Goal: Task Accomplishment & Management: Complete application form

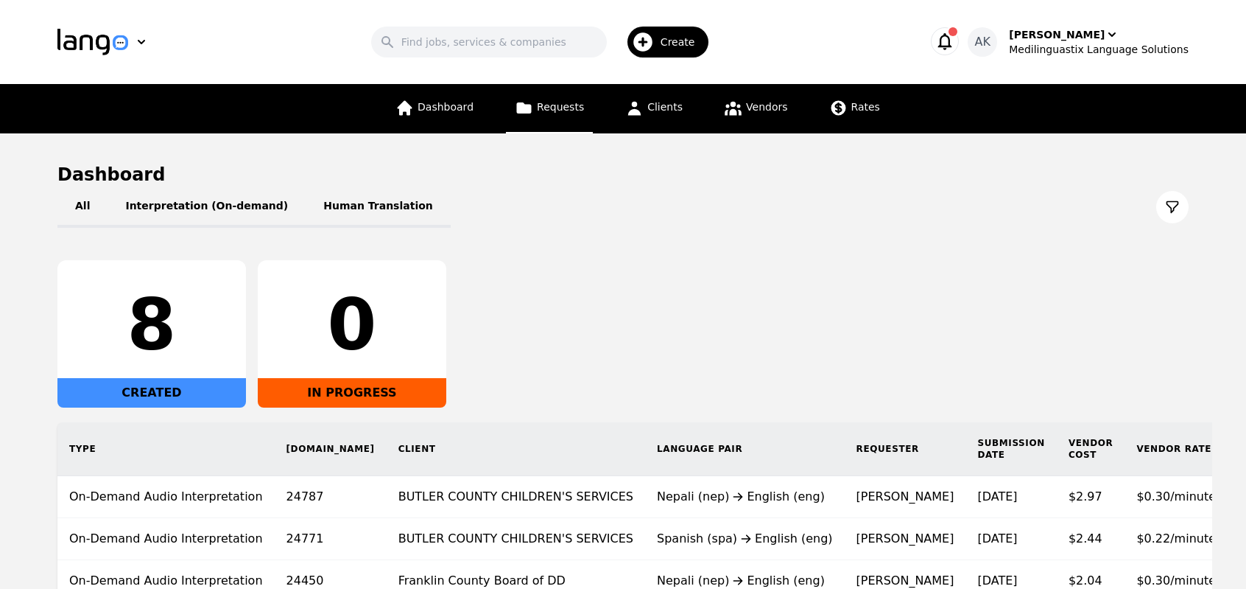
click at [569, 113] on span "Requests" at bounding box center [560, 107] width 47 height 12
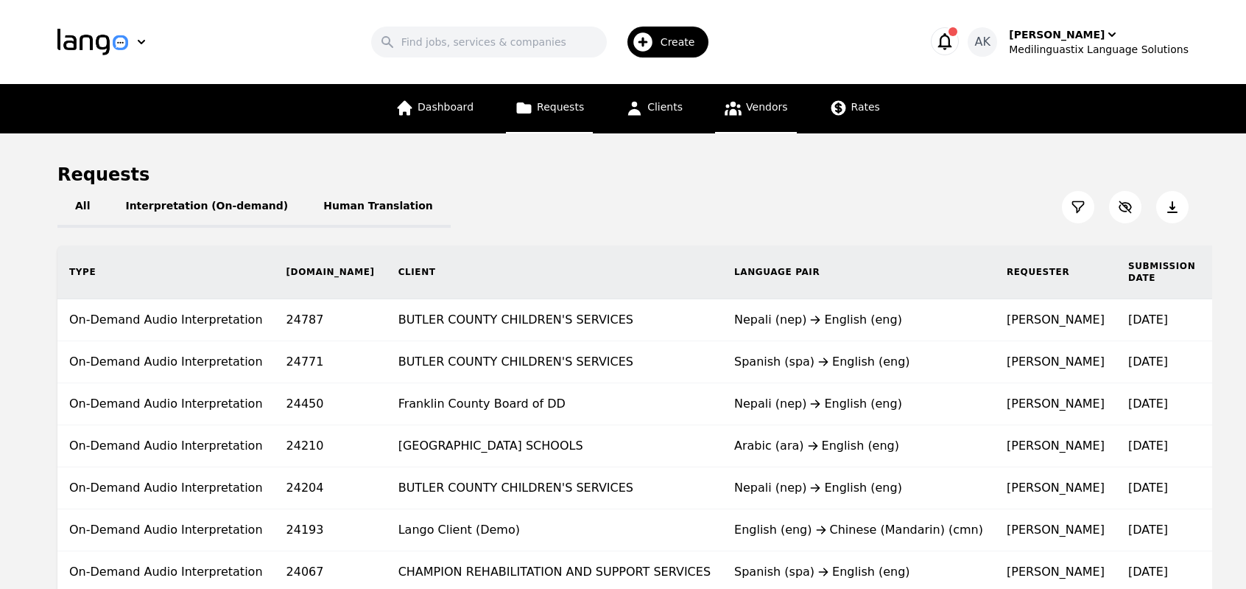
click at [751, 118] on link "Vendors" at bounding box center [755, 108] width 81 height 49
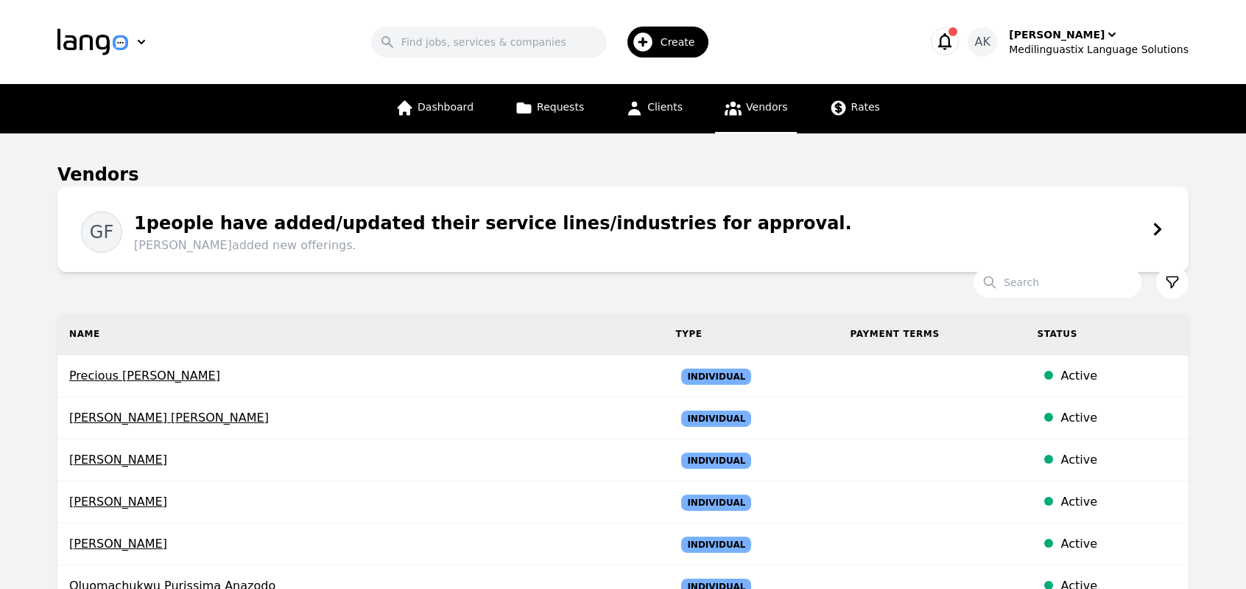
click at [499, 228] on div "1 people have added/updated their service lines/industries for approval. Germán…" at bounding box center [487, 232] width 730 height 44
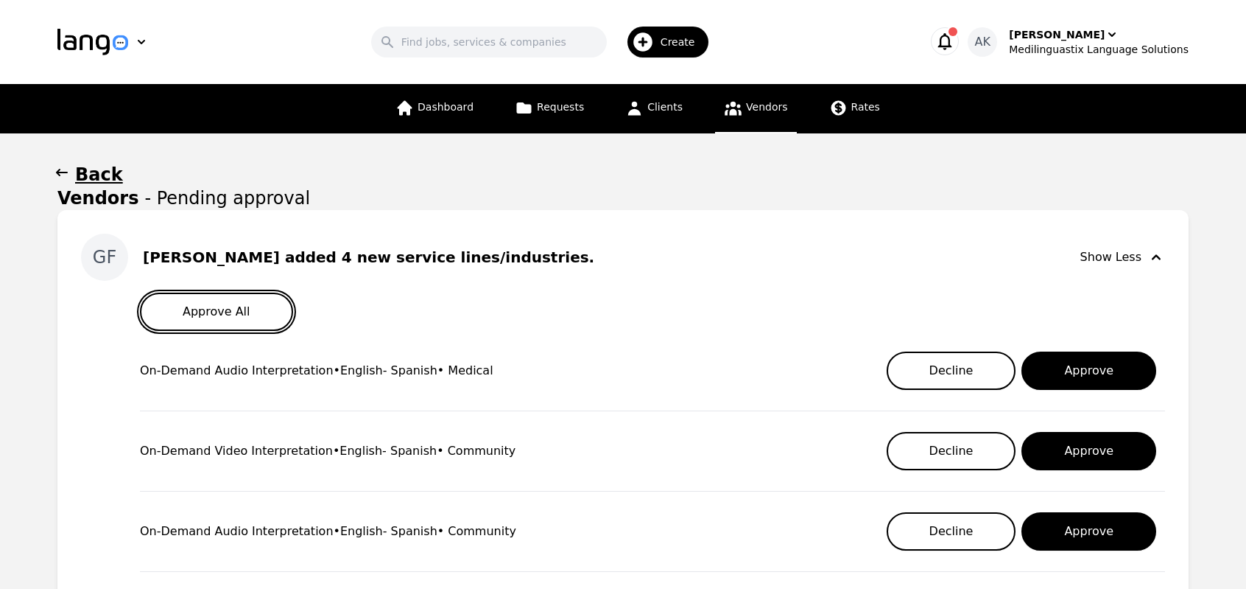
click at [190, 316] on button "Approve All" at bounding box center [216, 311] width 153 height 38
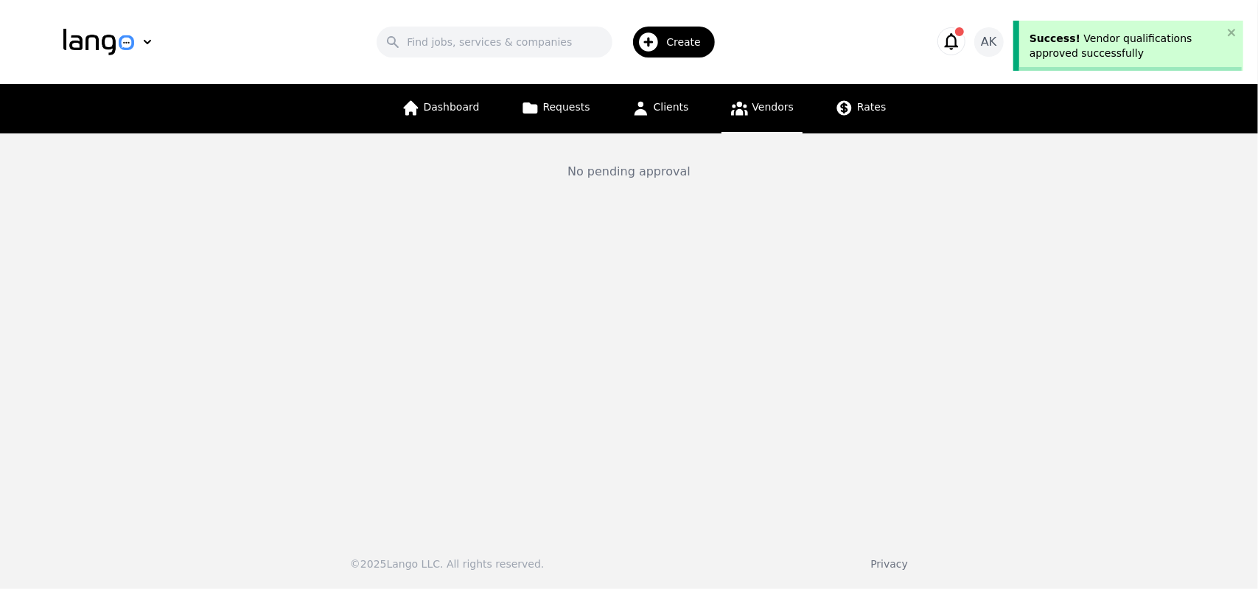
click at [685, 42] on span "Create" at bounding box center [688, 42] width 45 height 15
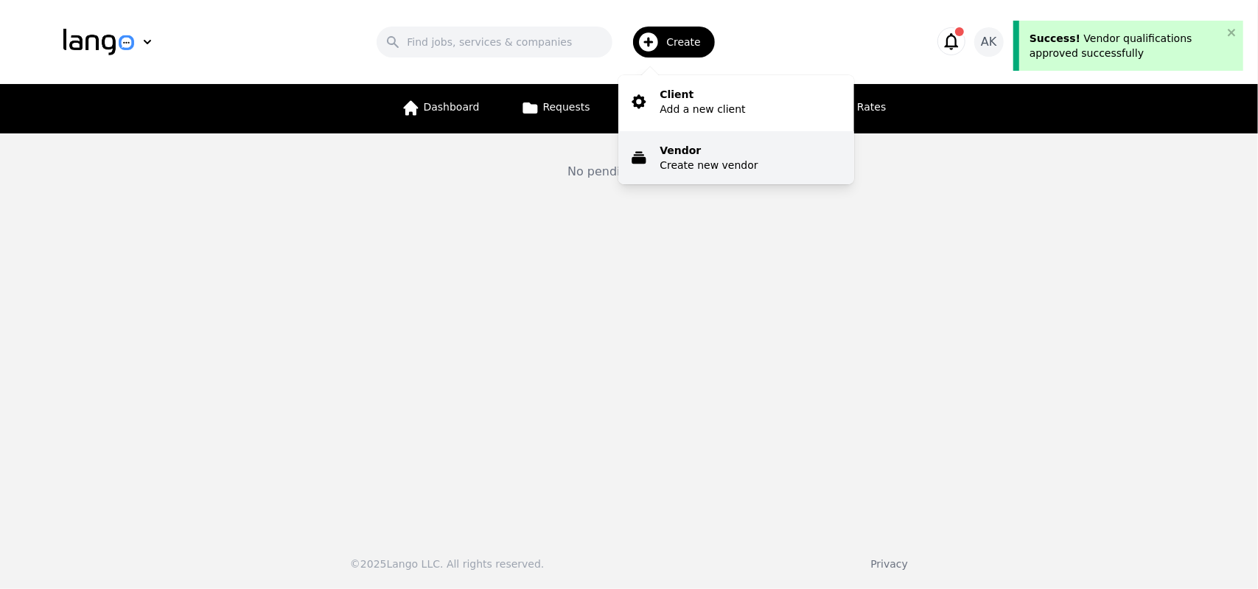
click at [678, 152] on p "Vendor" at bounding box center [708, 150] width 98 height 15
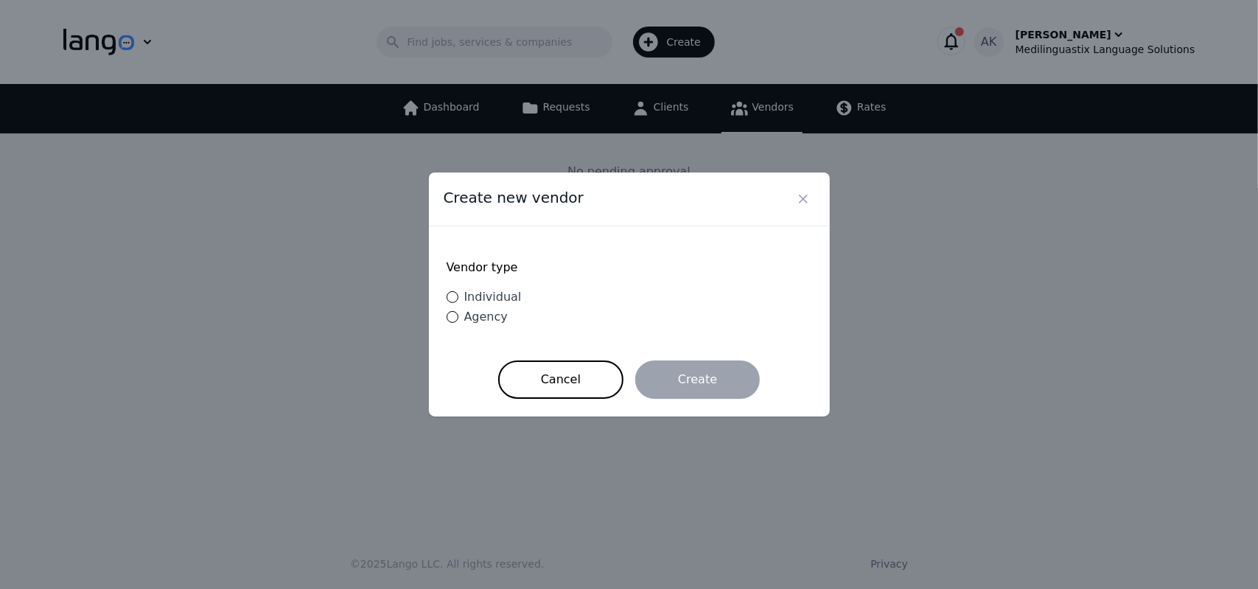
click at [472, 298] on span "Individual" at bounding box center [492, 297] width 57 height 14
click at [458, 298] on input "Individual" at bounding box center [452, 297] width 12 height 12
radio input "true"
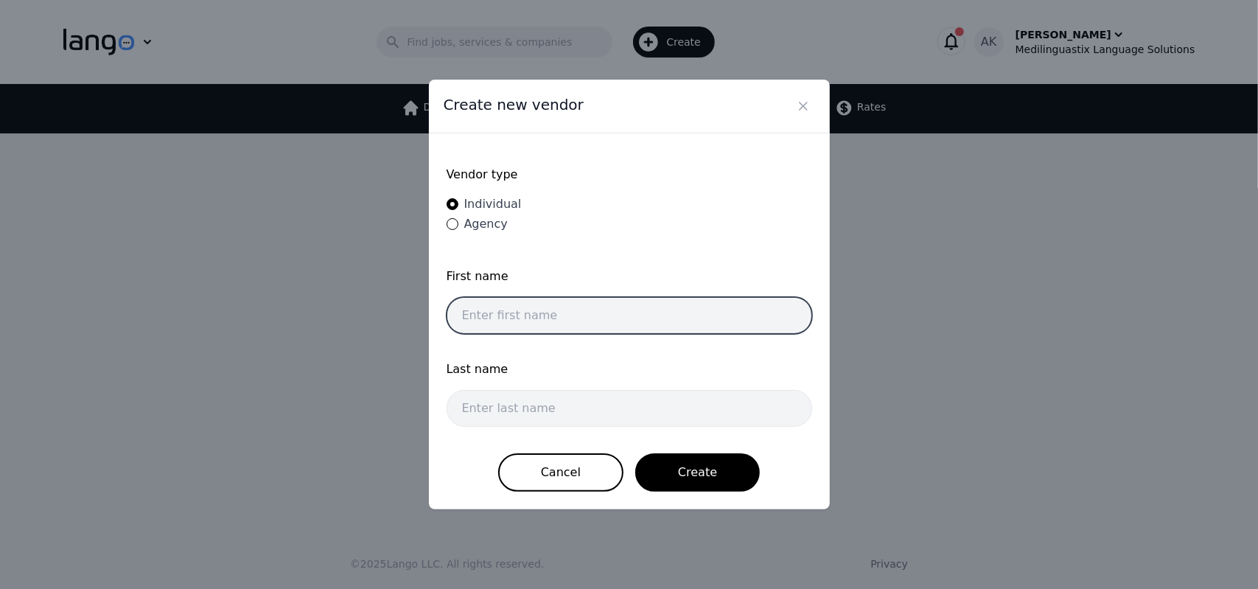
click at [509, 316] on input "text" at bounding box center [628, 315] width 365 height 37
paste input "Diego Santiago"
type input "Diego Santiago"
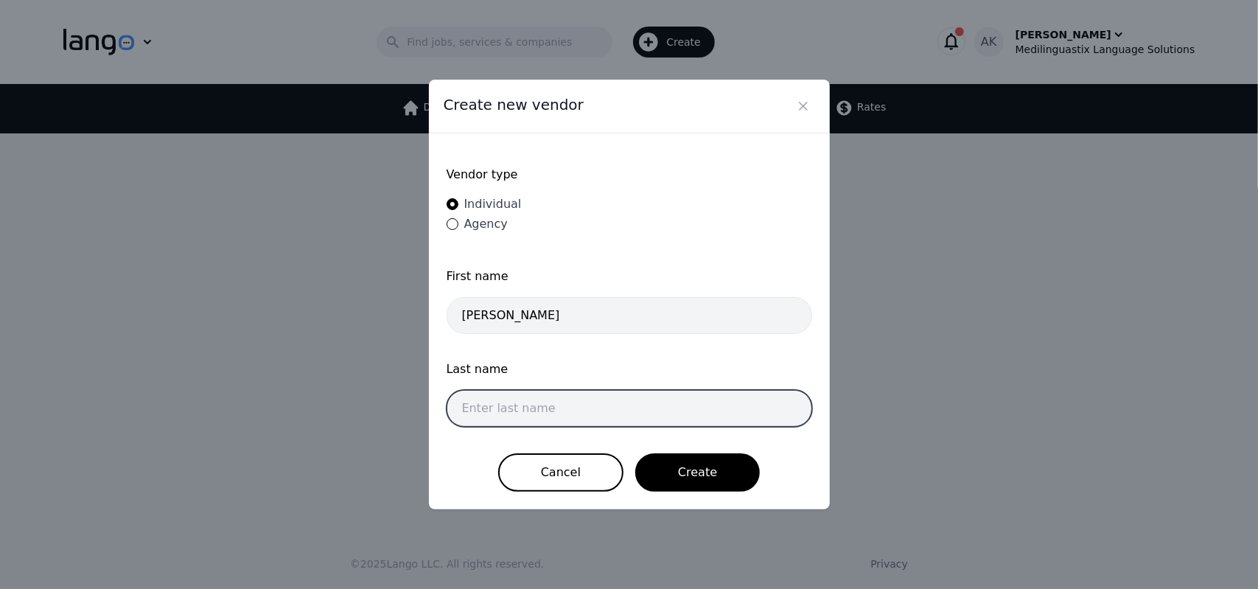
click at [502, 404] on input "text" at bounding box center [628, 408] width 365 height 37
paste input "zavala Aviles"
type input "zavala Aviles"
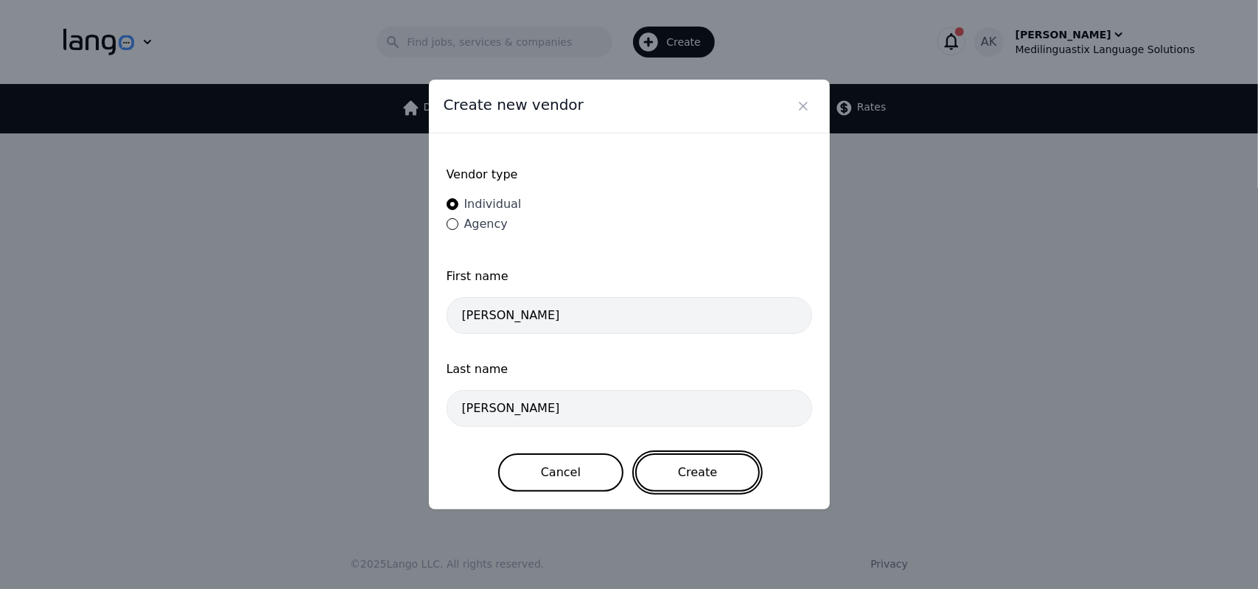
click at [706, 465] on button "Create" at bounding box center [697, 472] width 124 height 38
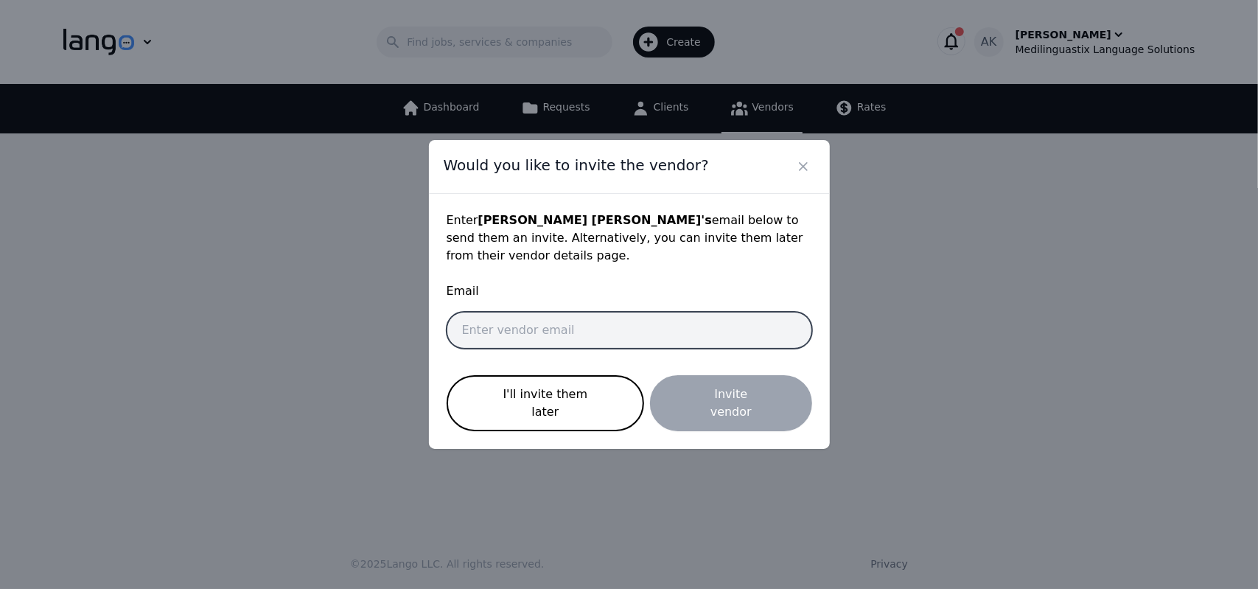
click at [511, 348] on input "email" at bounding box center [628, 330] width 365 height 37
paste input "santiago.zavala.interp@gmail.com"
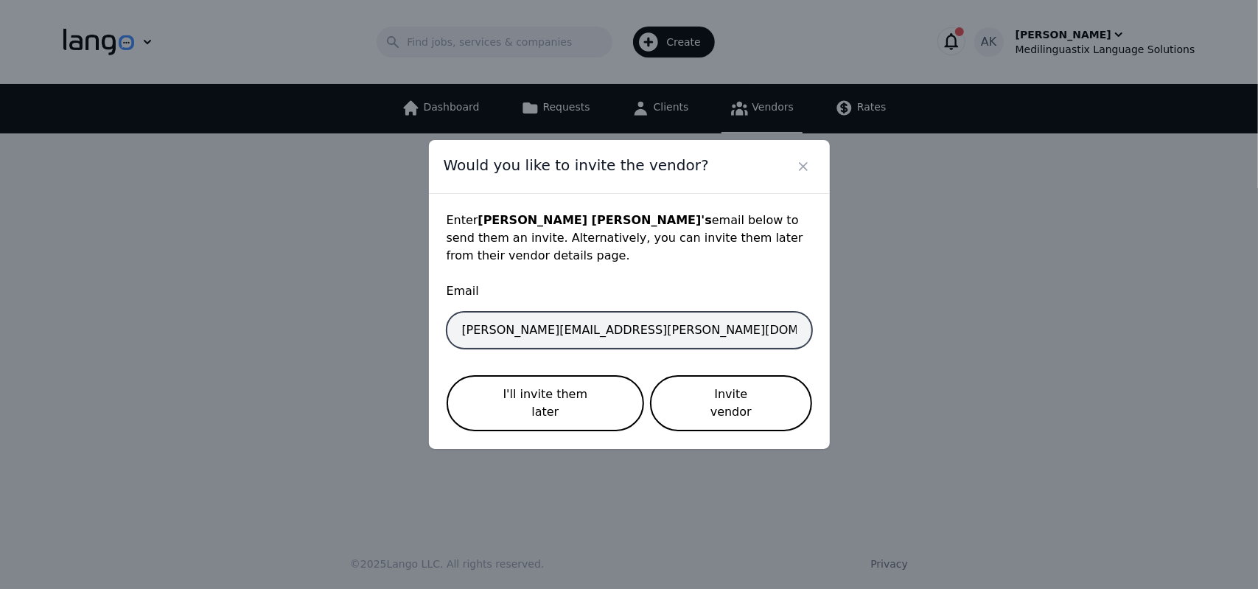
type input "santiago.zavala.interp@gmail.com"
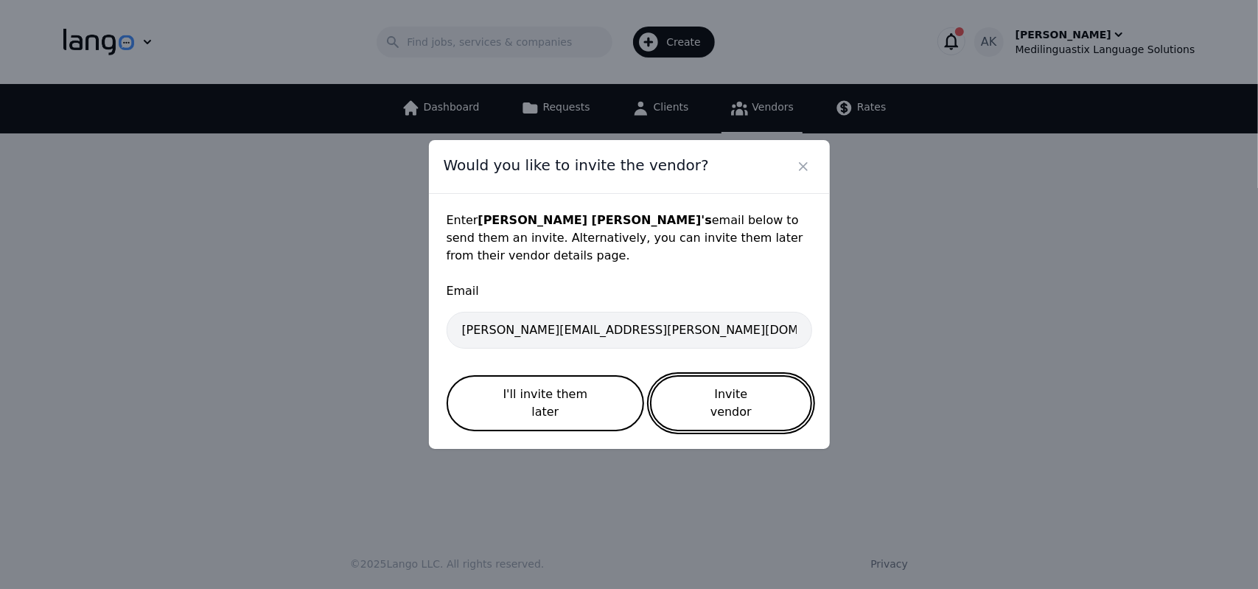
click at [694, 404] on button "Invite vendor" at bounding box center [730, 403] width 161 height 56
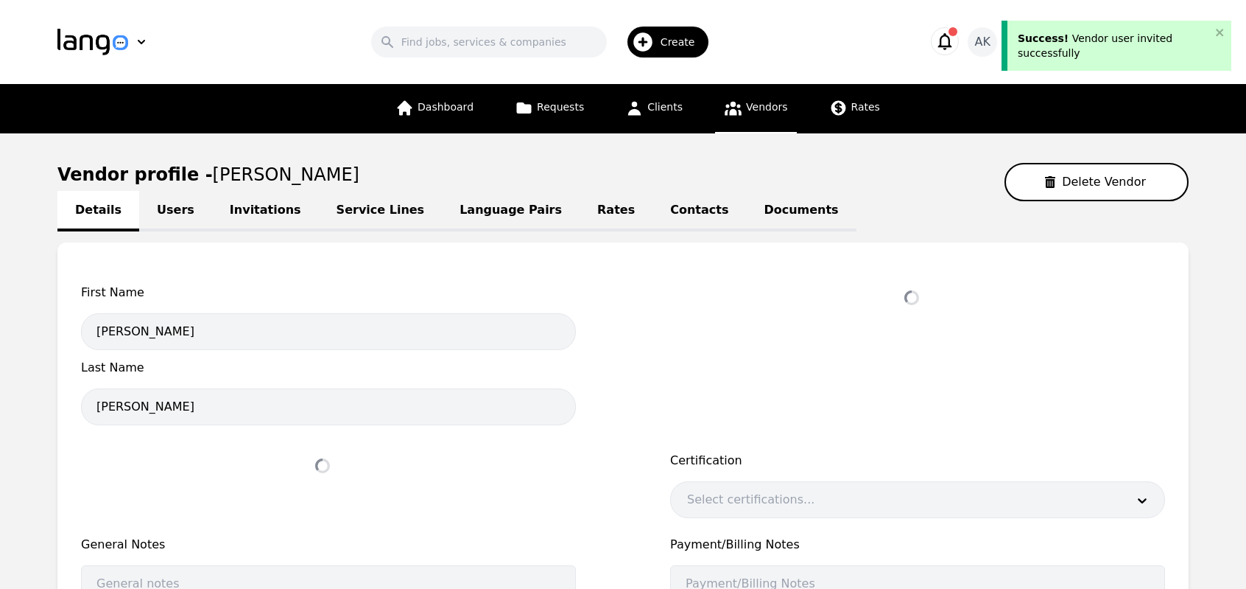
select select "active"
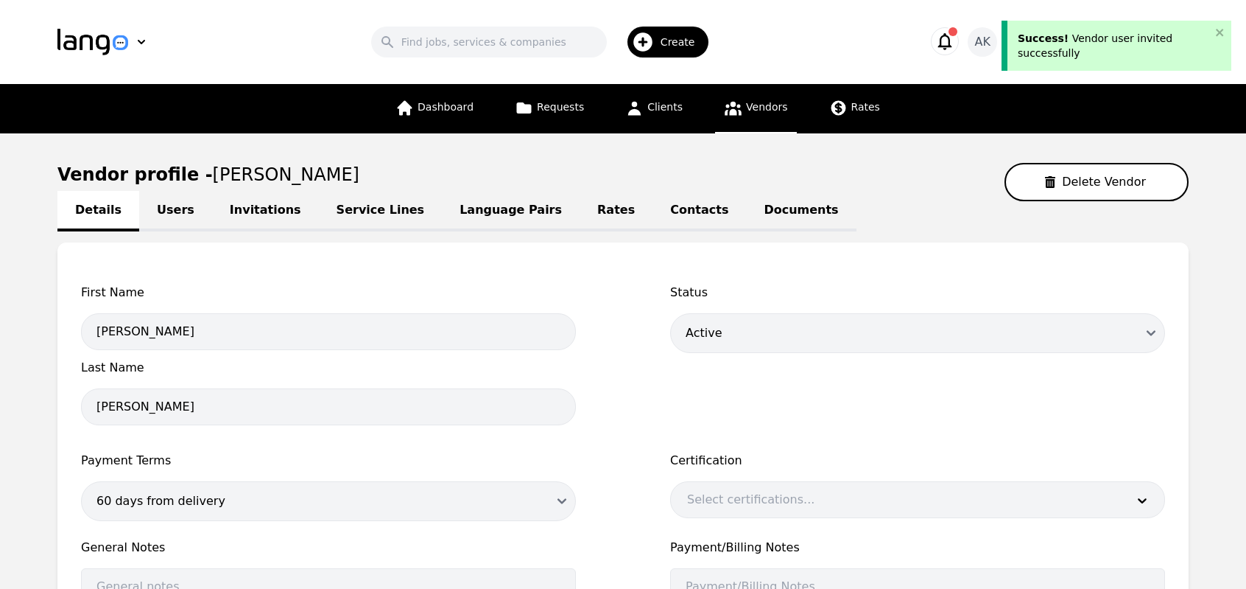
click at [653, 42] on icon "button" at bounding box center [643, 42] width 24 height 24
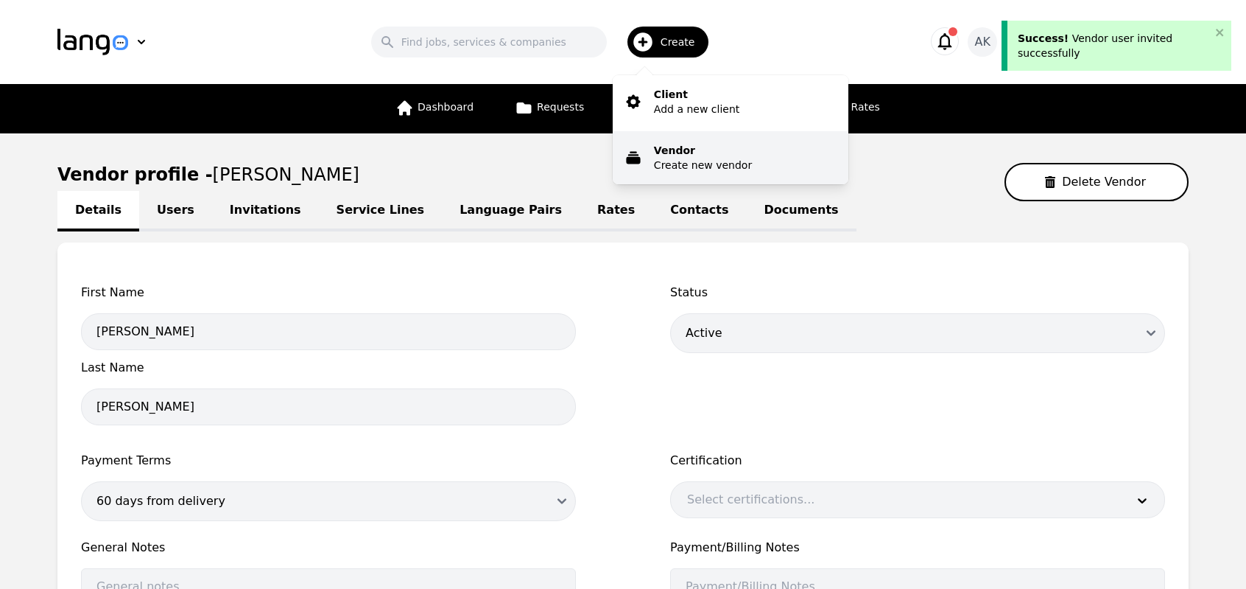
click at [674, 141] on button "Vendor Create new vendor" at bounding box center [731, 157] width 236 height 53
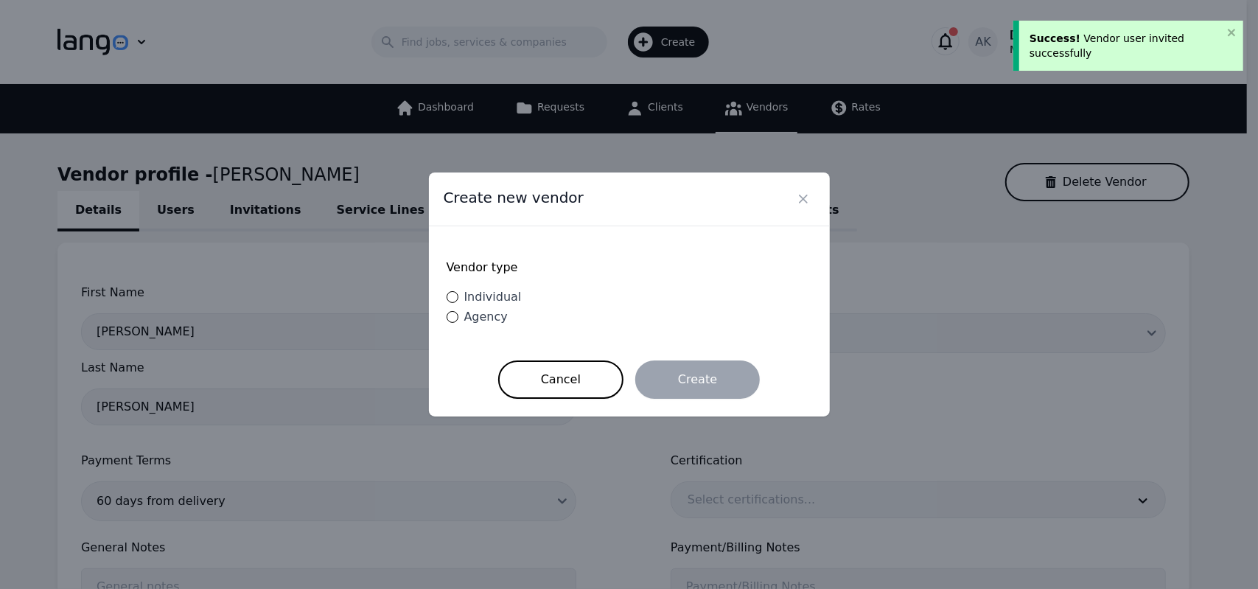
click at [481, 303] on span "Individual" at bounding box center [492, 297] width 57 height 14
click at [458, 303] on input "Individual" at bounding box center [452, 297] width 12 height 12
radio input "true"
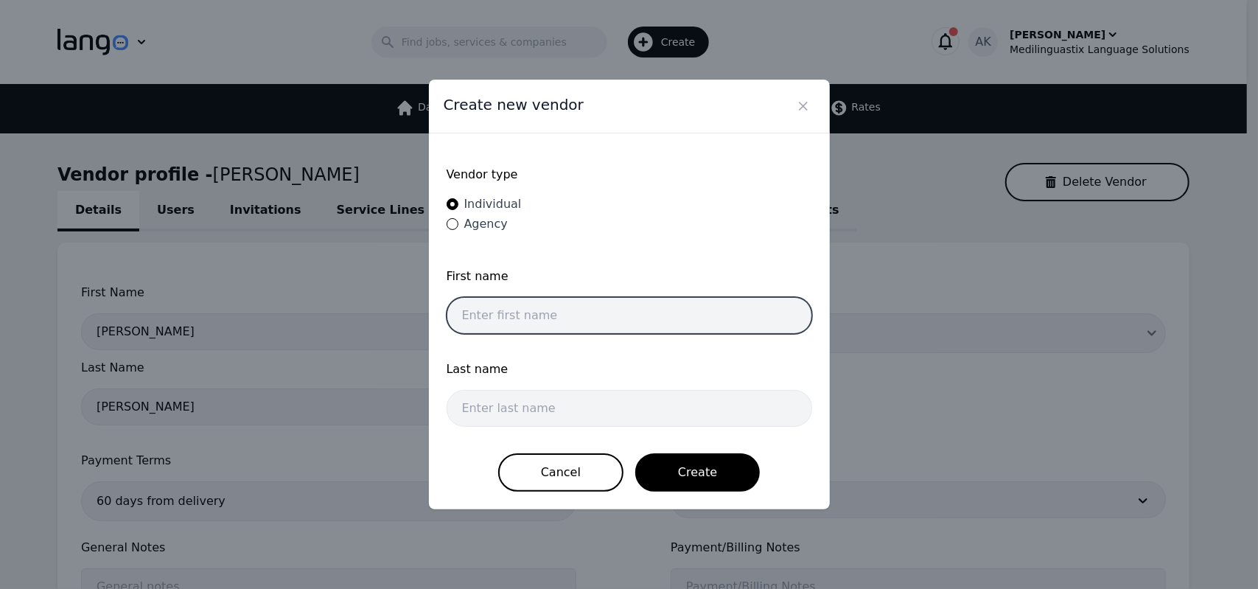
click at [481, 303] on input "text" at bounding box center [628, 315] width 365 height 37
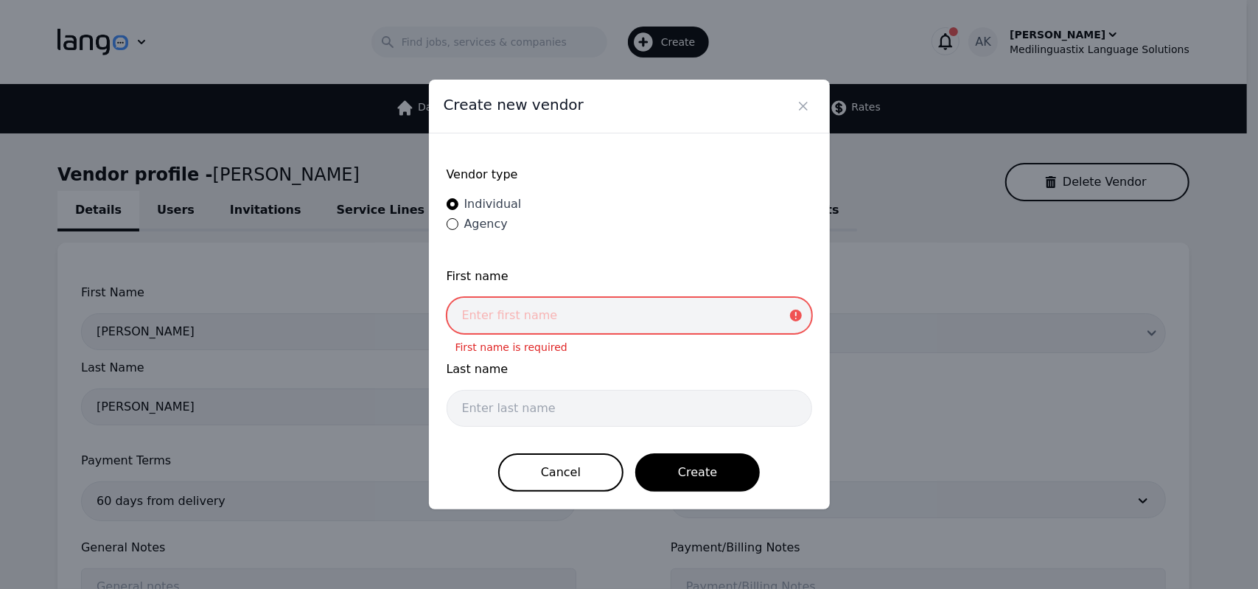
click at [521, 326] on input "text" at bounding box center [628, 315] width 365 height 37
paste input "Marwa Ibrahim"
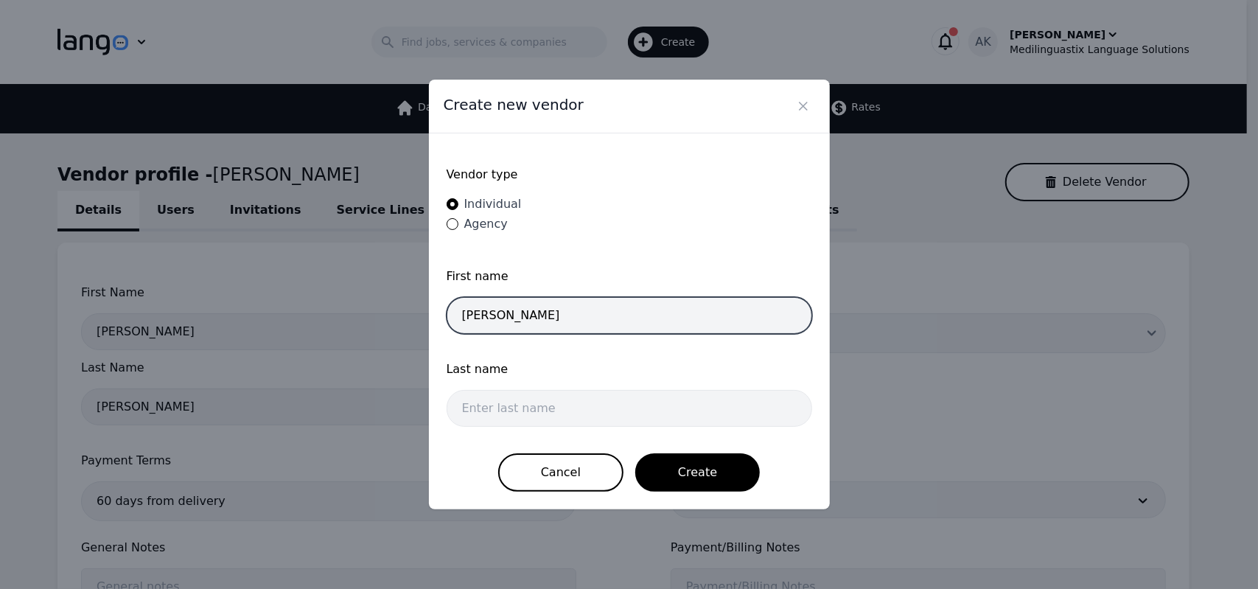
type input "Marwa Ibrahim"
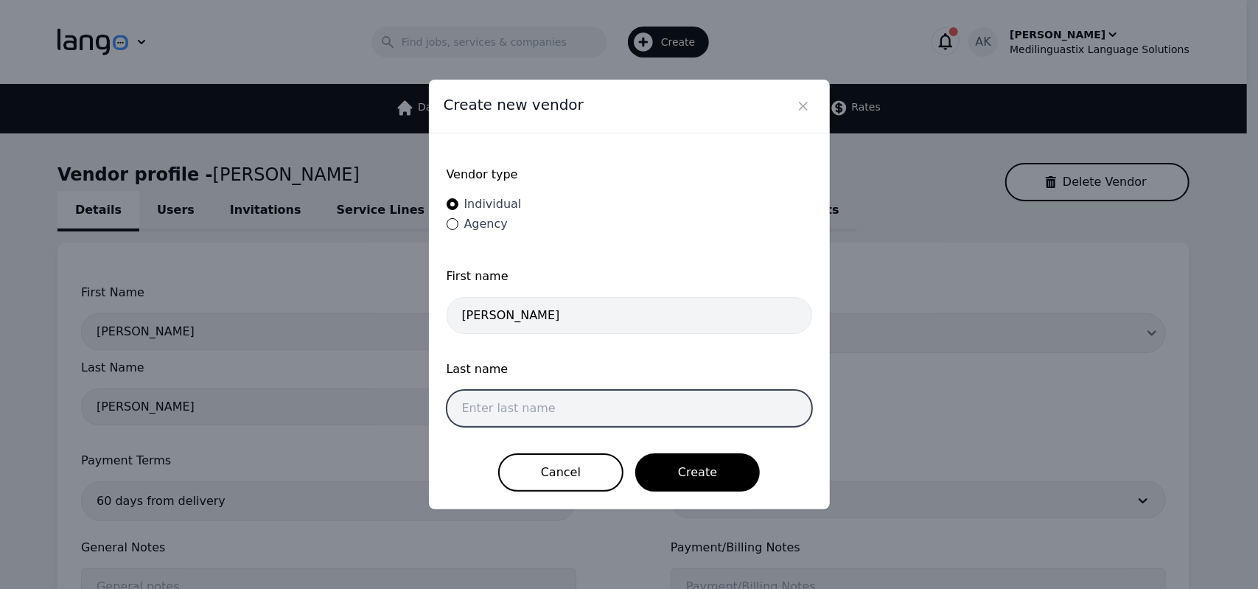
click at [485, 413] on input "text" at bounding box center [628, 408] width 365 height 37
paste input "Abdallah Soliman"
type input "Abdallah Soliman"
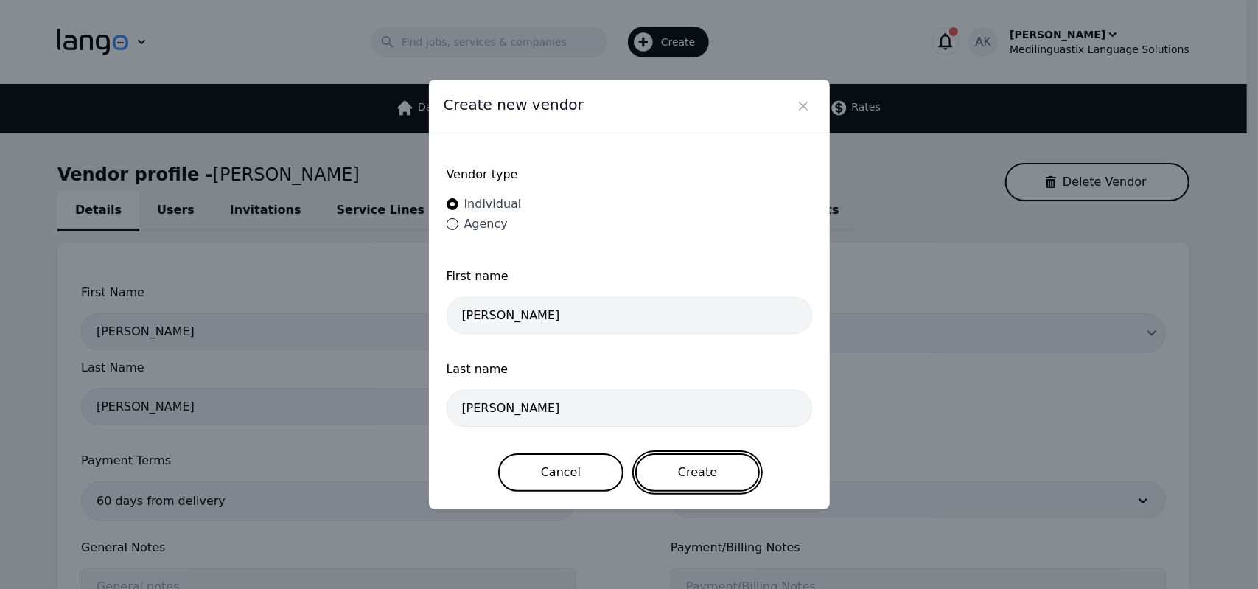
click at [695, 474] on button "Create" at bounding box center [697, 472] width 124 height 38
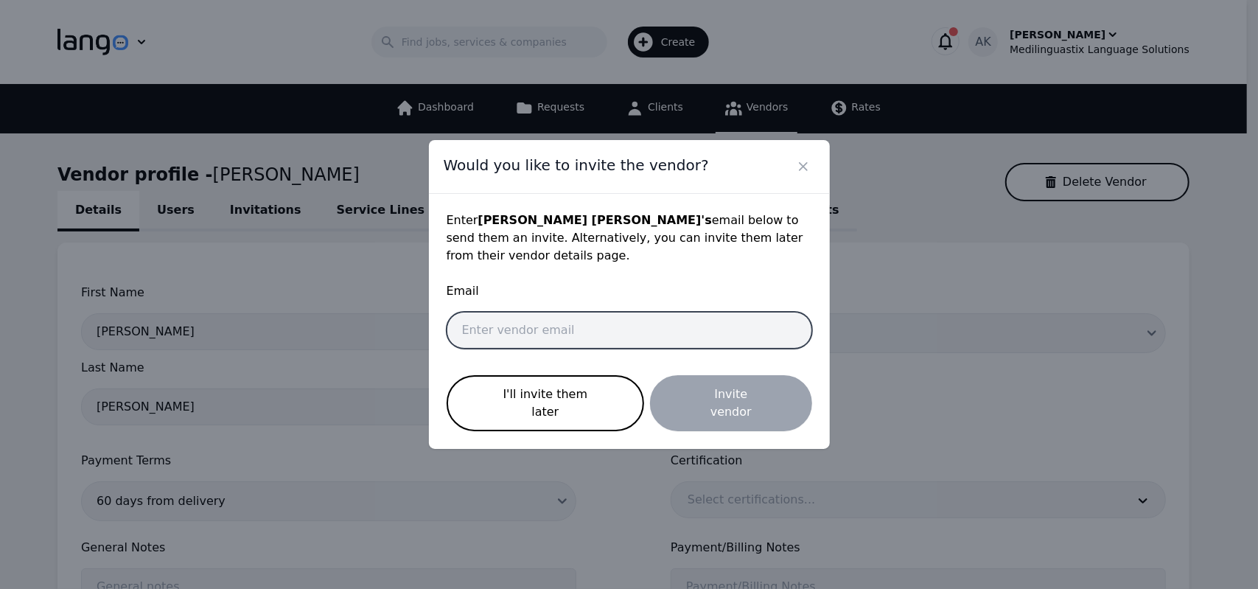
click at [554, 337] on input "email" at bounding box center [628, 330] width 365 height 37
paste input "marwasadaka5@gmail.com"
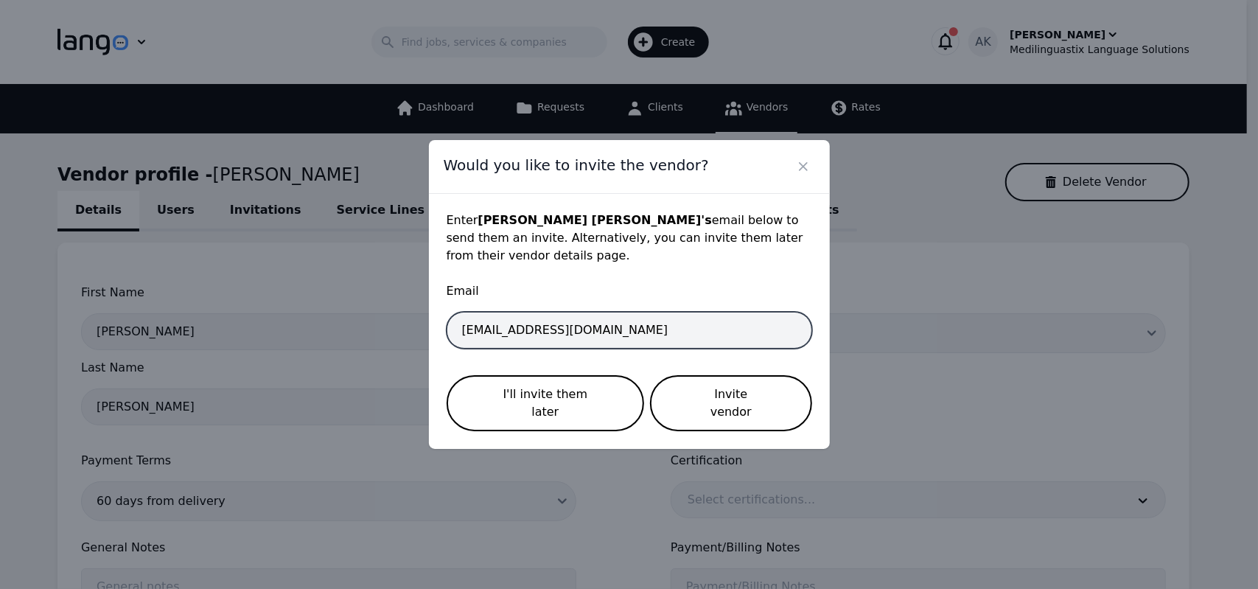
type input "marwasadaka5@gmail.com"
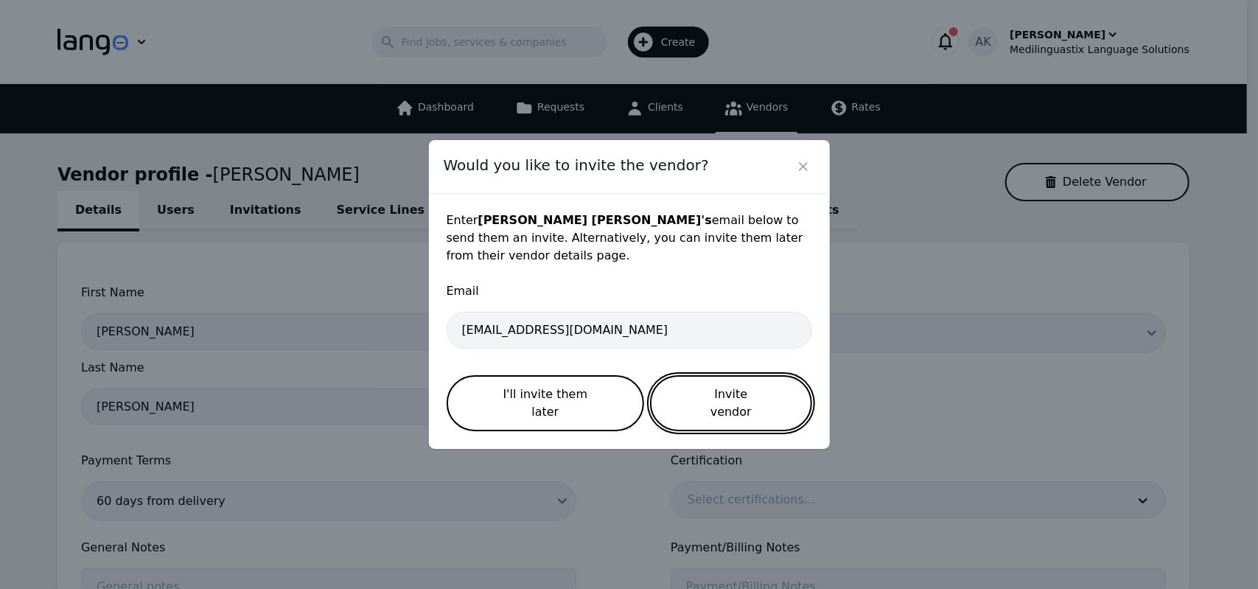
click at [692, 399] on button "Invite vendor" at bounding box center [730, 403] width 161 height 56
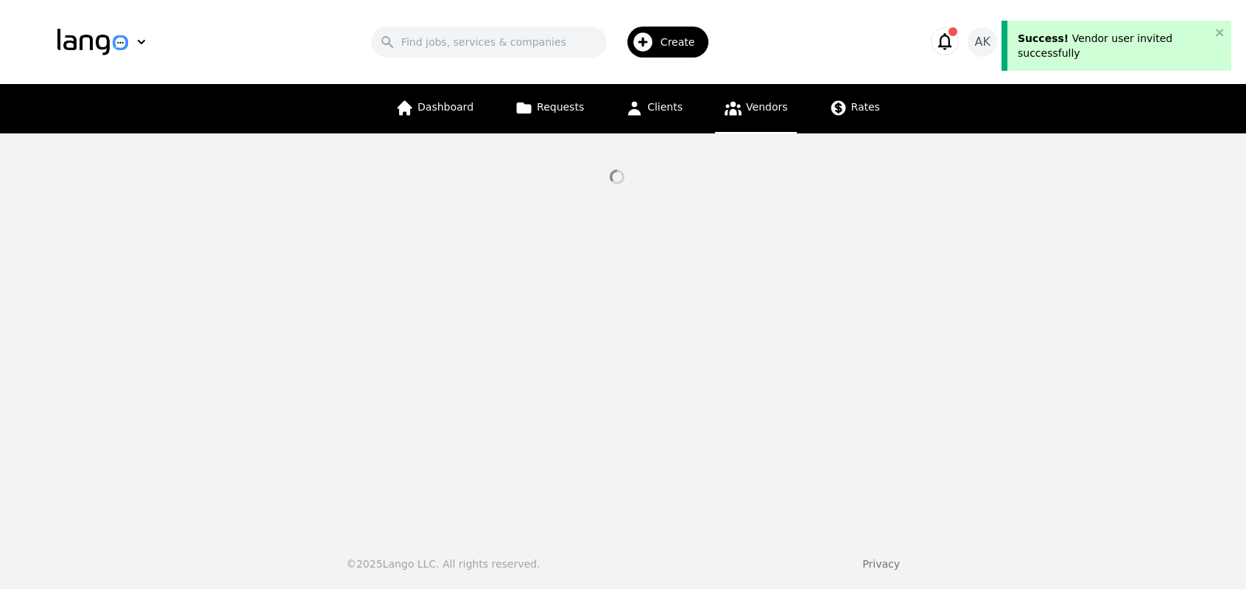
select select "active"
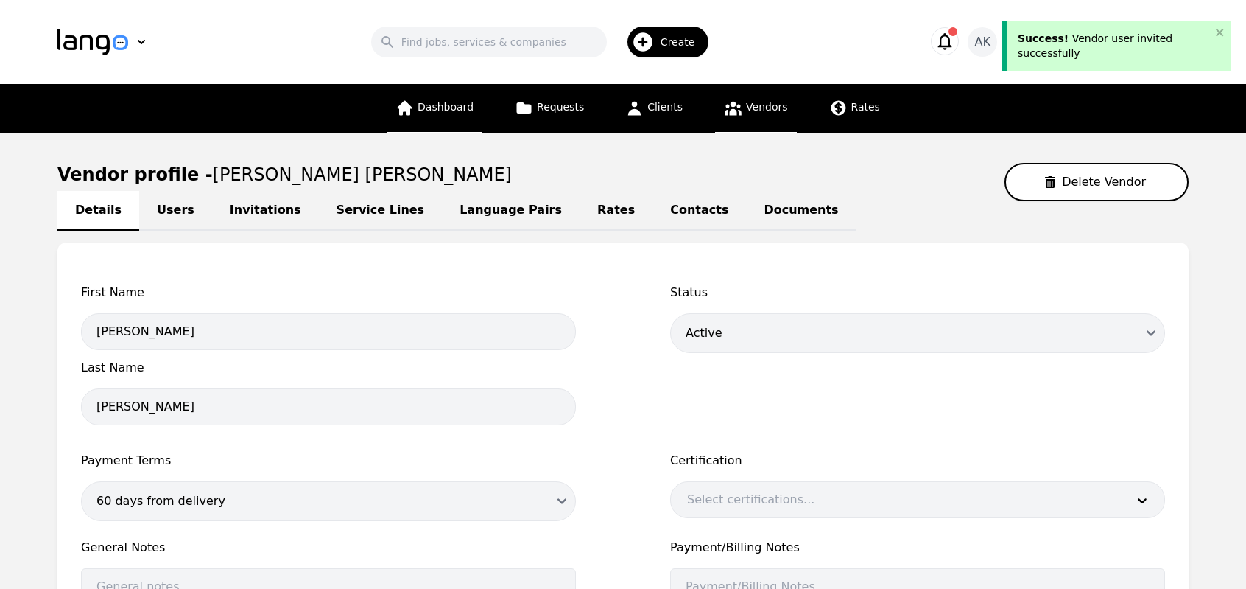
click at [429, 107] on span "Dashboard" at bounding box center [446, 107] width 56 height 12
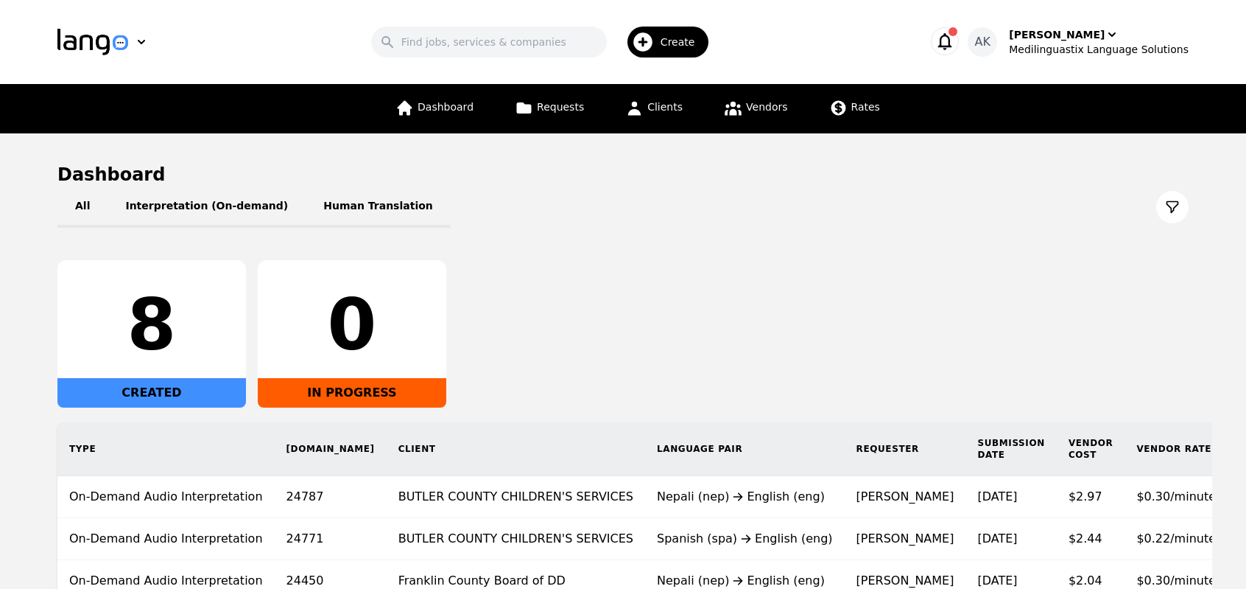
click at [953, 46] on icon "button" at bounding box center [946, 41] width 14 height 17
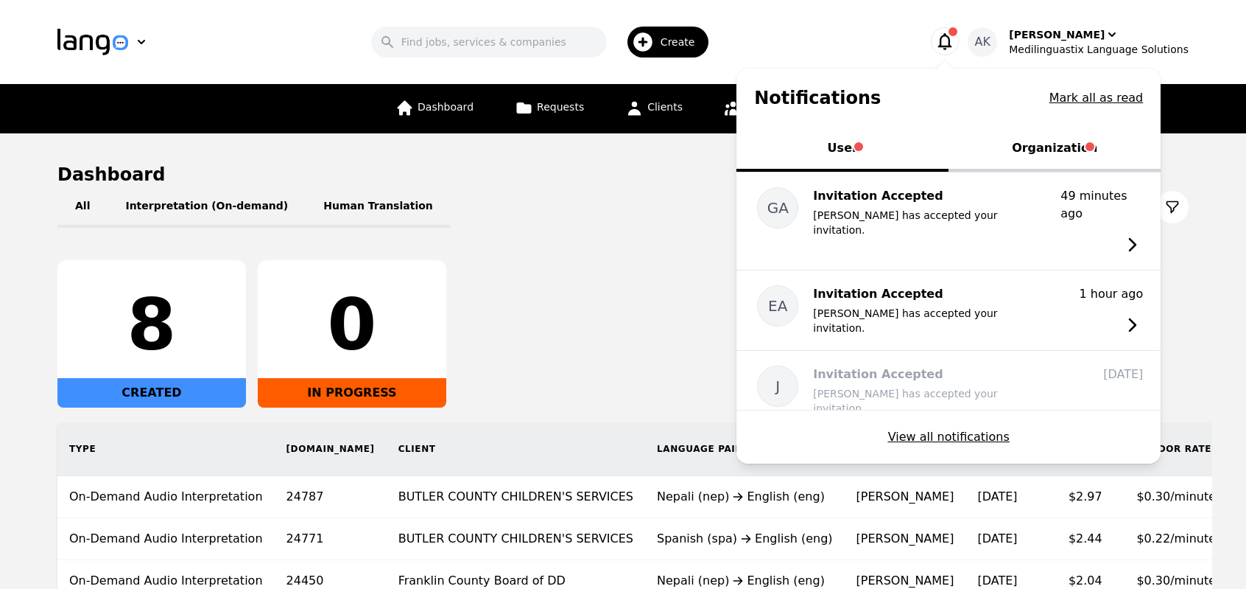
click at [1040, 146] on button "Organization" at bounding box center [1055, 149] width 212 height 44
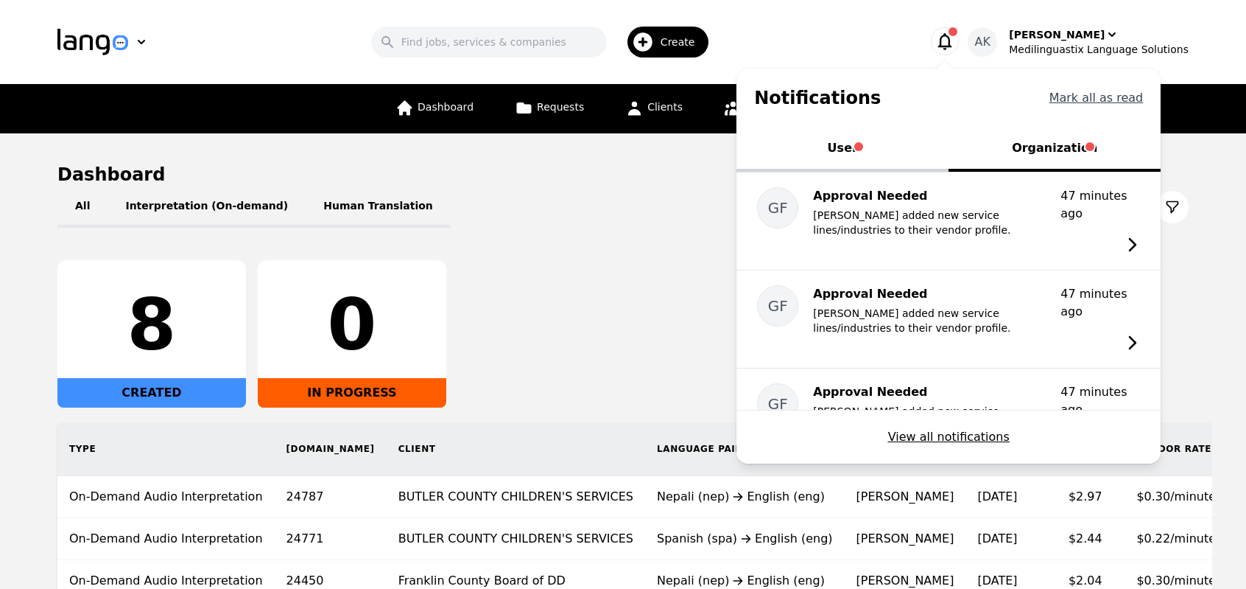
click at [1101, 101] on button "Mark all as read" at bounding box center [1097, 98] width 94 height 18
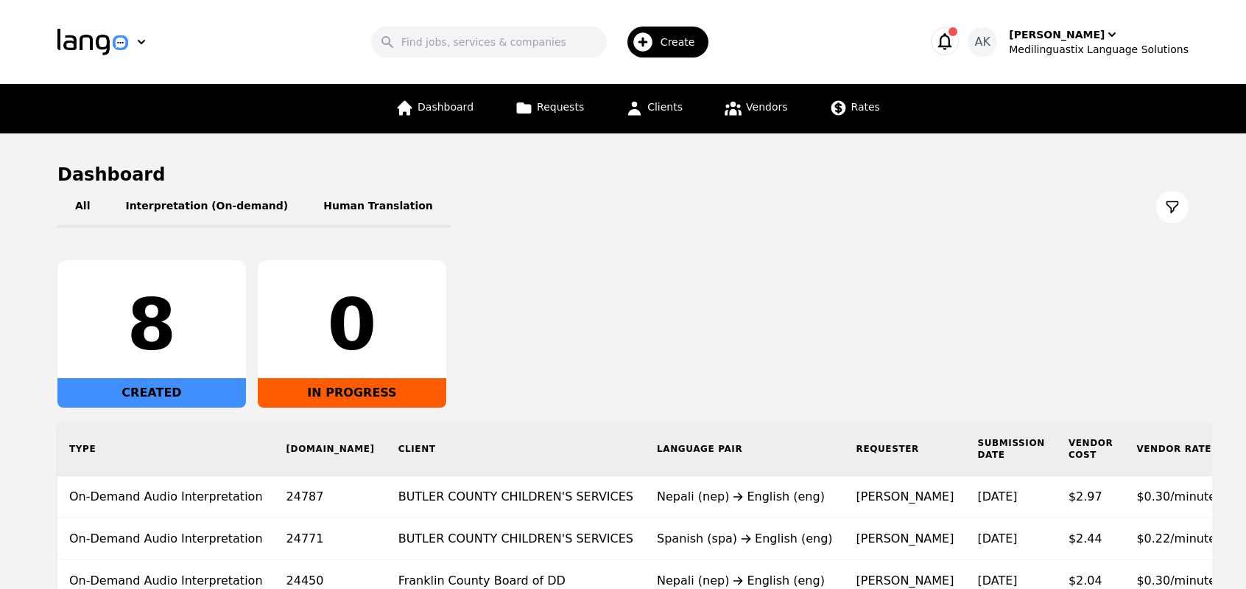
click at [955, 40] on icon "button" at bounding box center [945, 41] width 21 height 21
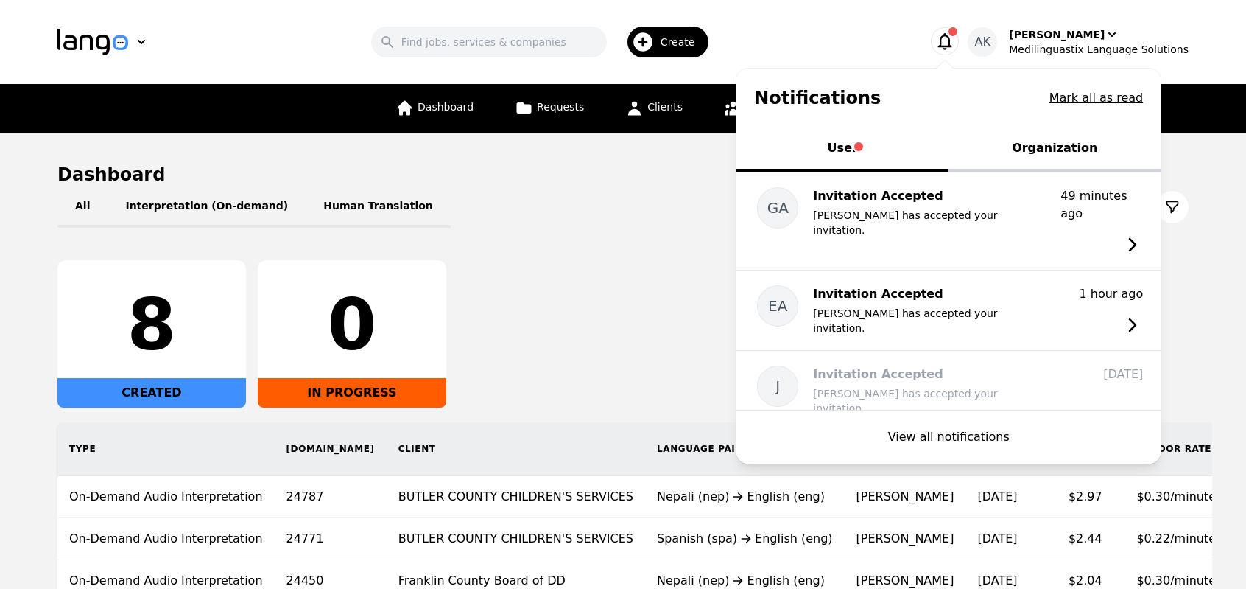
click at [866, 147] on button "User" at bounding box center [843, 149] width 212 height 44
click at [1079, 102] on button "Mark all as read" at bounding box center [1097, 98] width 94 height 18
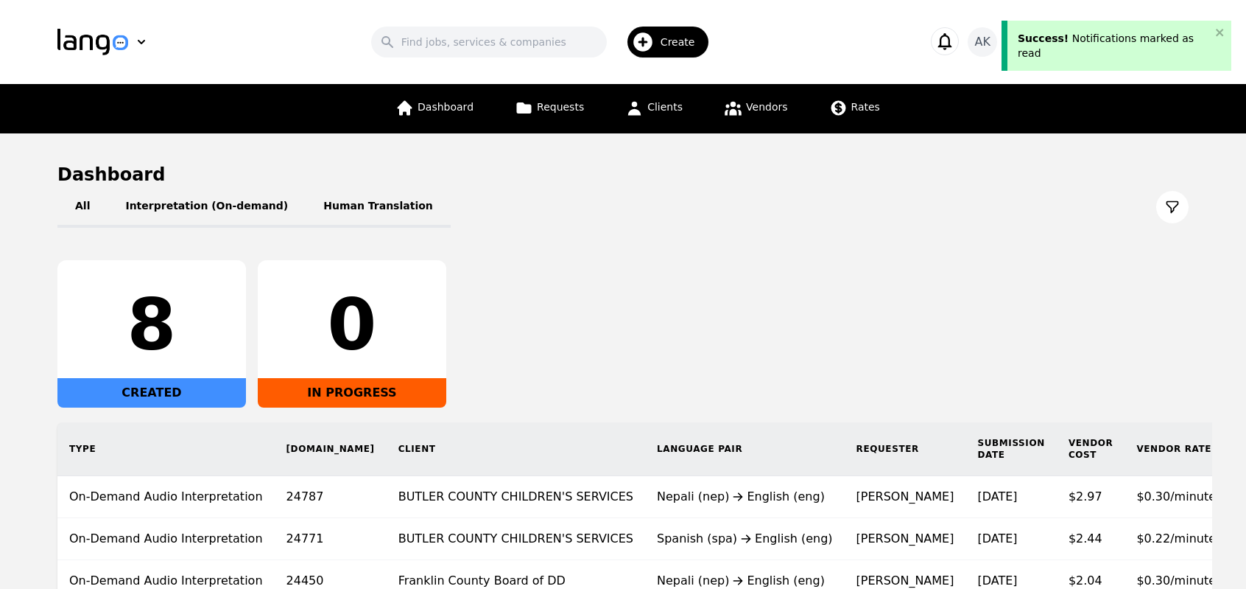
click at [743, 205] on div "All Interpretation (On-demand) Human Translation" at bounding box center [623, 206] width 1132 height 41
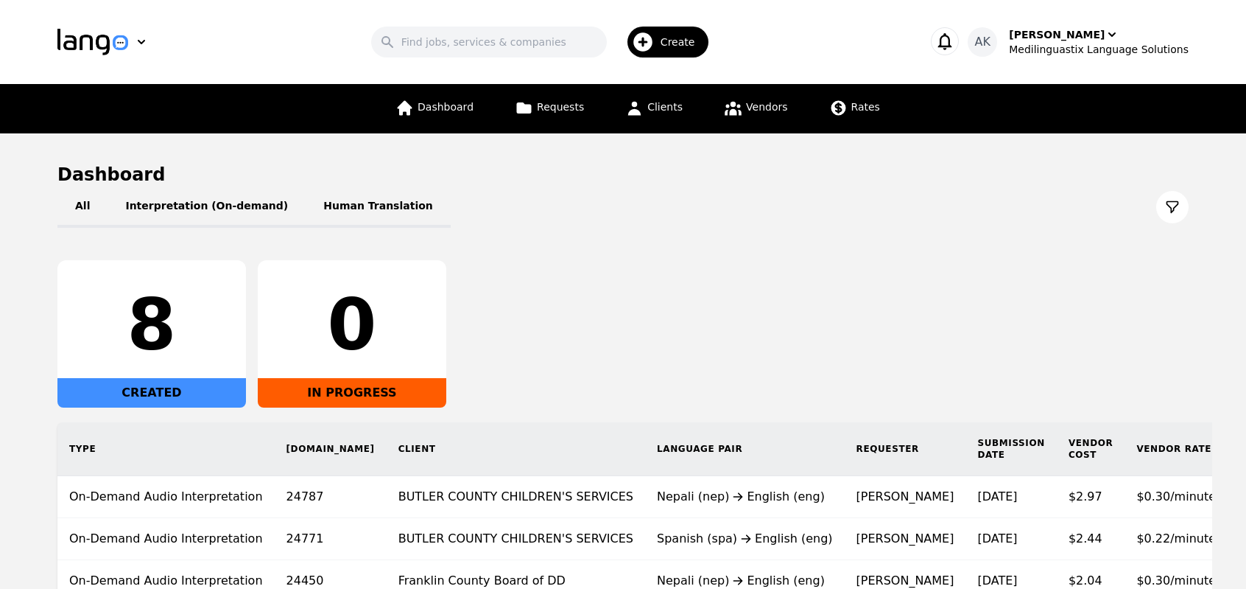
click at [955, 40] on icon "button" at bounding box center [945, 41] width 21 height 21
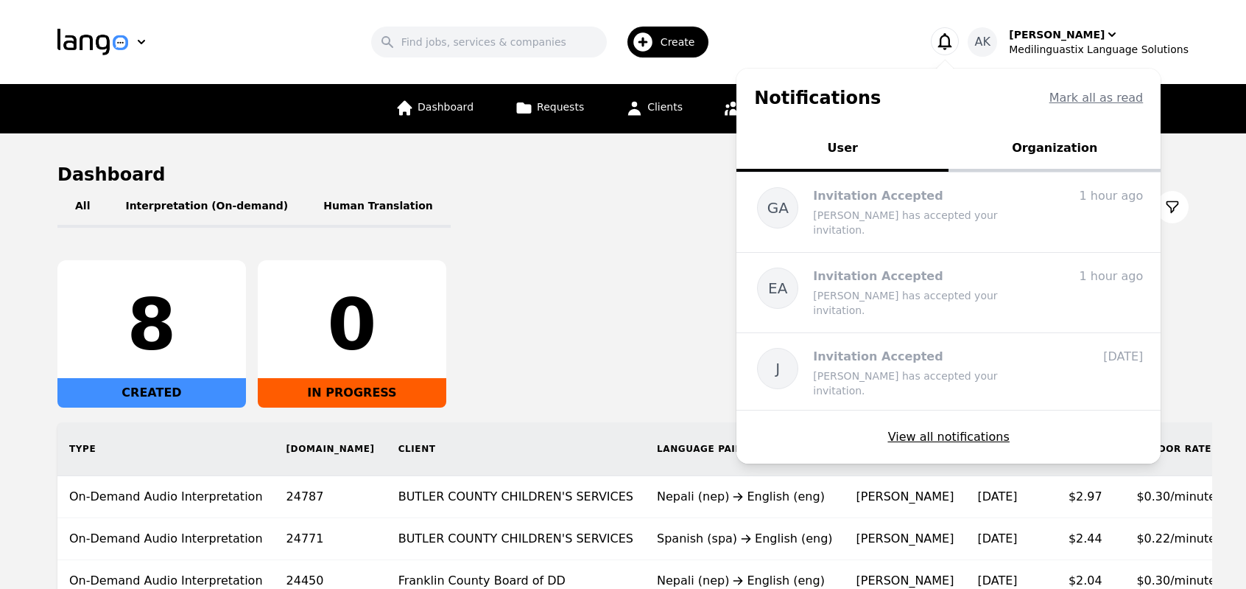
click at [955, 40] on icon "button" at bounding box center [945, 41] width 21 height 21
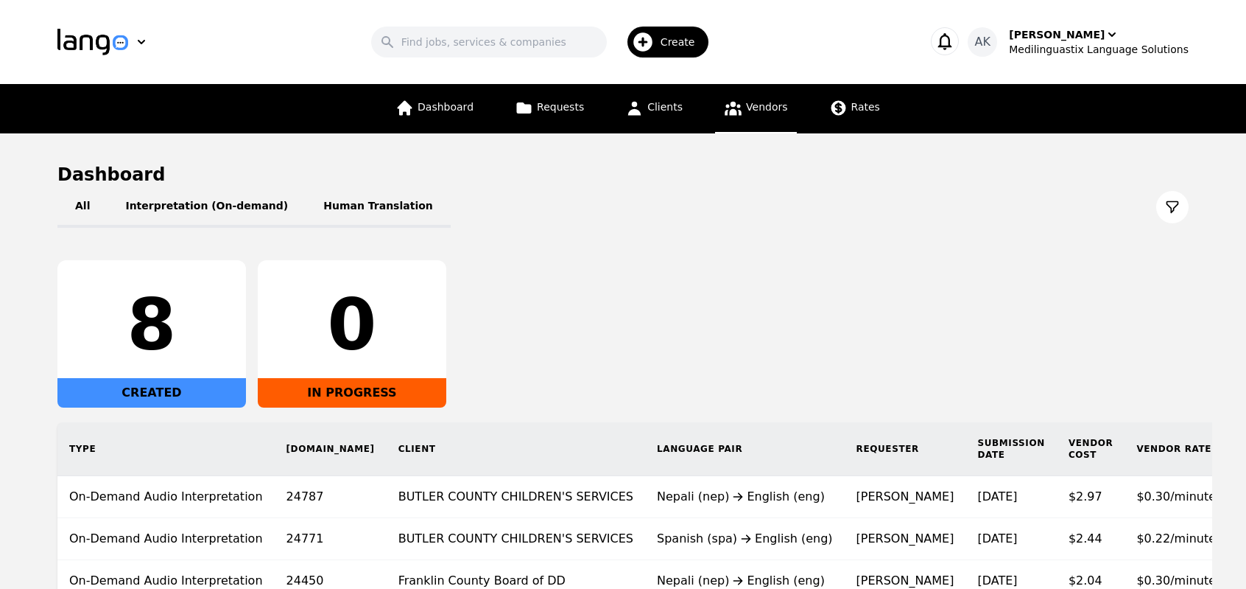
click at [778, 111] on span "Vendors" at bounding box center [766, 107] width 41 height 12
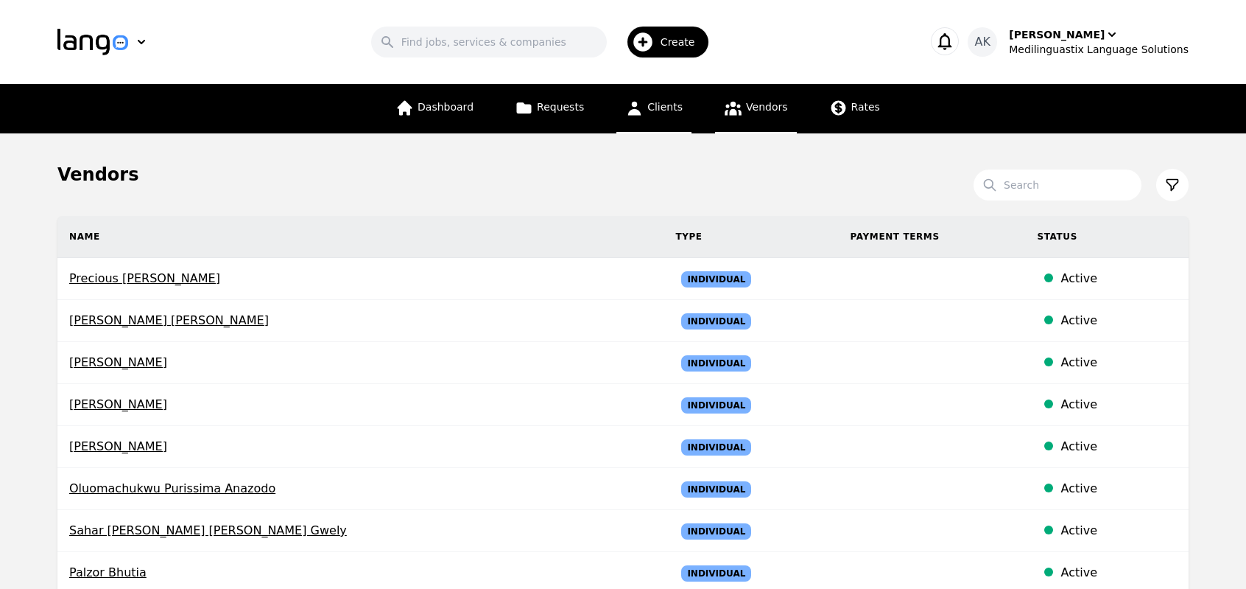
click at [645, 110] on link "Clients" at bounding box center [654, 108] width 75 height 49
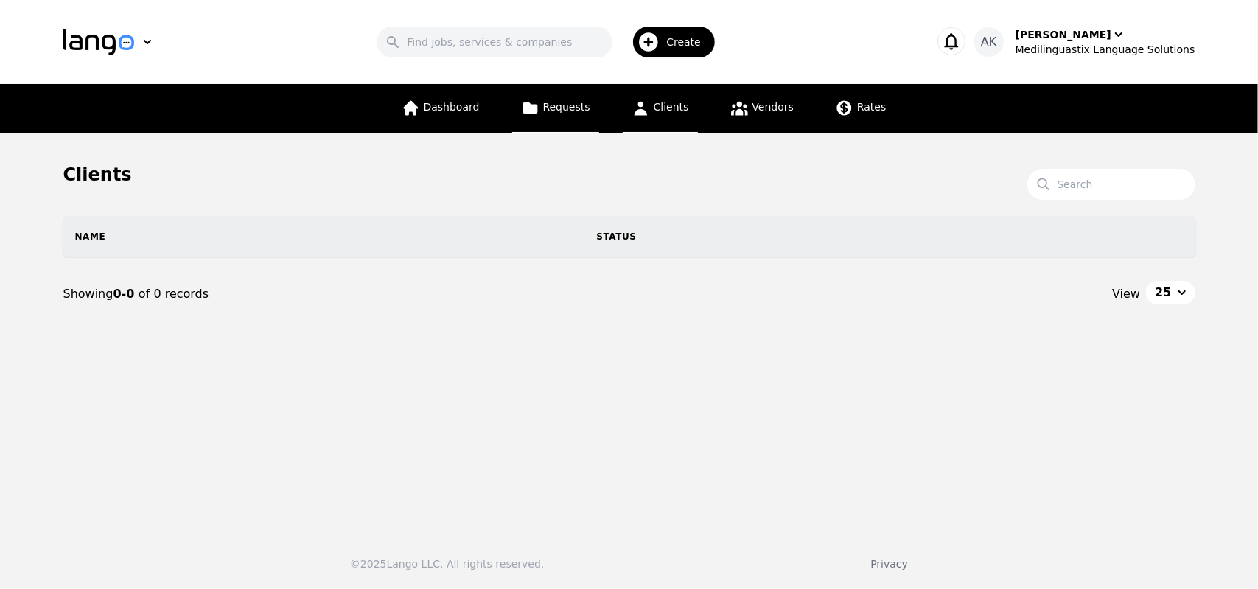
click at [538, 113] on icon at bounding box center [530, 108] width 18 height 18
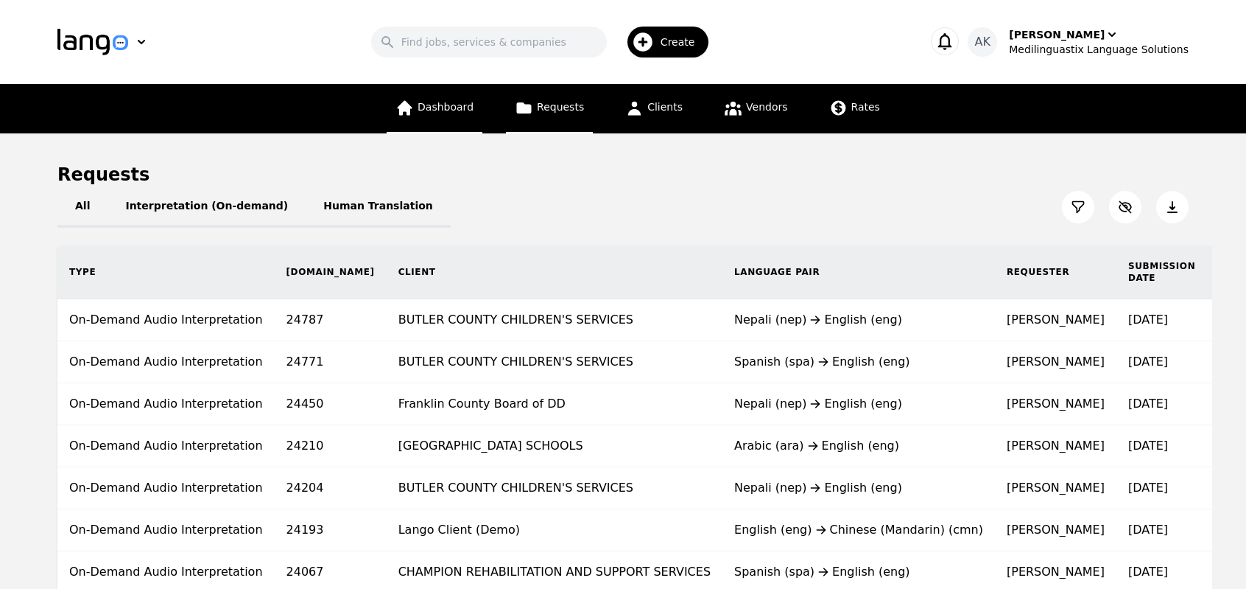
click at [432, 120] on link "Dashboard" at bounding box center [435, 108] width 96 height 49
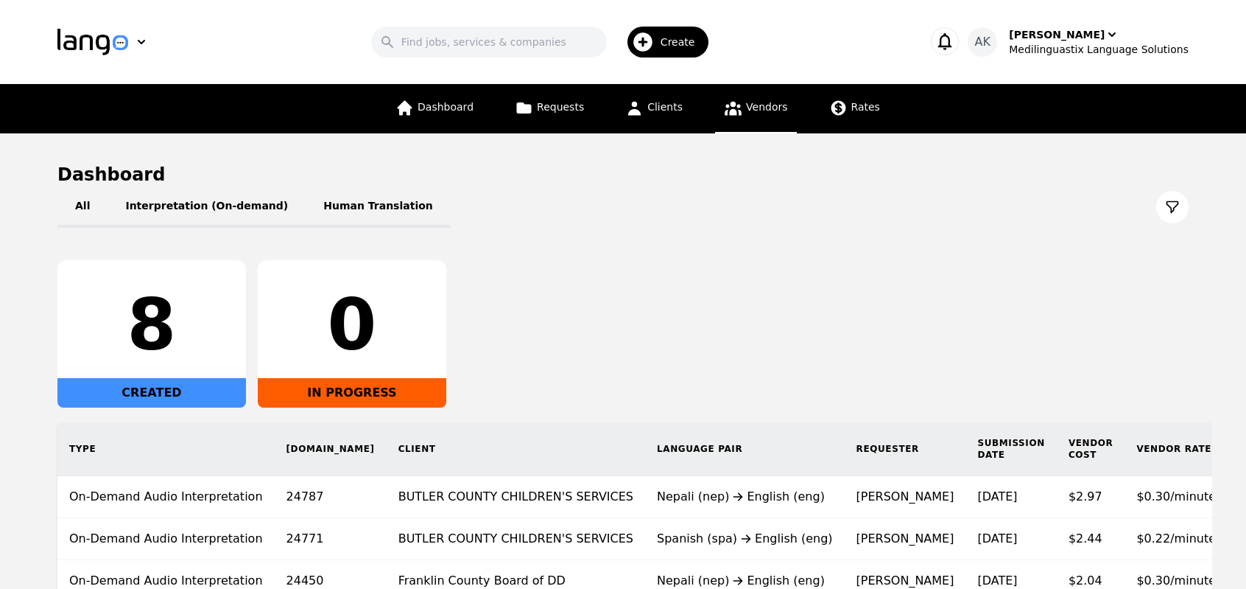
click at [747, 113] on span "Vendors" at bounding box center [766, 107] width 41 height 12
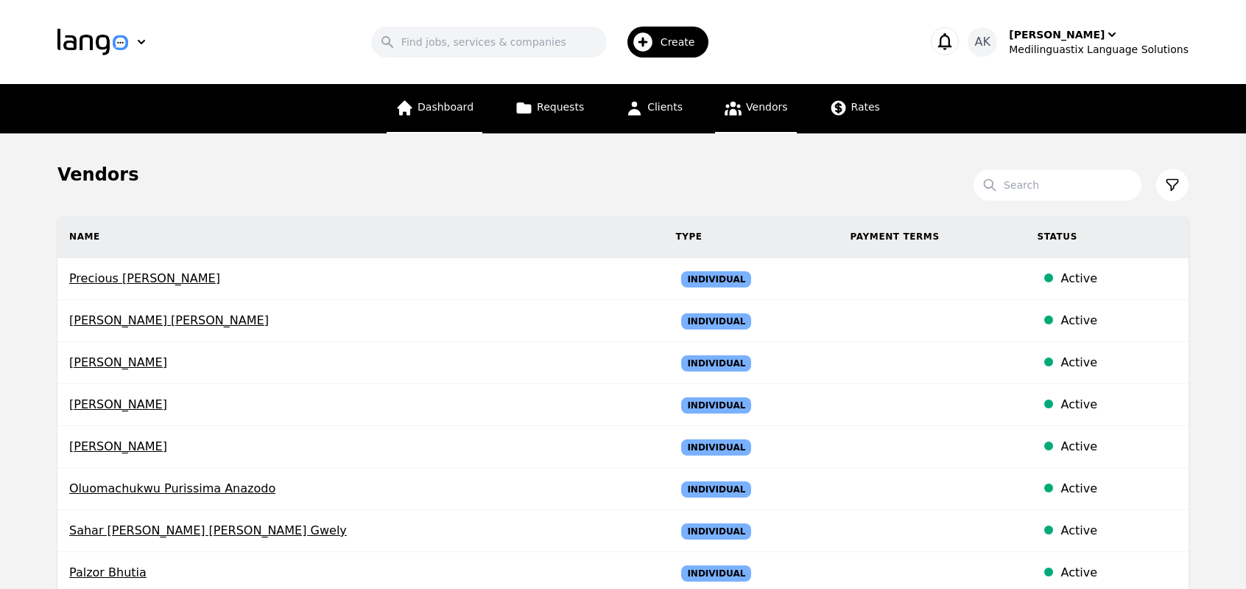
click at [427, 107] on link "Dashboard" at bounding box center [435, 108] width 96 height 49
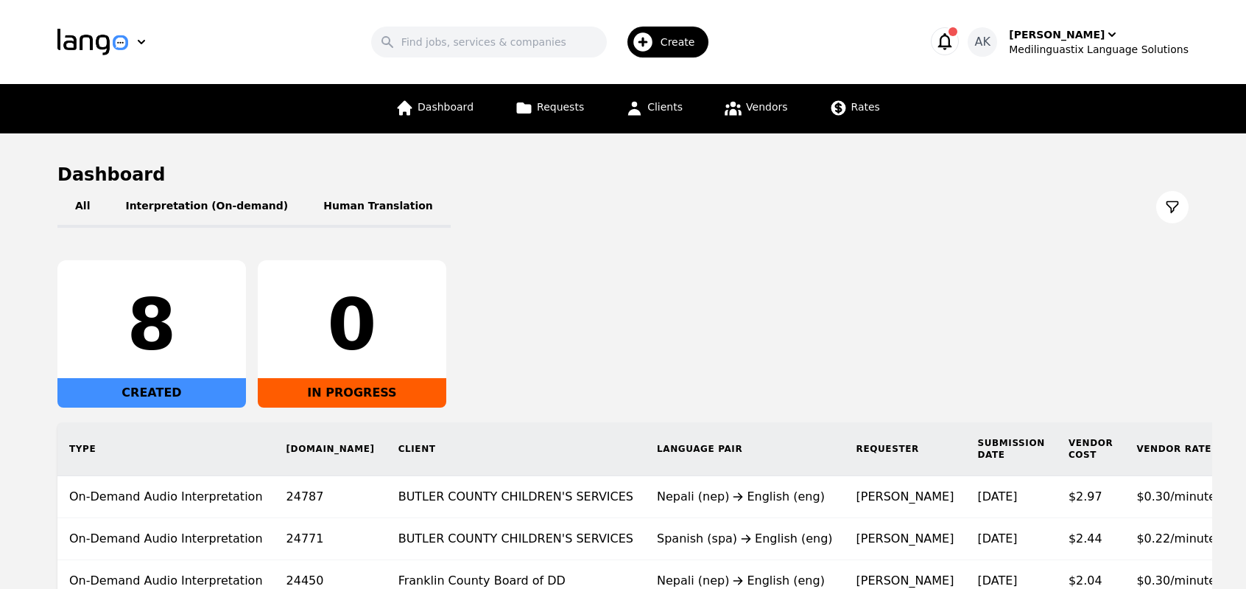
click at [955, 41] on icon "button" at bounding box center [945, 41] width 21 height 21
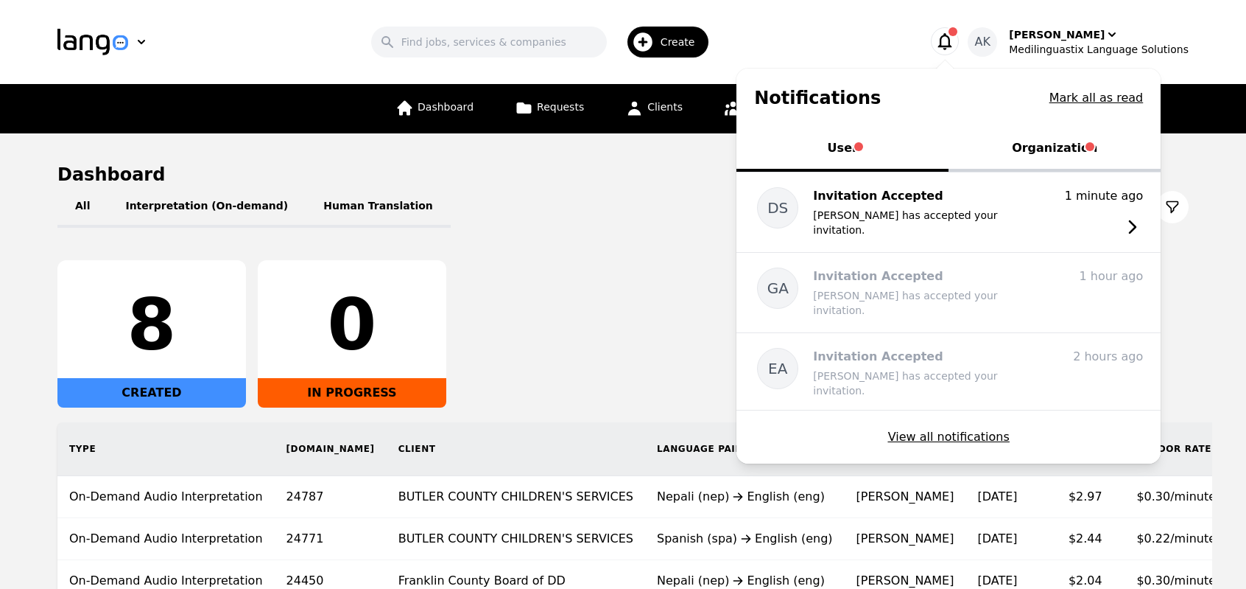
click at [1061, 144] on button "Organization" at bounding box center [1055, 149] width 212 height 44
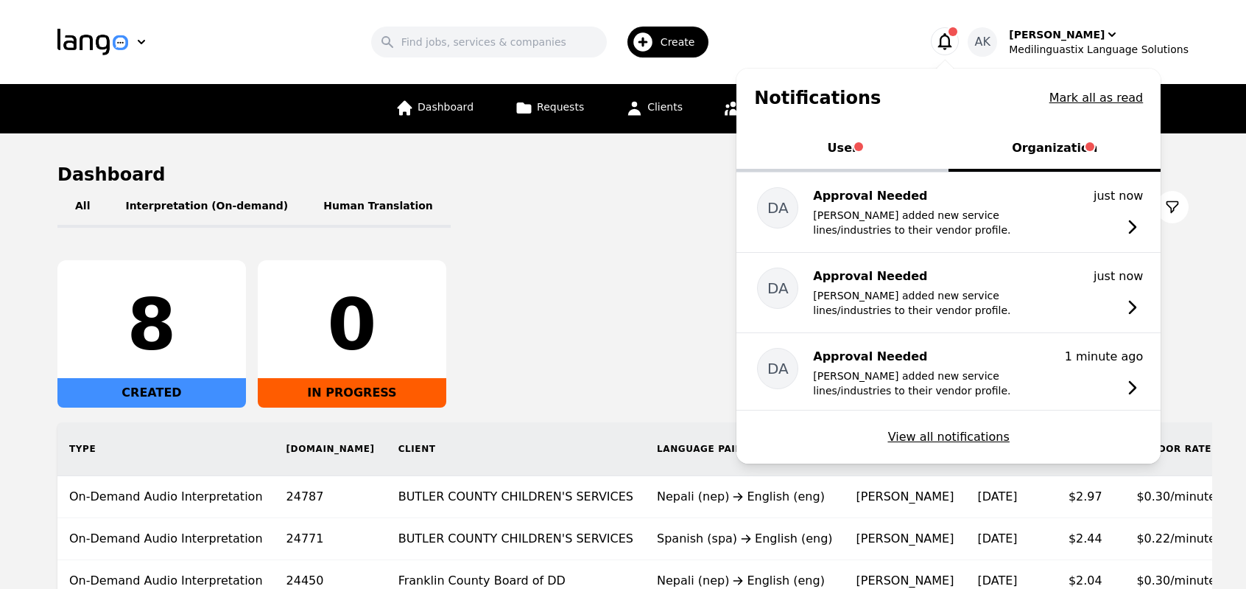
click at [867, 147] on button "User" at bounding box center [843, 149] width 212 height 44
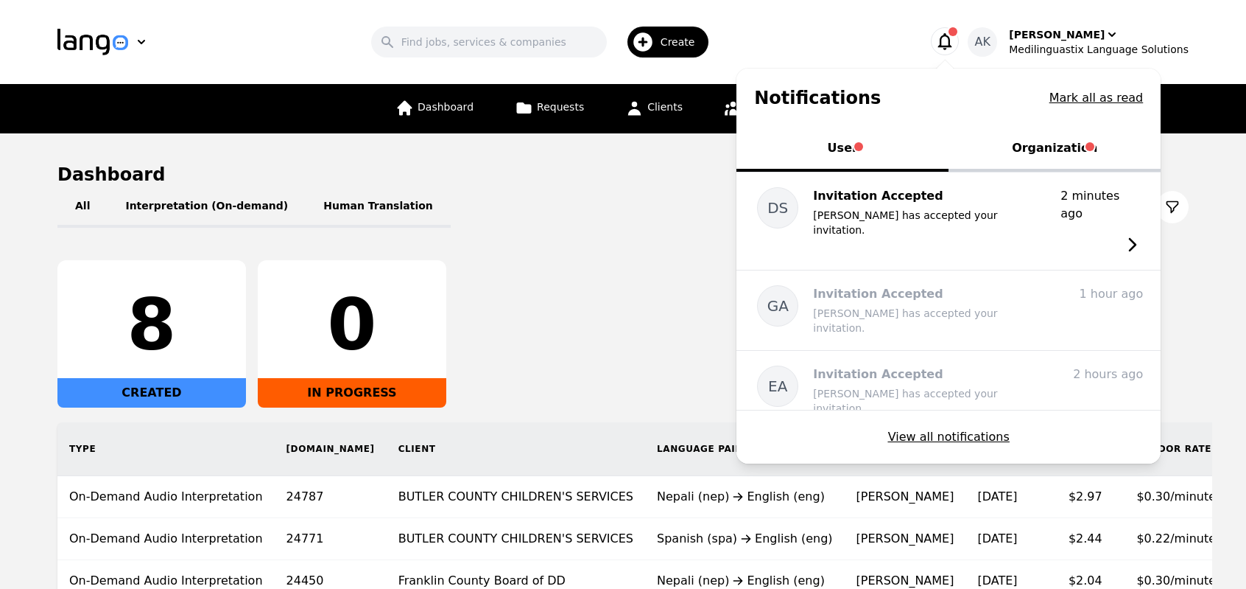
click at [955, 42] on icon "button" at bounding box center [945, 41] width 21 height 21
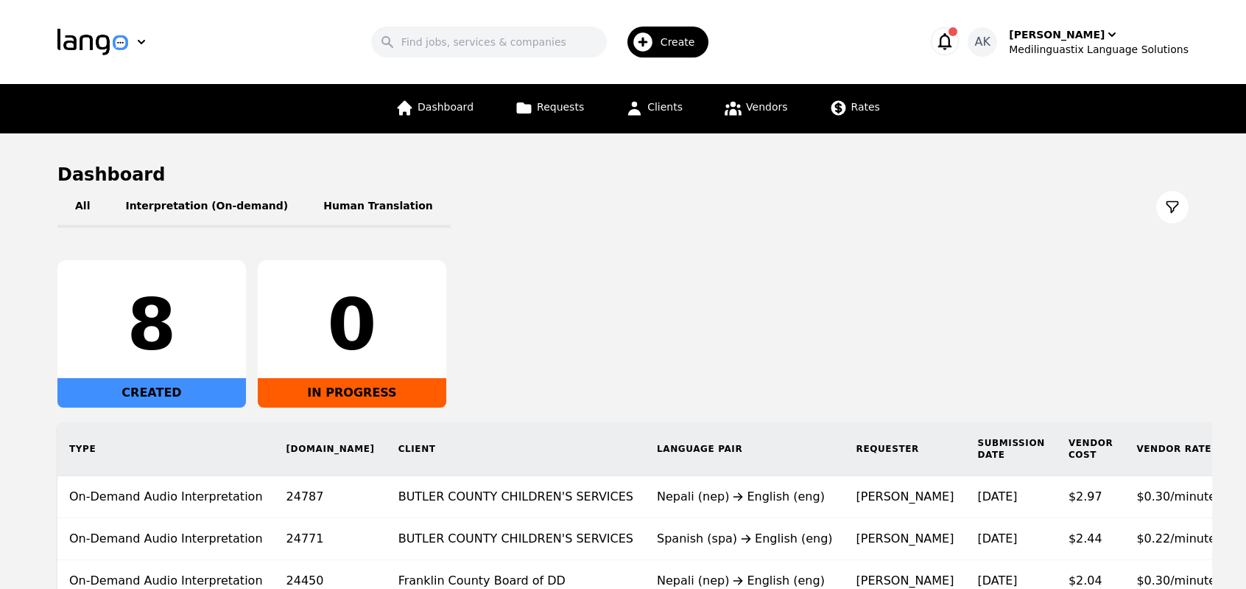
click at [830, 23] on div "Search Create" at bounding box center [544, 42] width 715 height 43
click at [955, 35] on icon "button" at bounding box center [945, 41] width 21 height 21
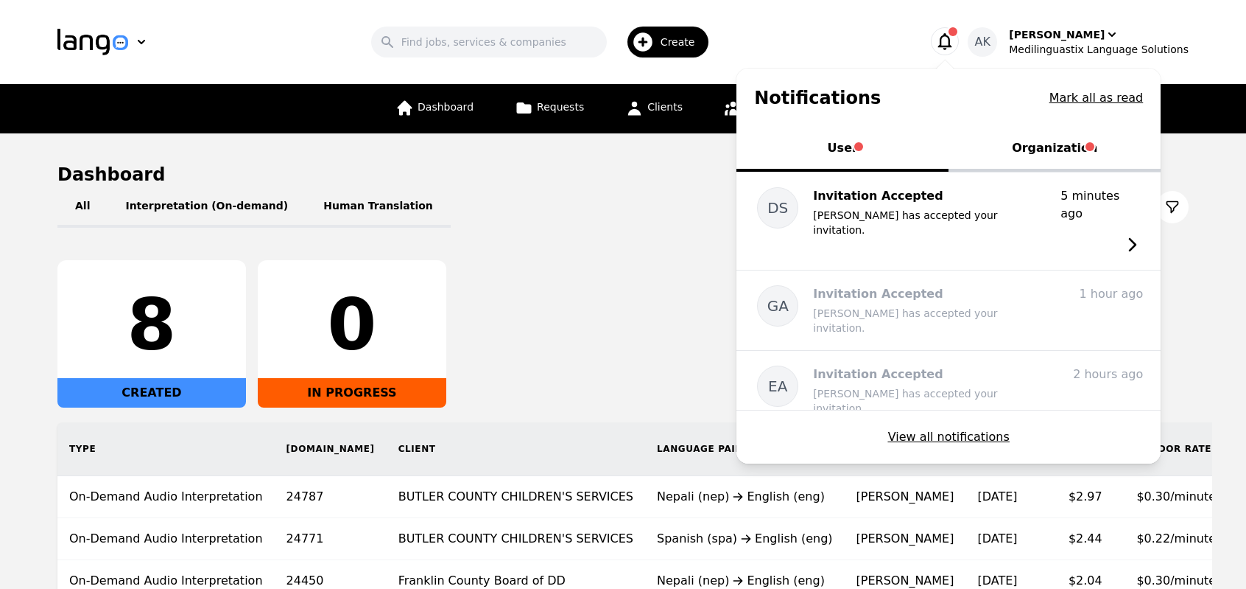
click at [1033, 150] on button "Organization" at bounding box center [1055, 149] width 212 height 44
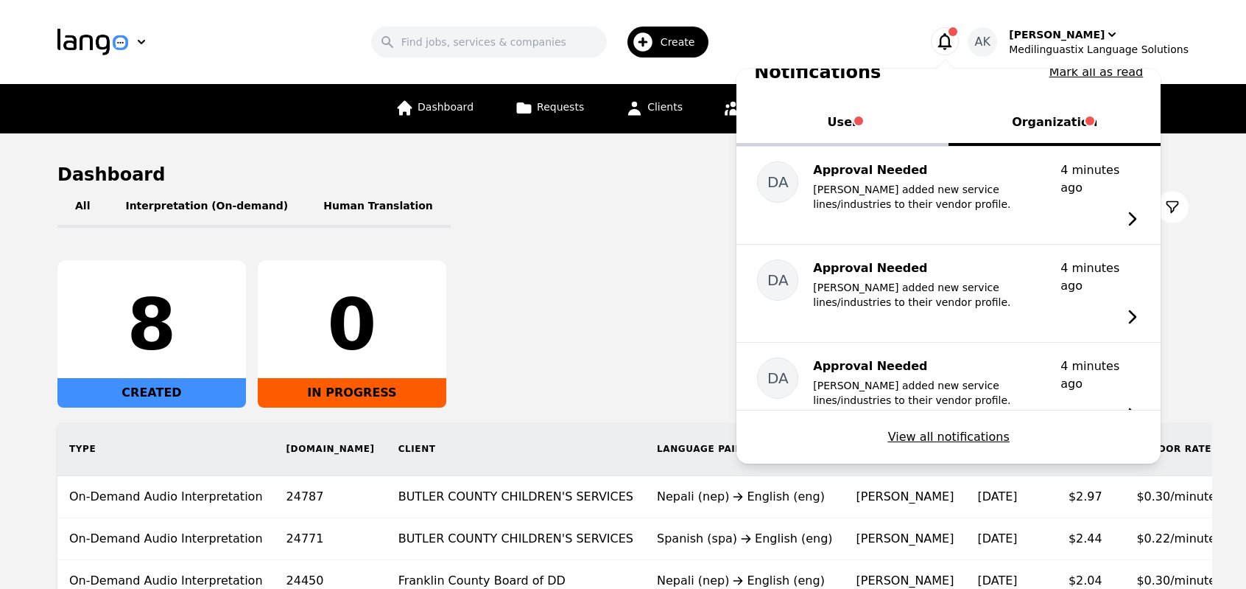
scroll to position [9, 0]
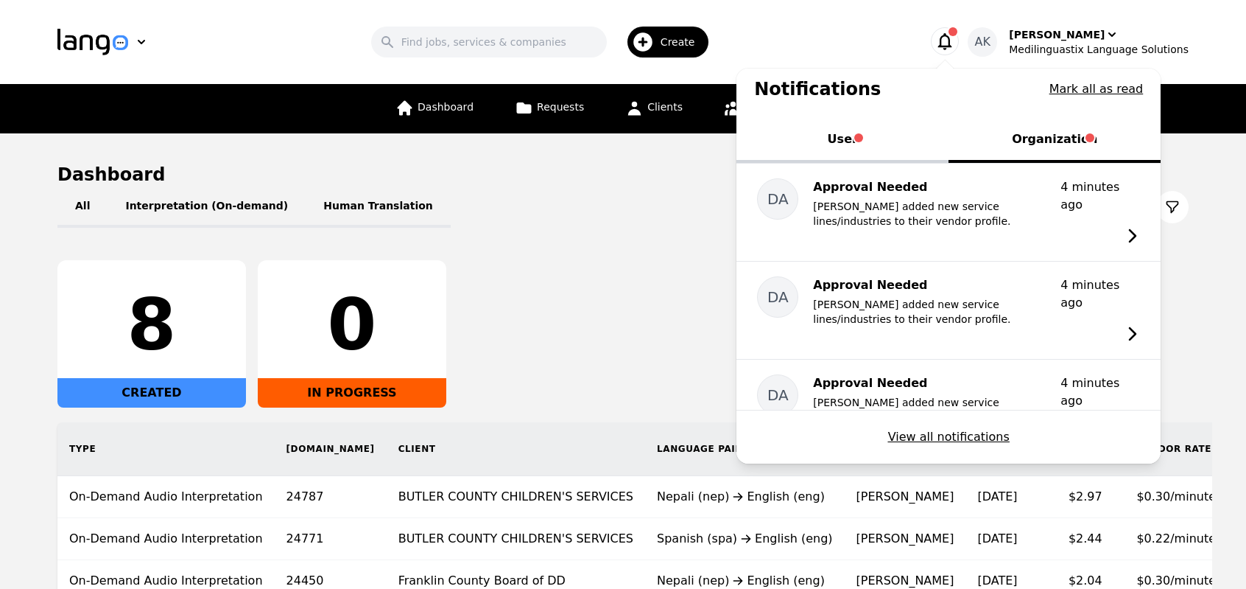
click at [629, 249] on div "All Interpretation (On-demand) Human Translation 8 CREATED 0 IN PROGRESS Type R…" at bounding box center [623, 435] width 1132 height 499
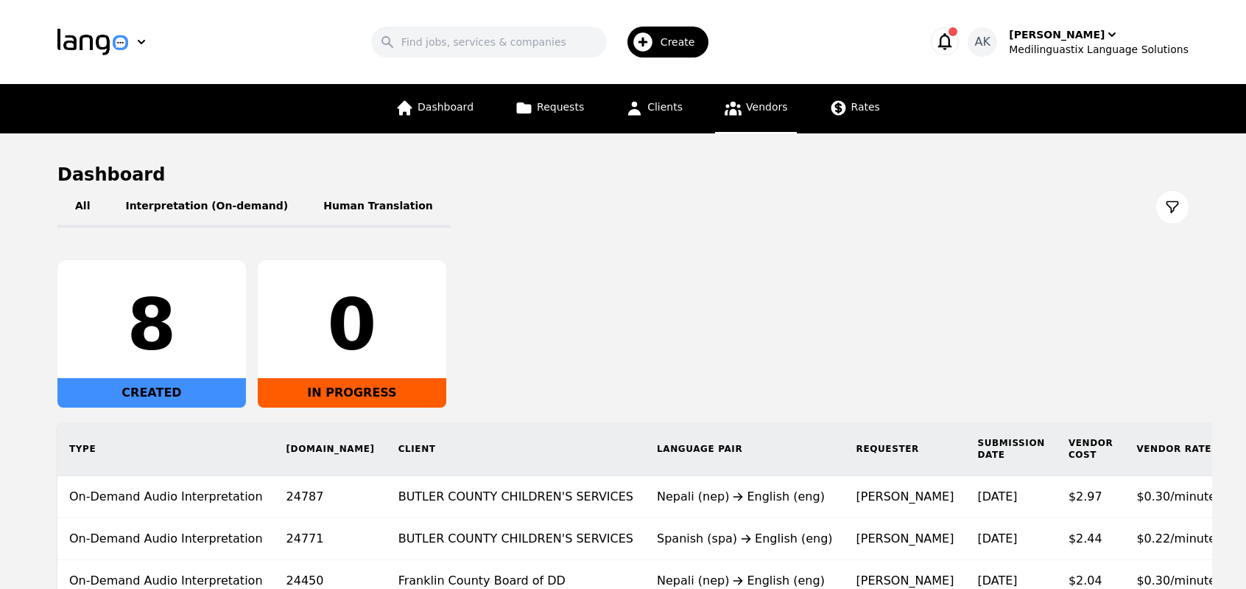
click at [742, 102] on link "Vendors" at bounding box center [755, 108] width 81 height 49
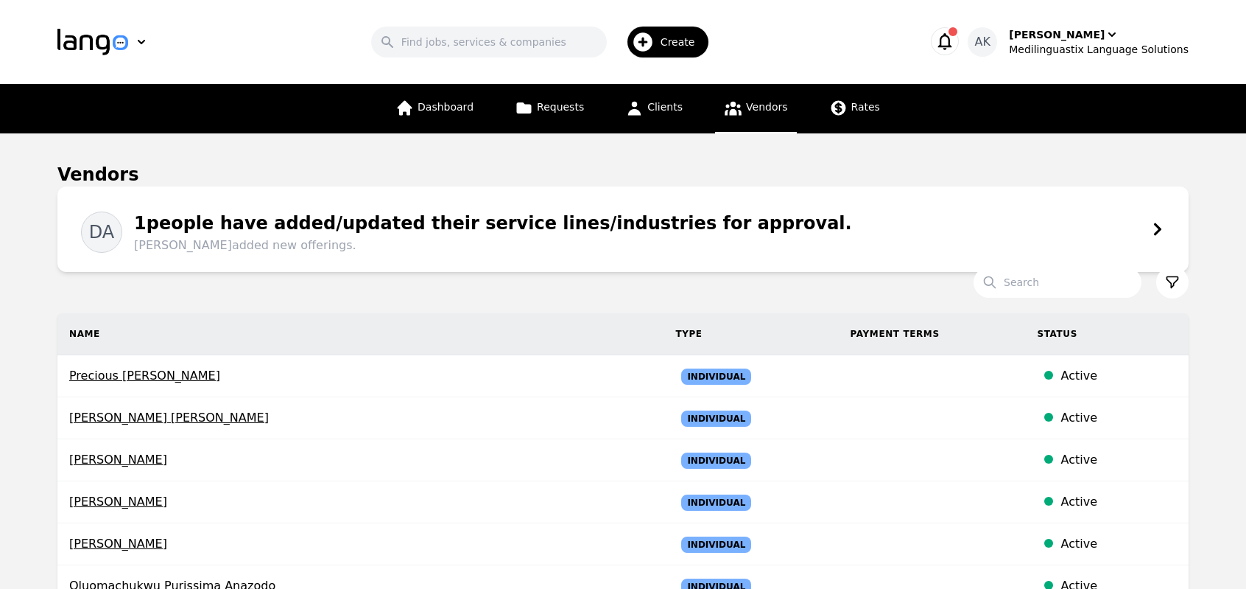
click at [477, 217] on div "1 people have added/updated their service lines/industries for approval. Diego …" at bounding box center [487, 232] width 730 height 44
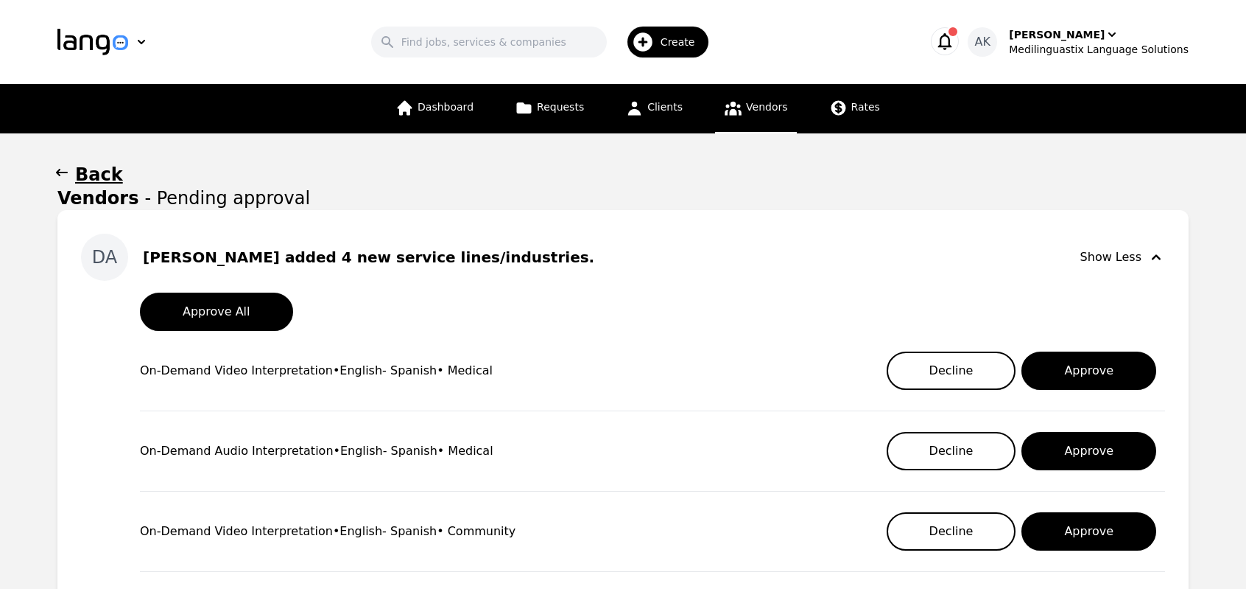
click at [12, 374] on main "Back Vendors - Pending approval DA Diego Santiago zavala Aviles added 4 new ser…" at bounding box center [623, 451] width 1246 height 636
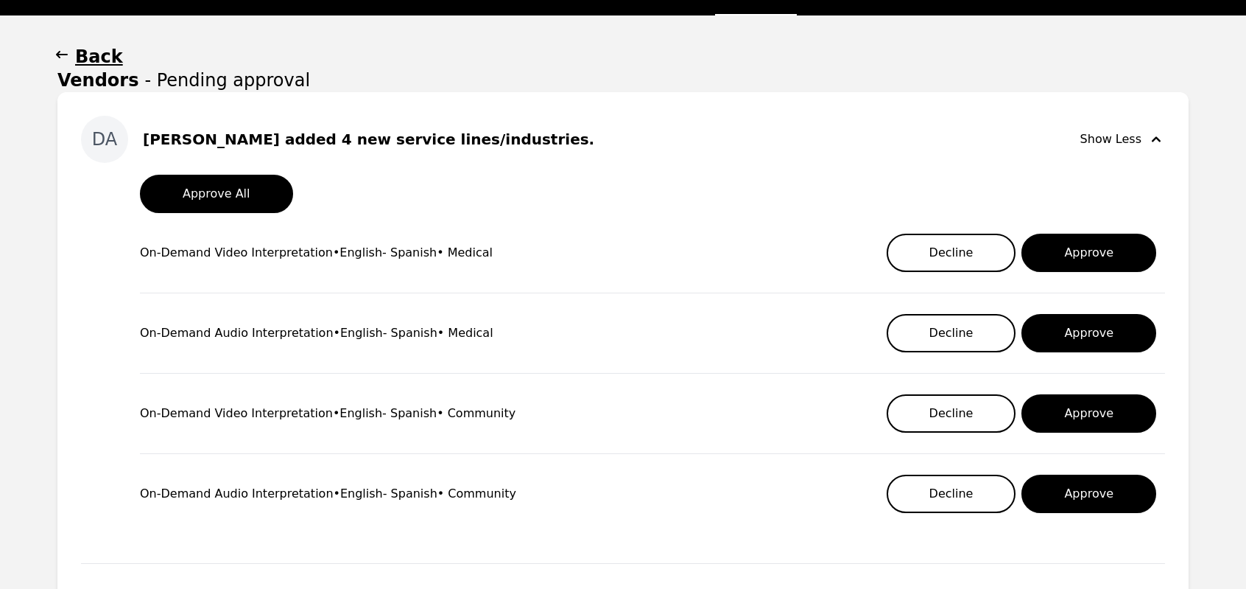
scroll to position [88, 0]
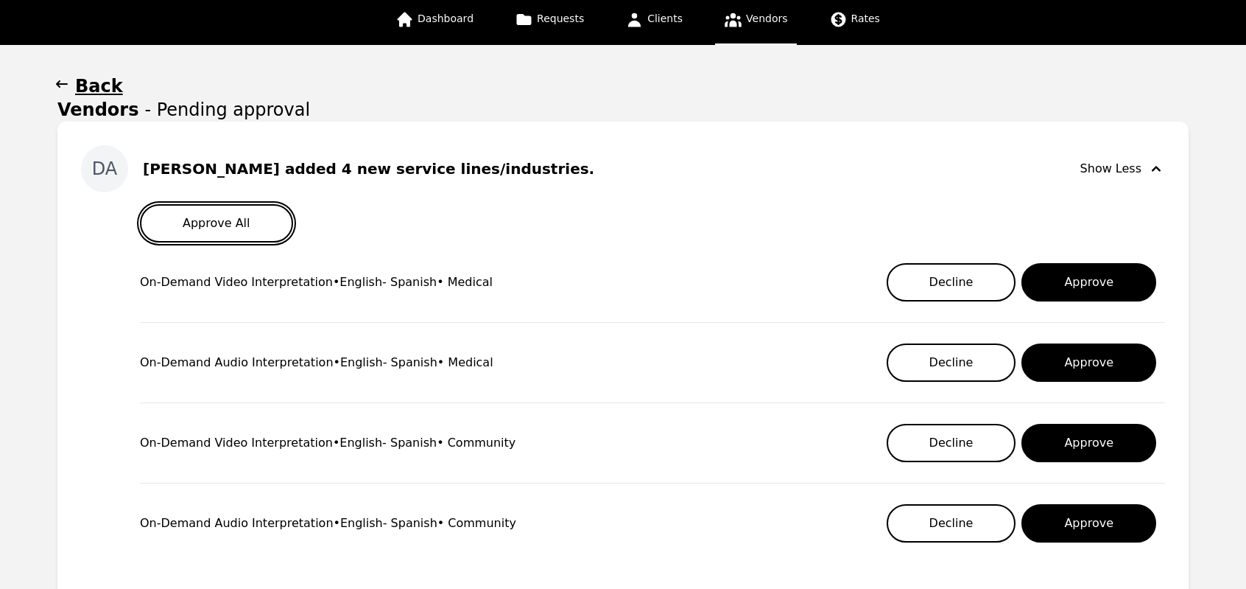
click at [180, 238] on button "Approve All" at bounding box center [216, 223] width 153 height 38
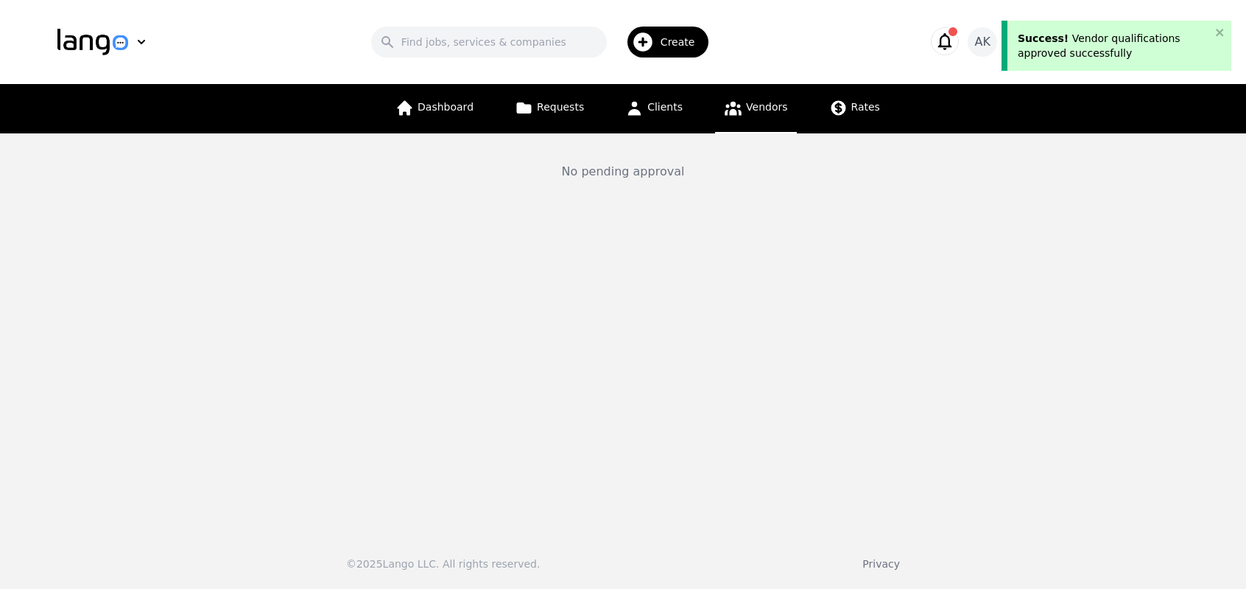
scroll to position [0, 0]
click at [961, 40] on icon "button" at bounding box center [951, 41] width 21 height 21
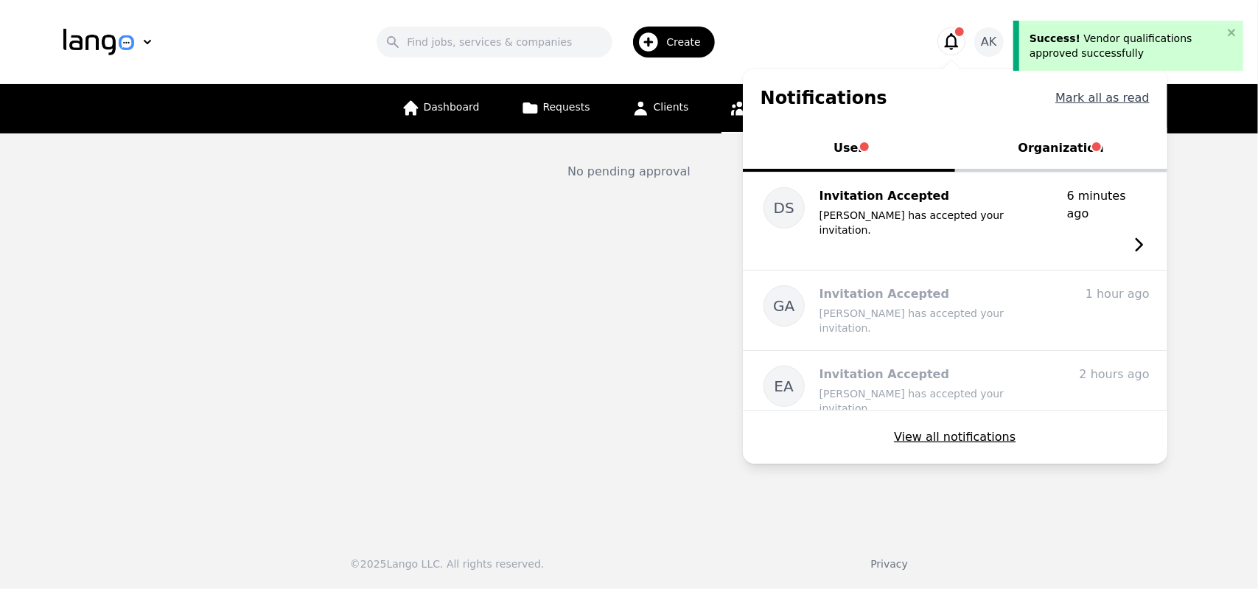
click at [1092, 102] on button "Mark all as read" at bounding box center [1102, 98] width 94 height 18
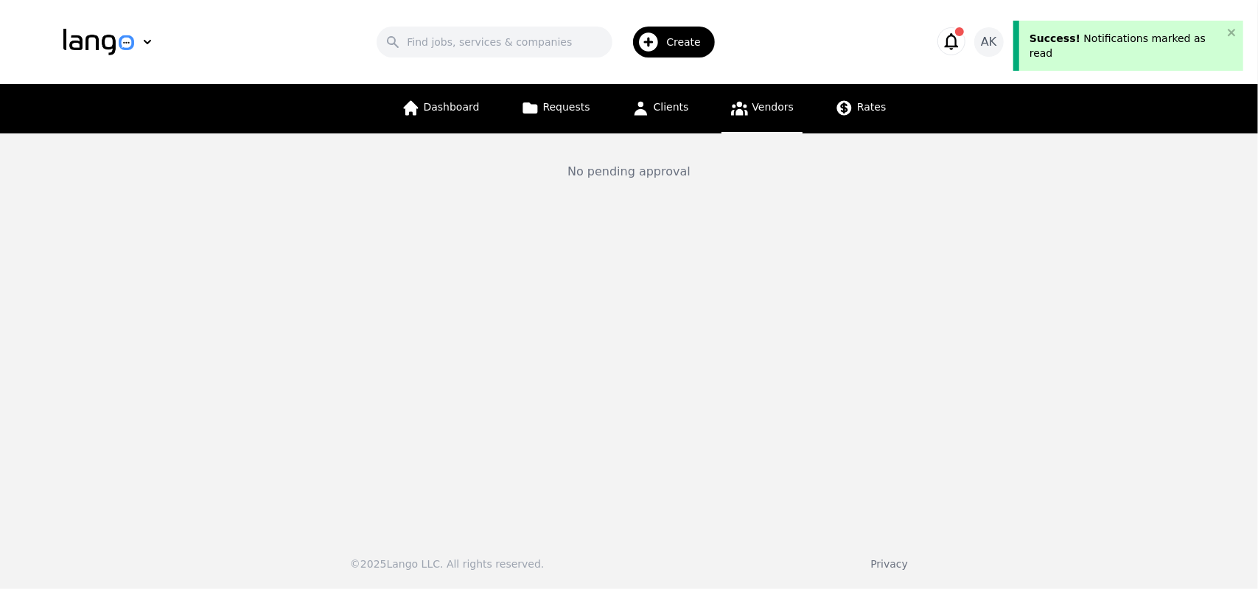
click at [961, 38] on icon "button" at bounding box center [951, 41] width 21 height 21
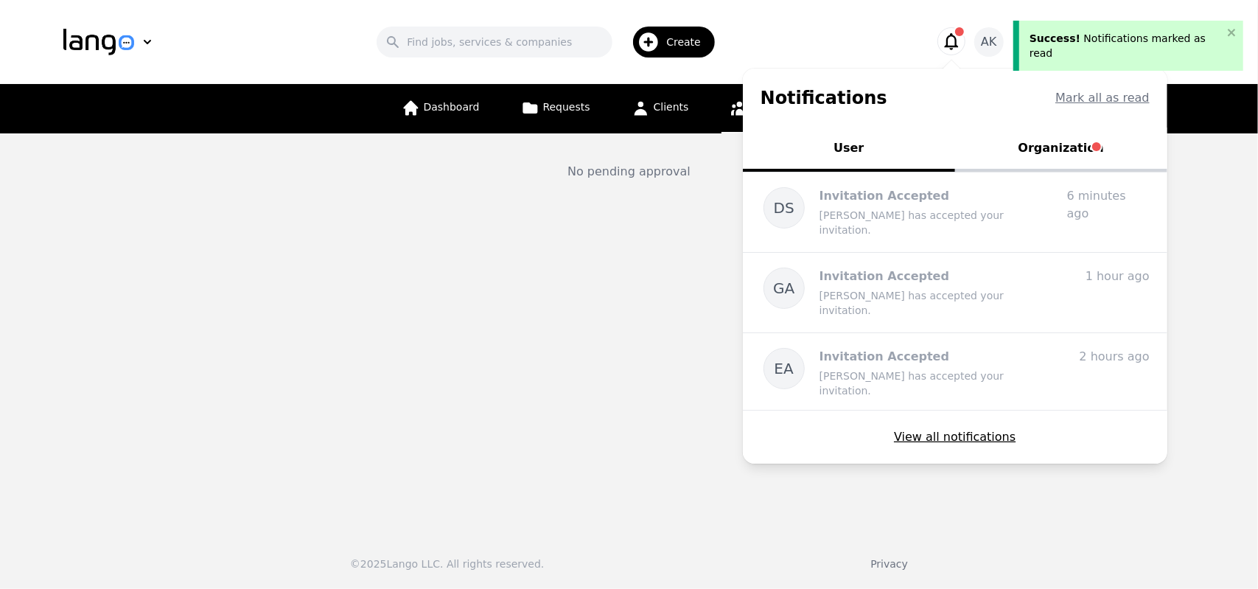
click at [1071, 157] on button "Organization" at bounding box center [1061, 149] width 212 height 44
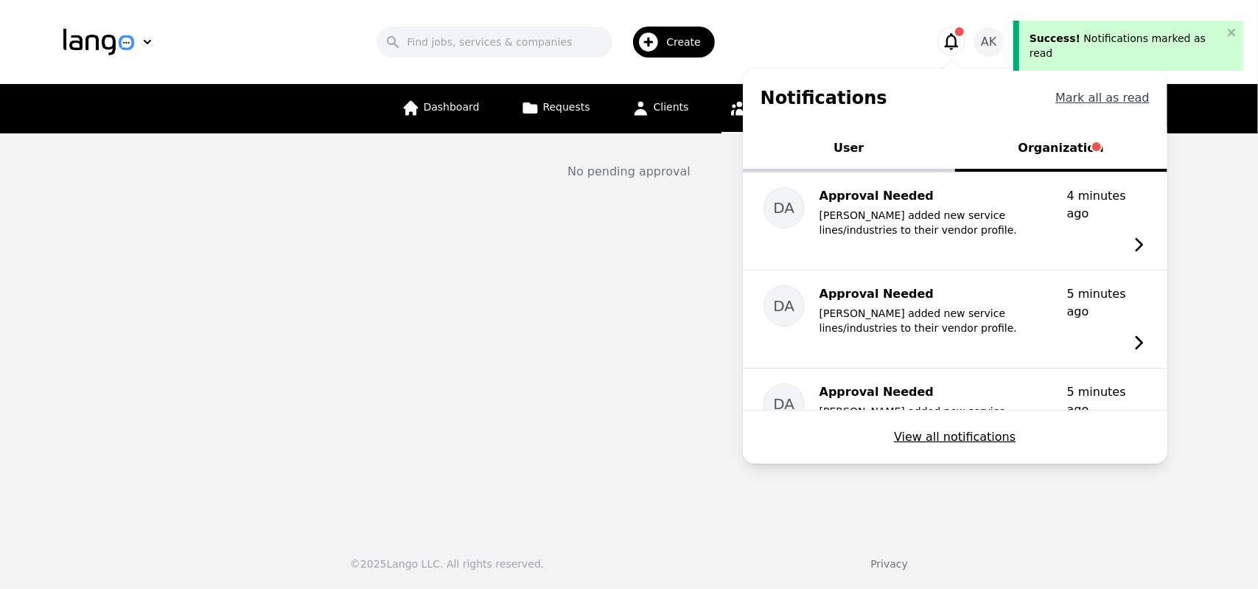
click at [1095, 102] on button "Mark all as read" at bounding box center [1102, 98] width 94 height 18
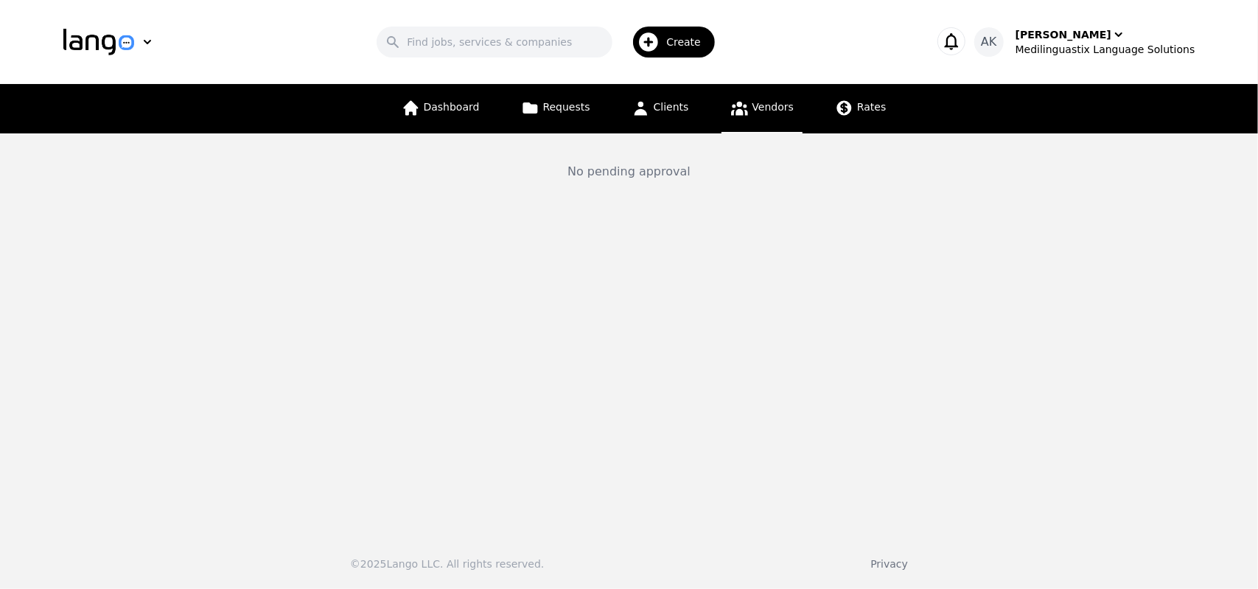
click at [958, 38] on icon "button" at bounding box center [951, 41] width 14 height 17
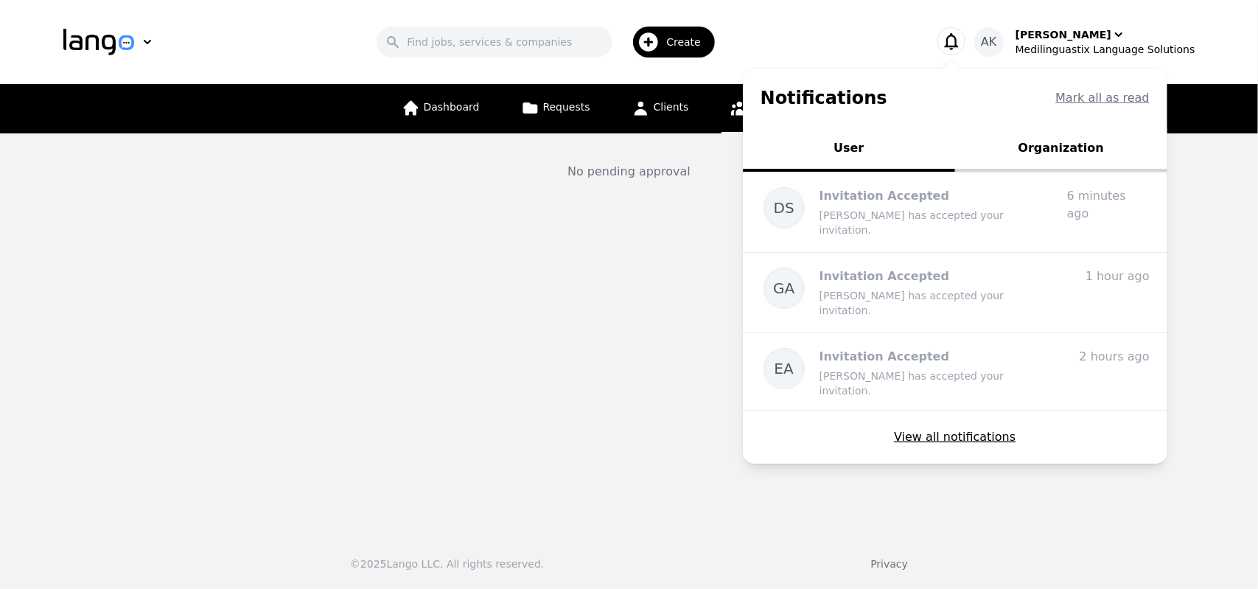
click at [850, 25] on div "Search Create" at bounding box center [550, 42] width 715 height 43
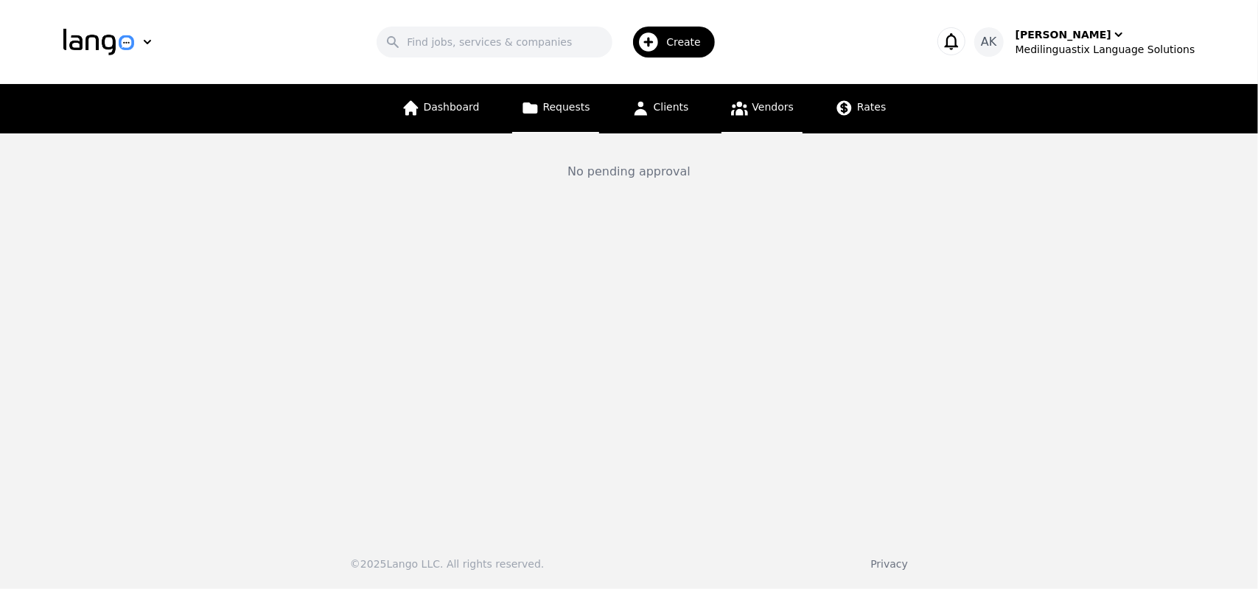
click at [568, 111] on span "Requests" at bounding box center [566, 107] width 47 height 12
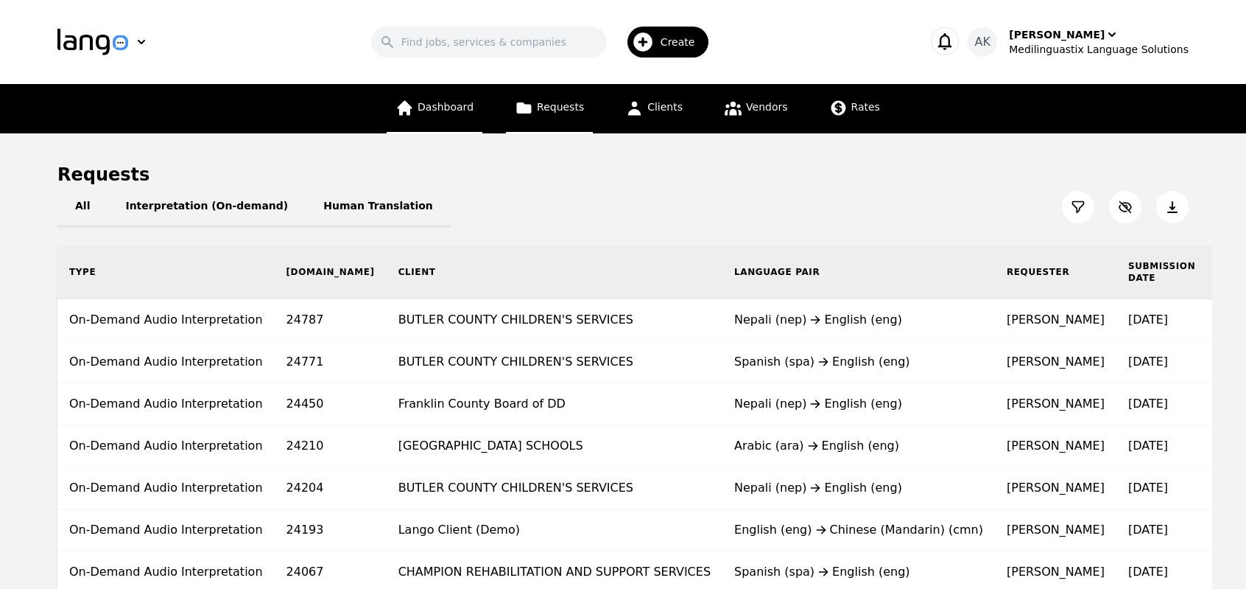
click at [455, 113] on span "Dashboard" at bounding box center [446, 107] width 56 height 12
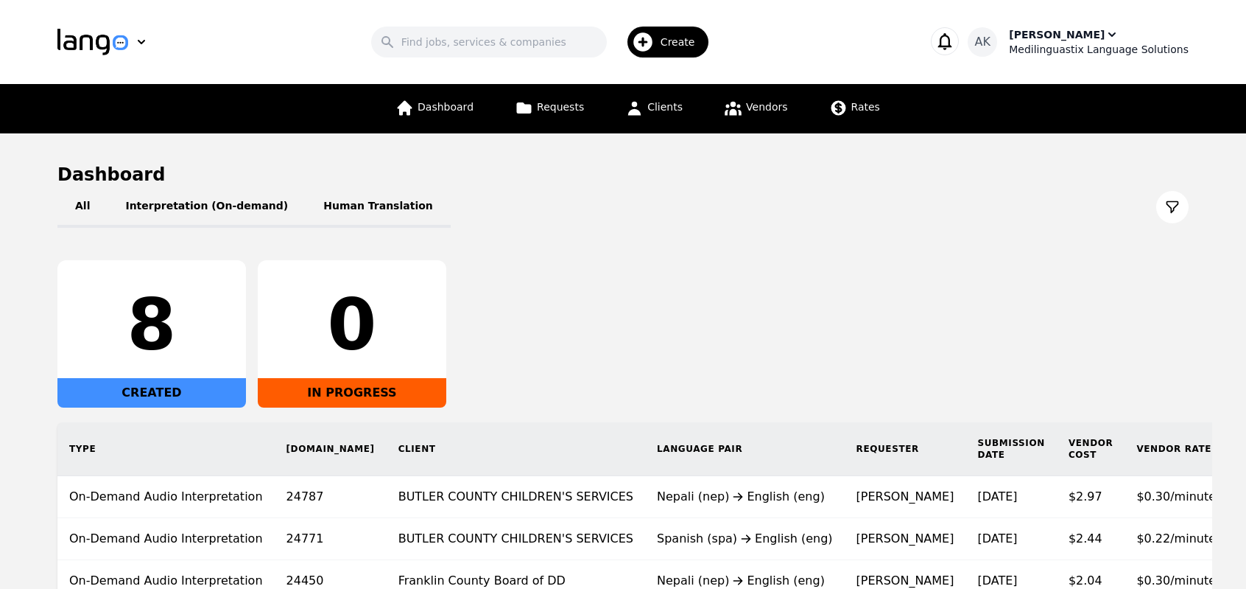
click at [1041, 42] on div "Medilinguastix Language Solutions" at bounding box center [1099, 49] width 180 height 15
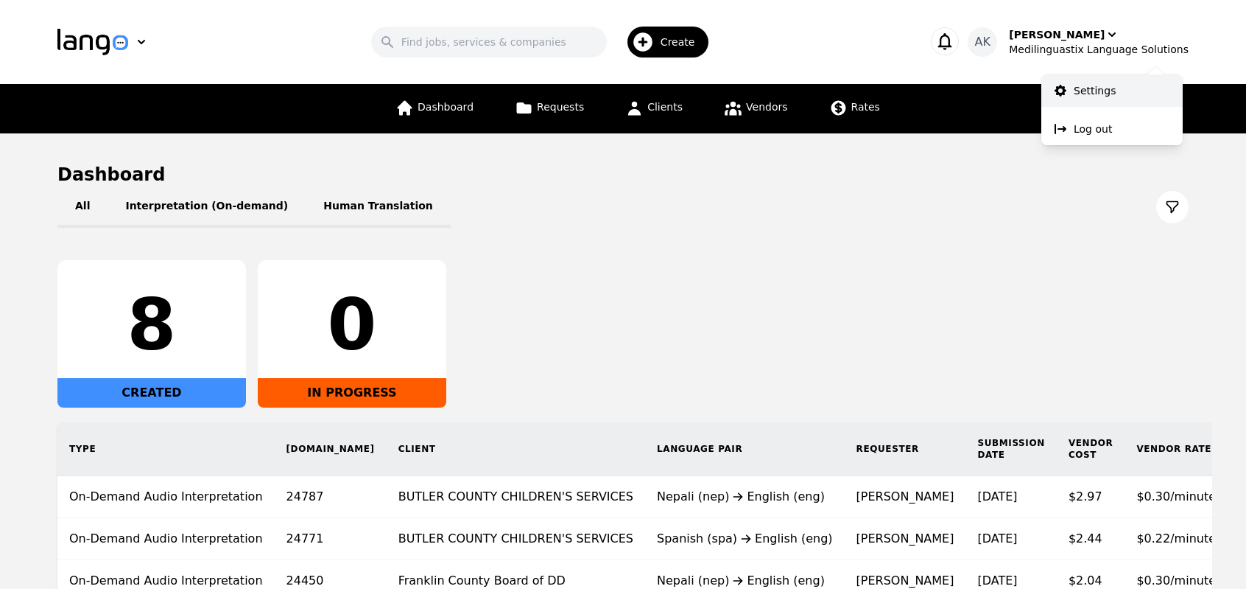
click at [1062, 98] on link "Settings" at bounding box center [1112, 90] width 141 height 32
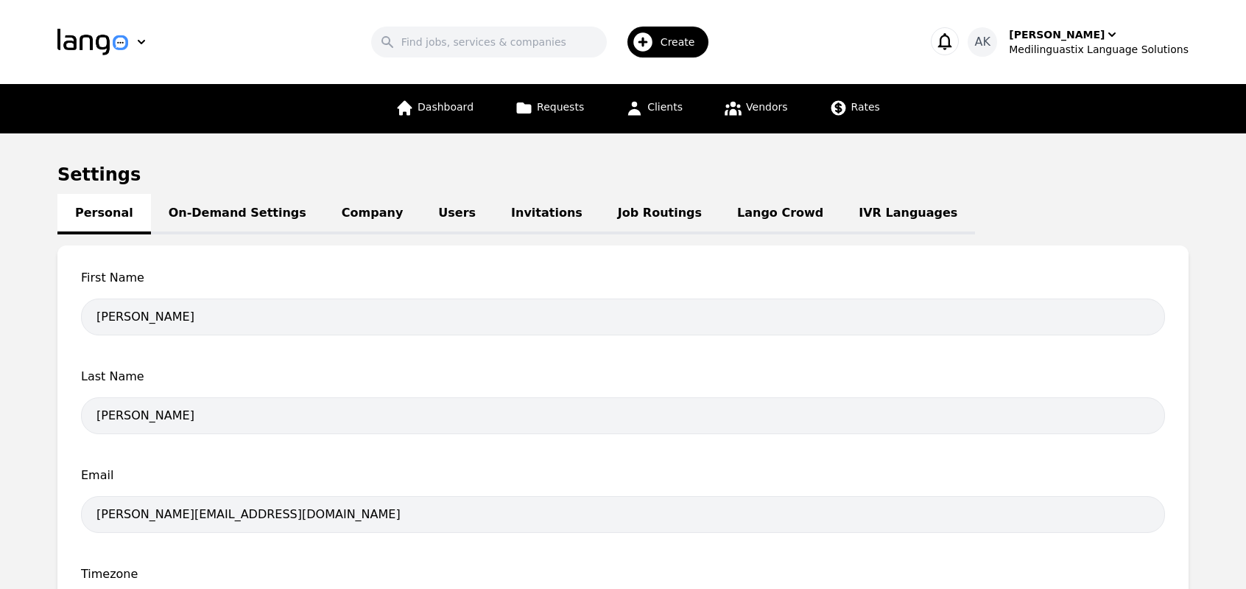
click at [841, 218] on link "IVR Languages" at bounding box center [908, 214] width 134 height 41
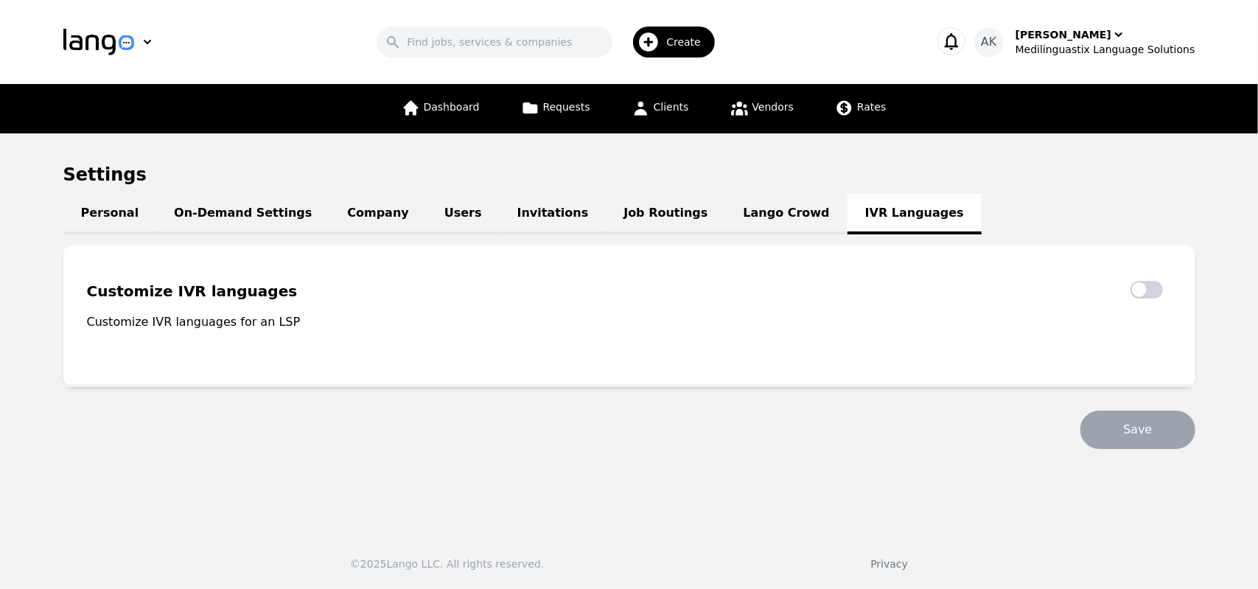
click at [726, 217] on link "Lango Crowd" at bounding box center [787, 214] width 122 height 41
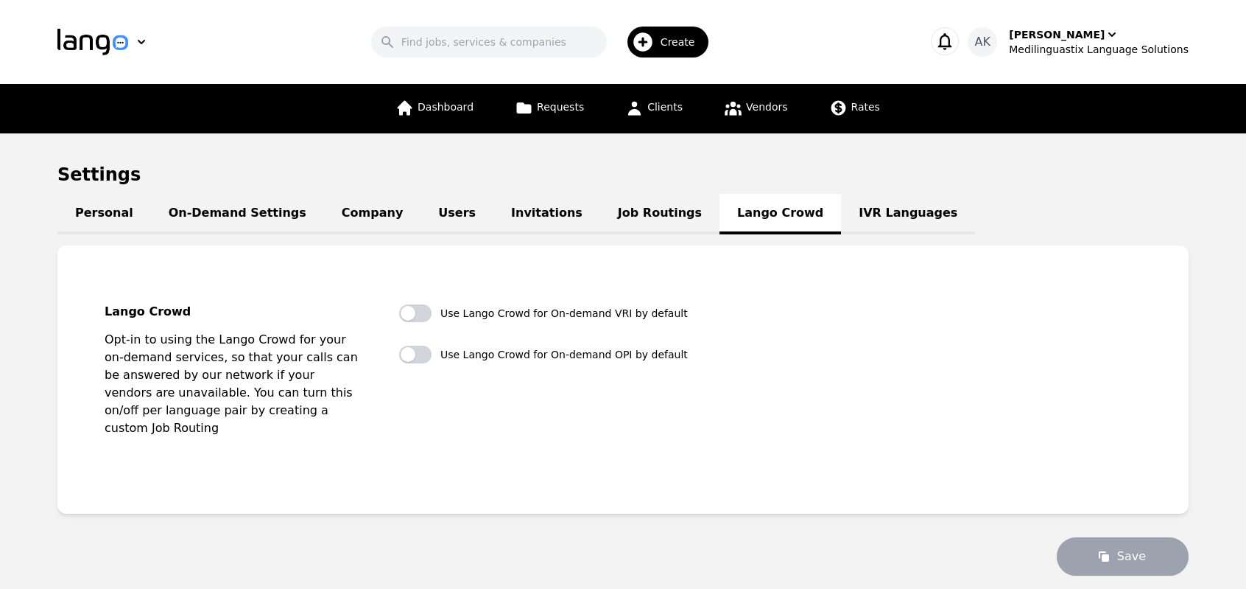
click at [600, 223] on link "Job Routings" at bounding box center [659, 214] width 119 height 41
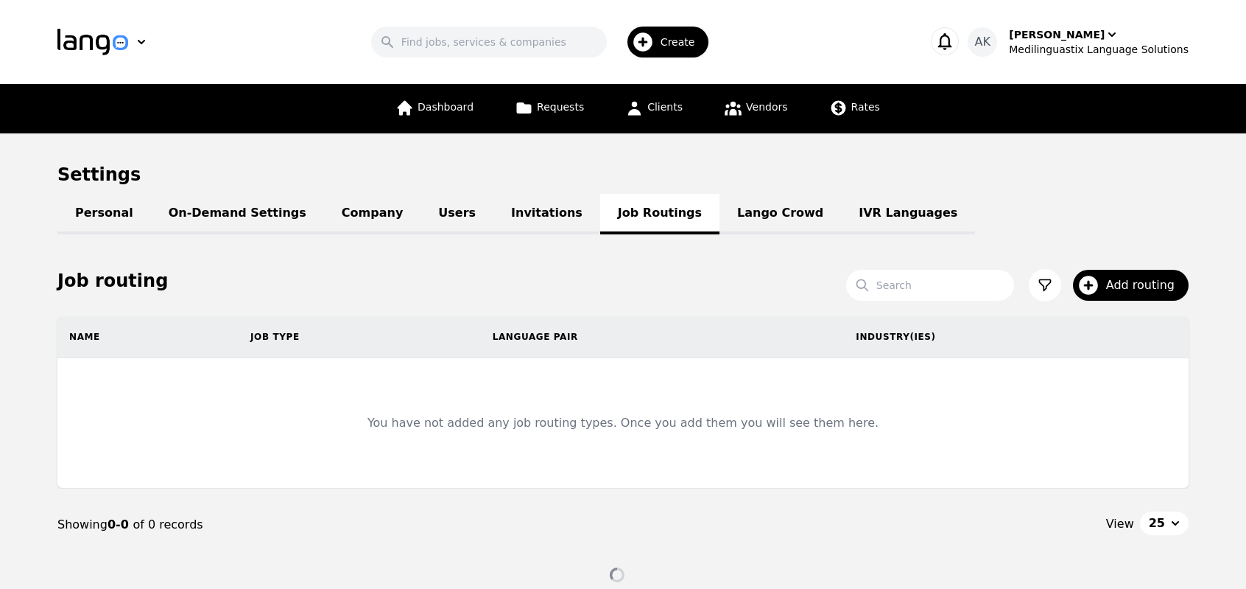
click at [495, 223] on link "Invitations" at bounding box center [547, 214] width 107 height 41
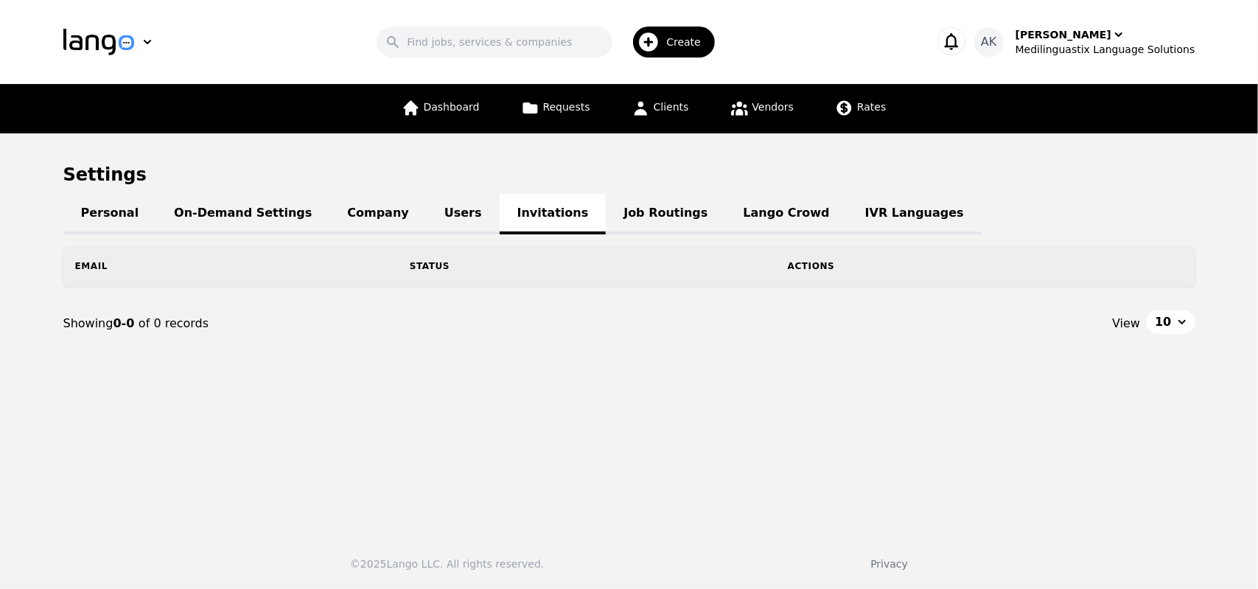
click at [427, 222] on link "Users" at bounding box center [463, 214] width 73 height 41
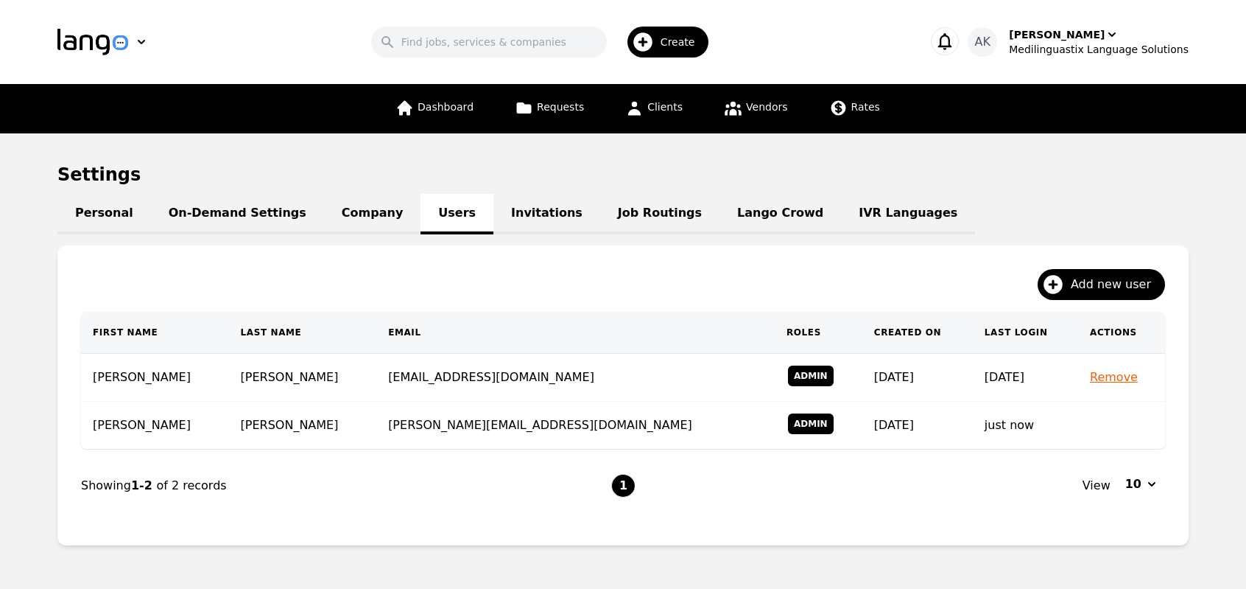
click at [338, 208] on link "Company" at bounding box center [372, 214] width 97 height 41
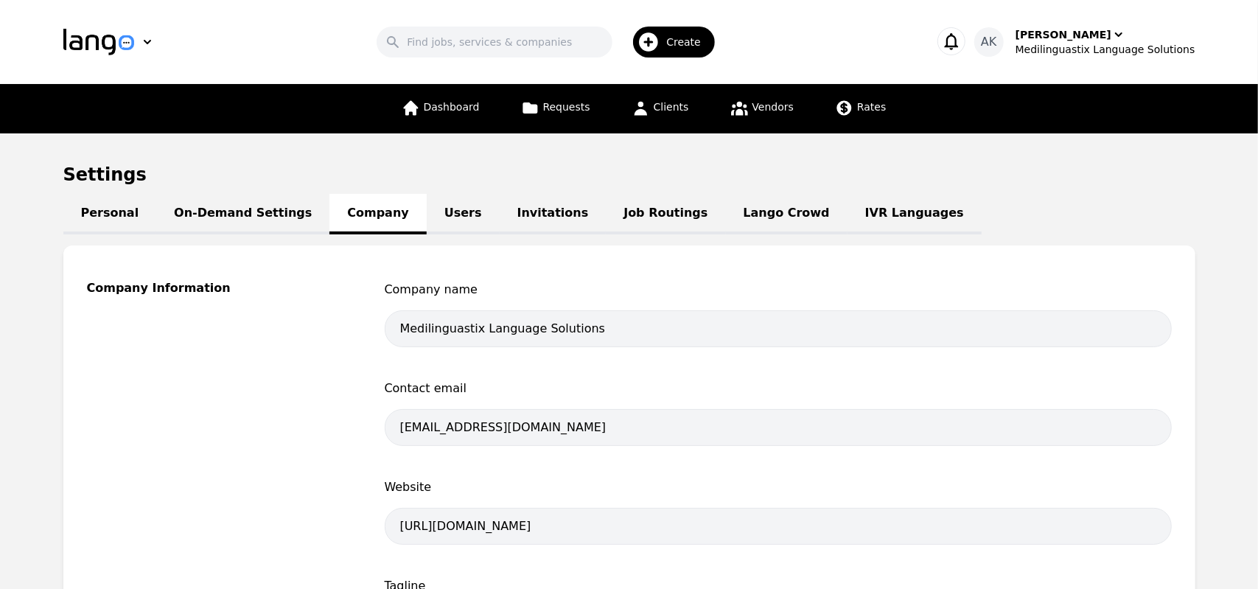
click at [227, 222] on link "On-Demand Settings" at bounding box center [242, 214] width 173 height 41
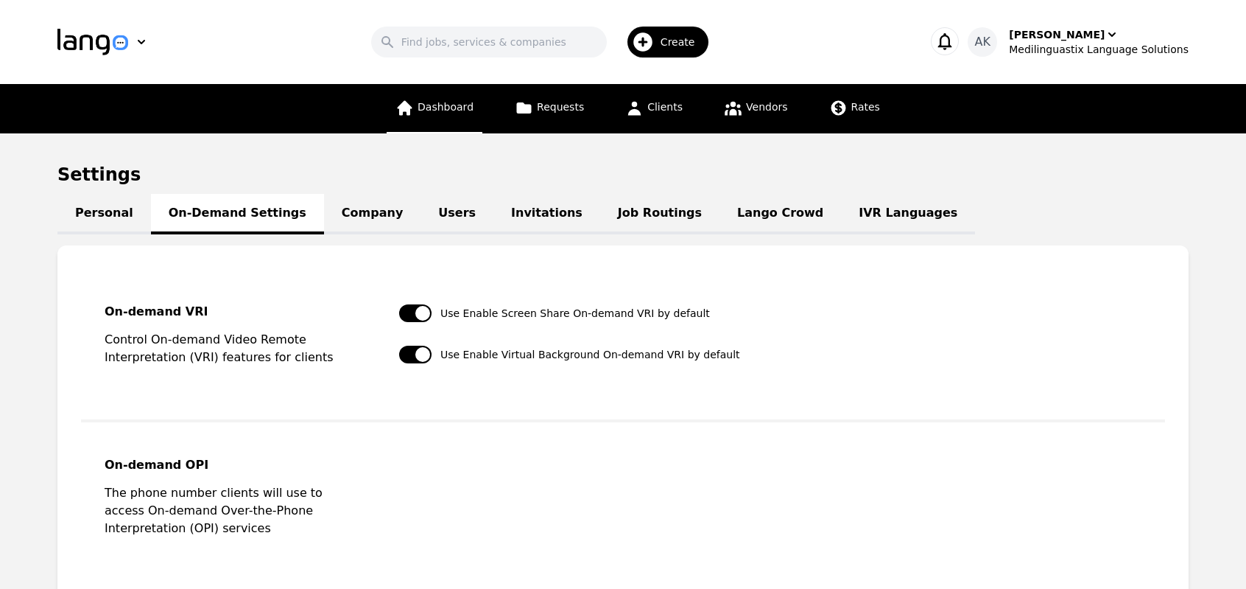
click at [440, 119] on link "Dashboard" at bounding box center [435, 108] width 96 height 49
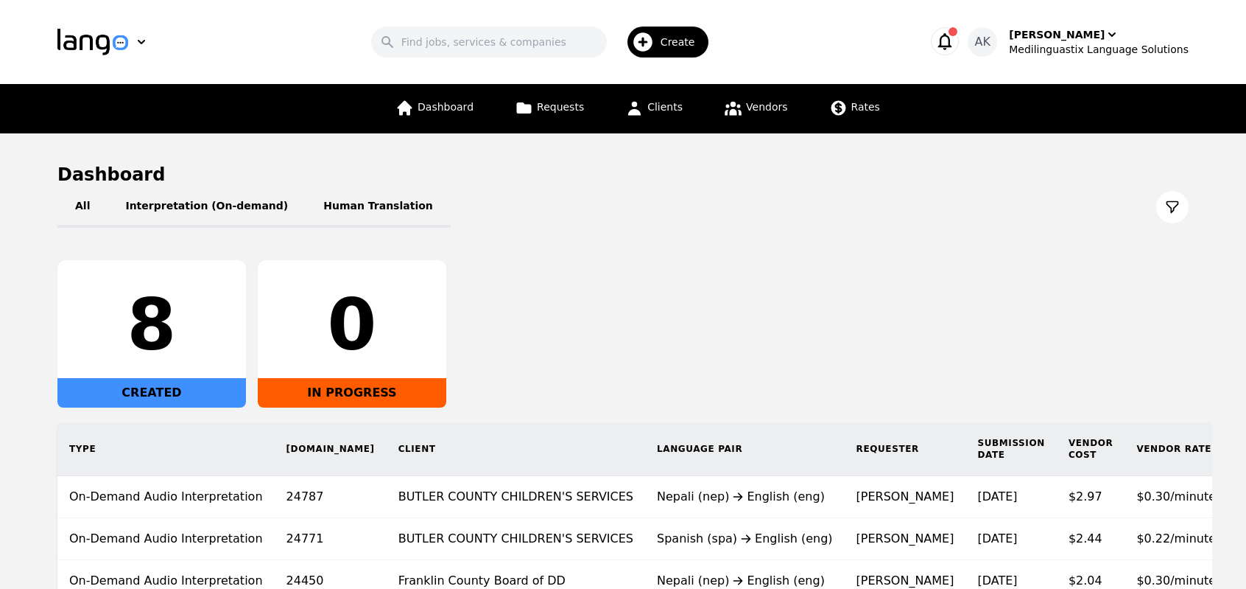
click at [953, 34] on icon "button" at bounding box center [946, 41] width 14 height 17
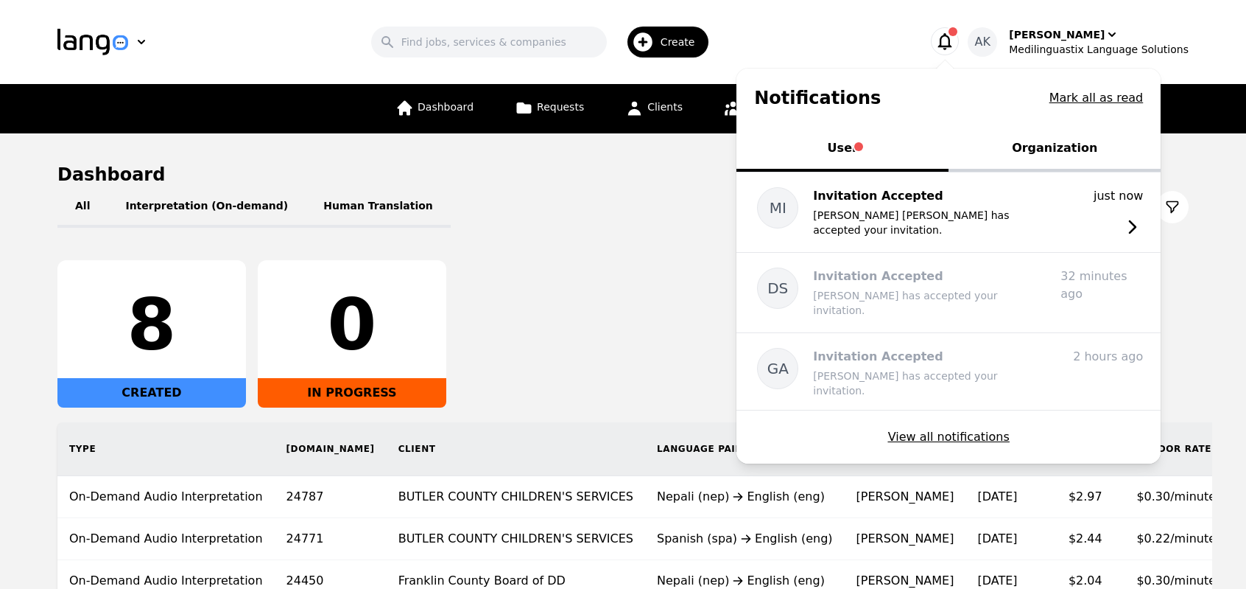
click at [1051, 145] on button "Organization" at bounding box center [1055, 149] width 212 height 44
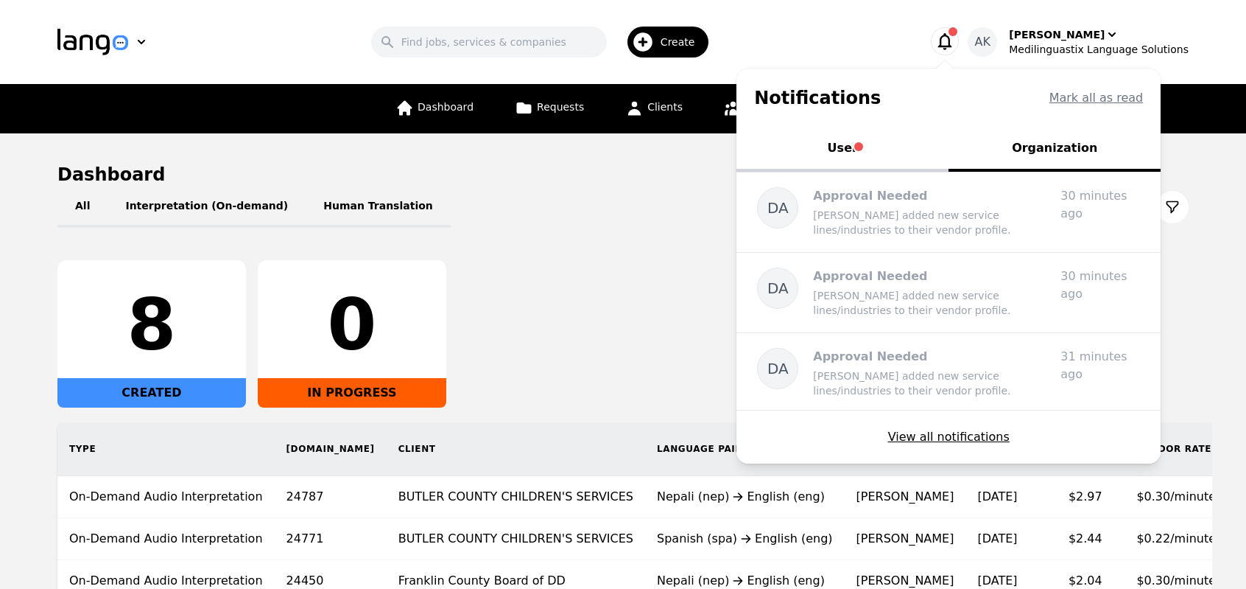
click at [866, 157] on button "User" at bounding box center [843, 149] width 212 height 44
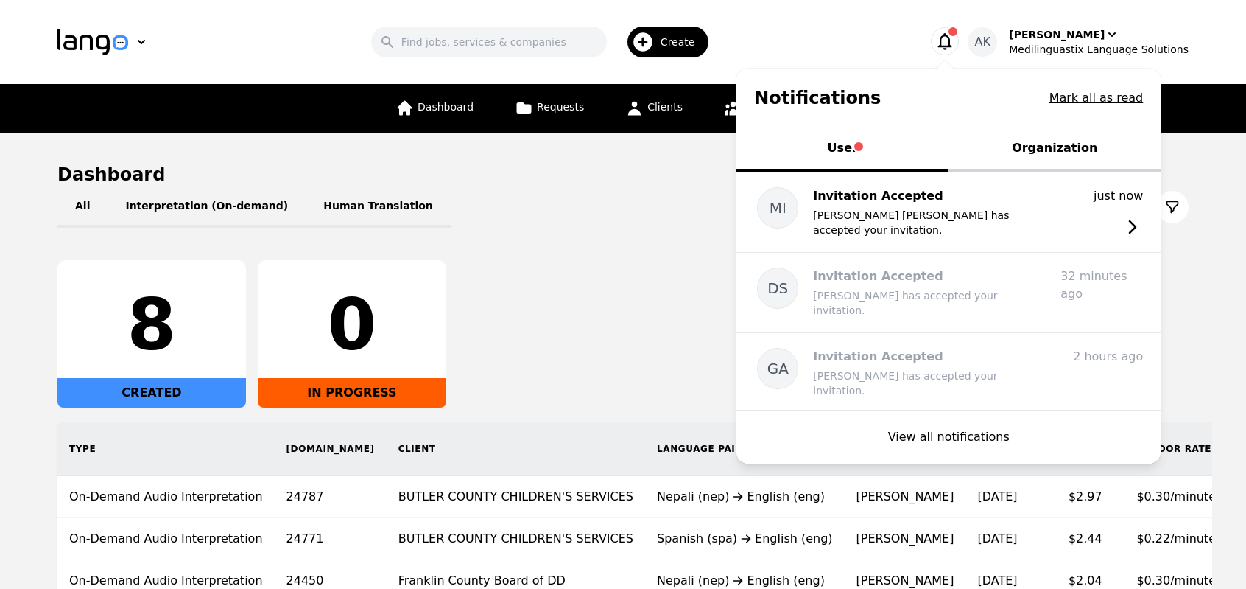
drag, startPoint x: 969, startPoint y: 38, endPoint x: 354, endPoint y: 11, distance: 616.4
click at [358, 18] on header "Search Create Notifications Mark all as read User Organization MI Invitation Ac…" at bounding box center [623, 42] width 1246 height 84
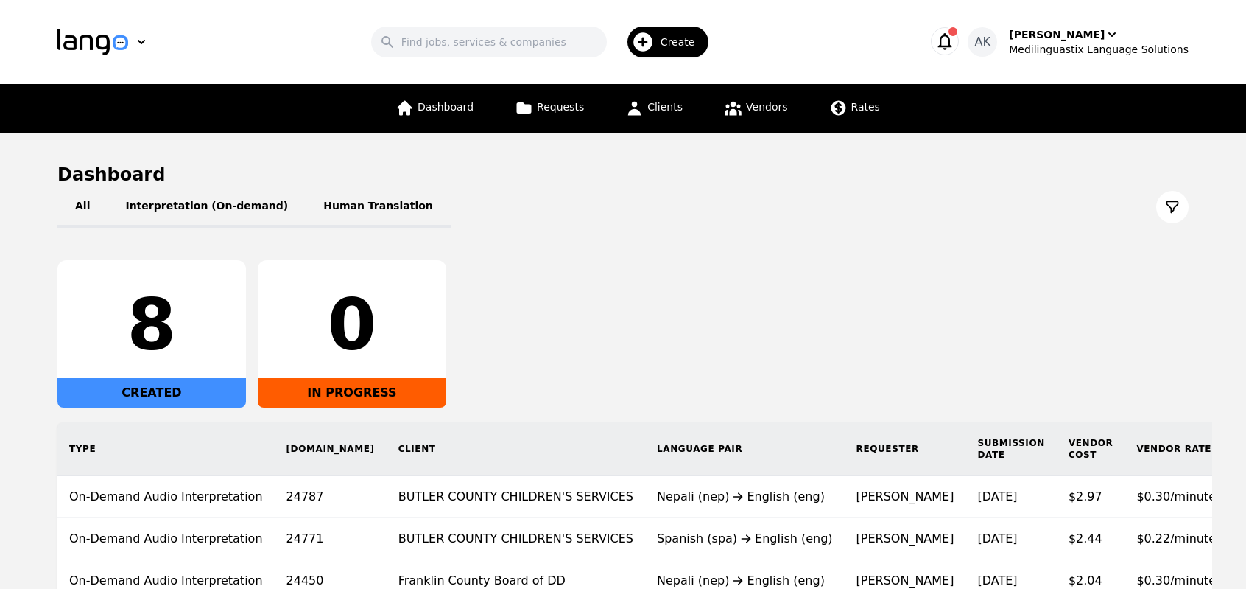
click at [955, 39] on icon "button" at bounding box center [945, 41] width 21 height 21
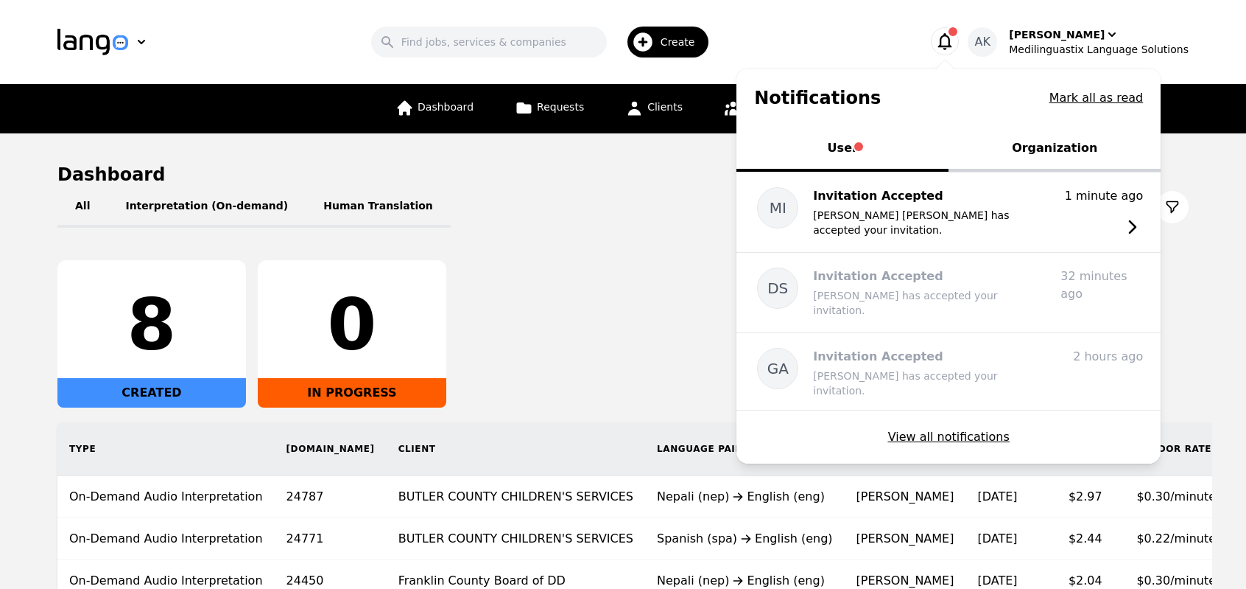
click at [1048, 154] on button "Organization" at bounding box center [1055, 149] width 212 height 44
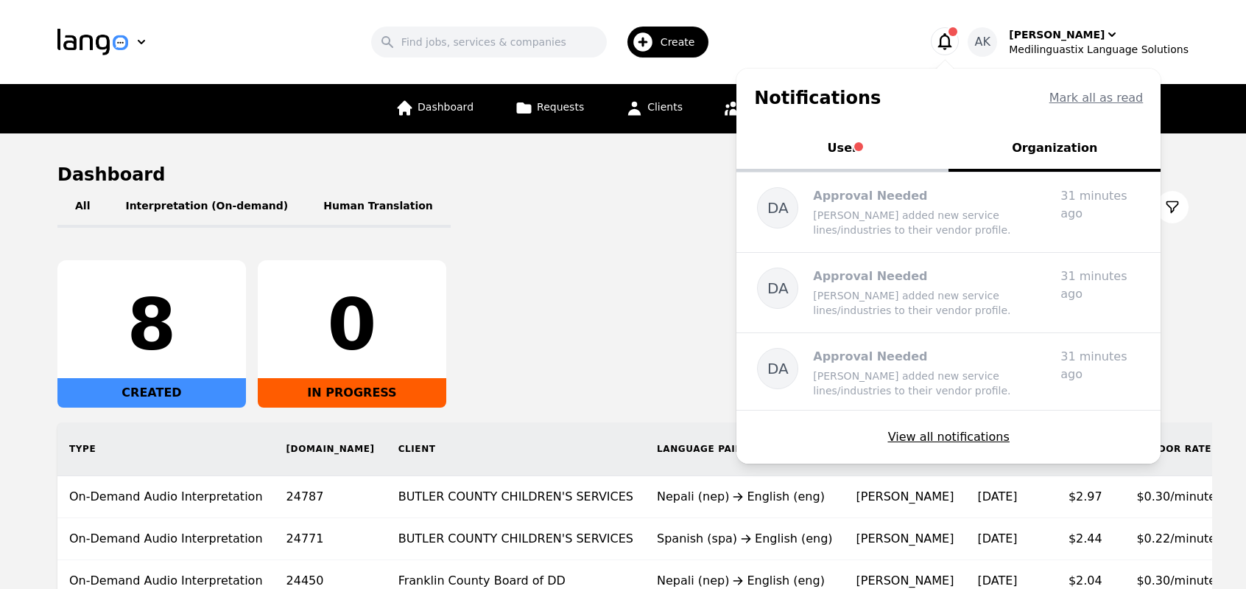
click at [955, 48] on icon "button" at bounding box center [945, 41] width 21 height 21
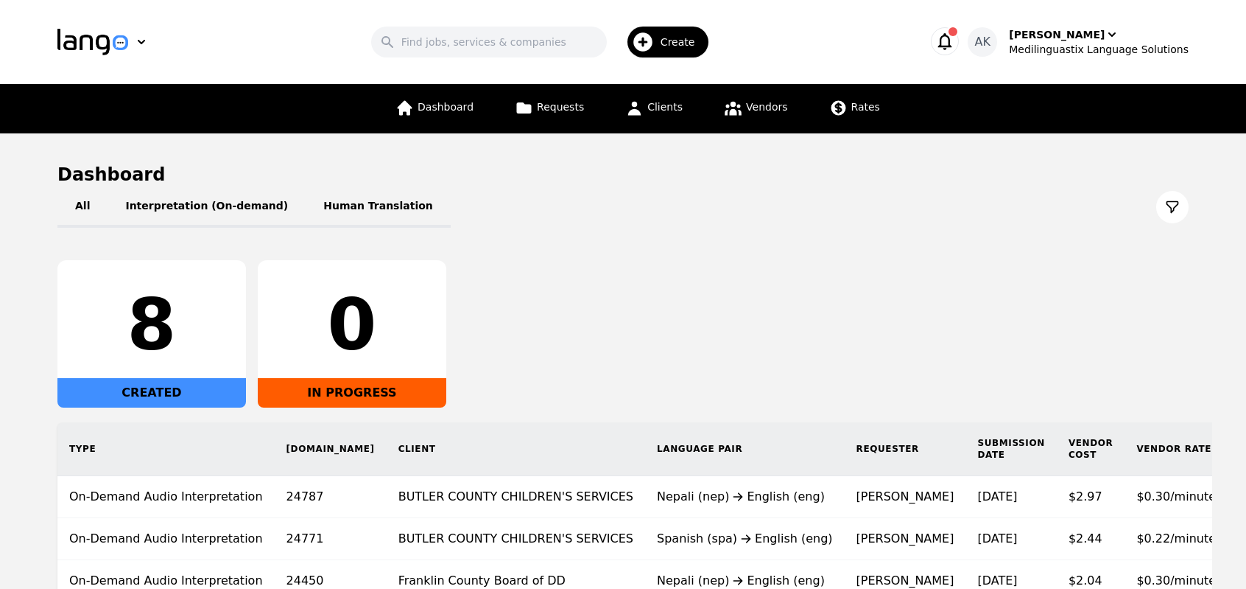
click at [254, 30] on div "Search Create" at bounding box center [544, 42] width 715 height 43
click at [955, 40] on icon "button" at bounding box center [945, 41] width 21 height 21
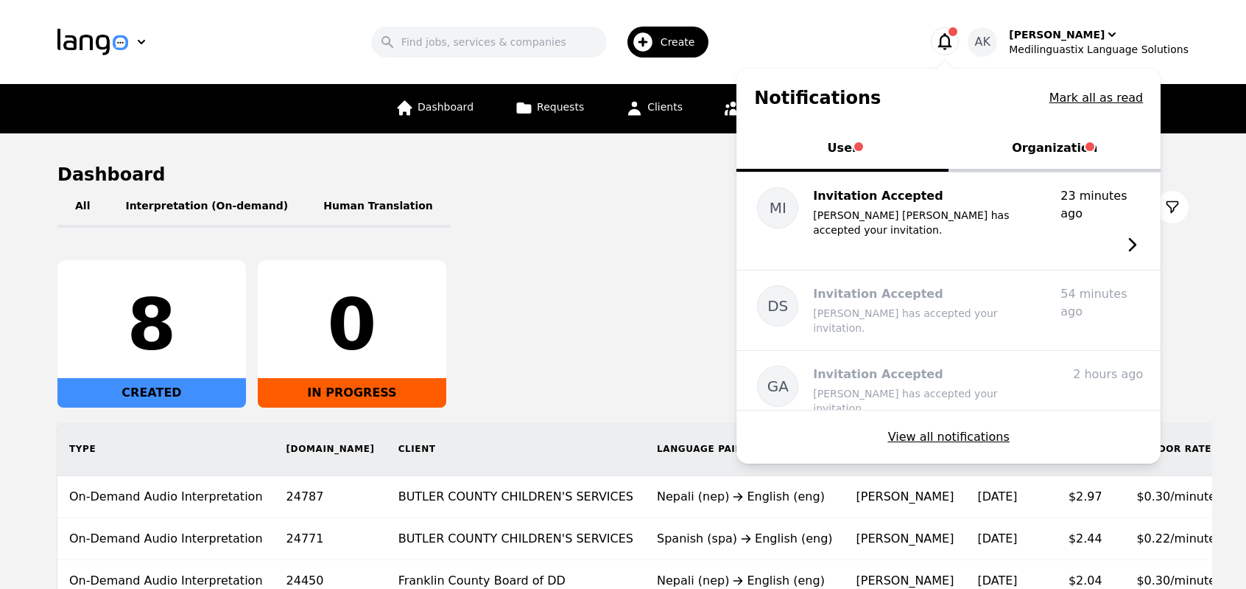
click at [1063, 166] on button "Organization" at bounding box center [1055, 149] width 212 height 44
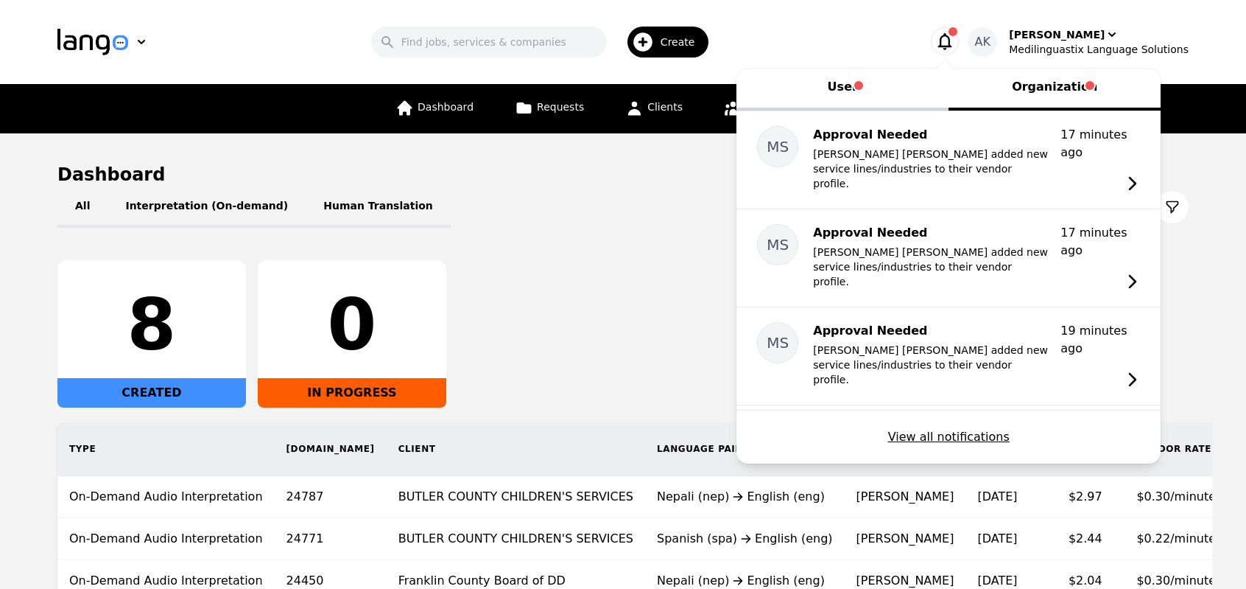
scroll to position [40, 0]
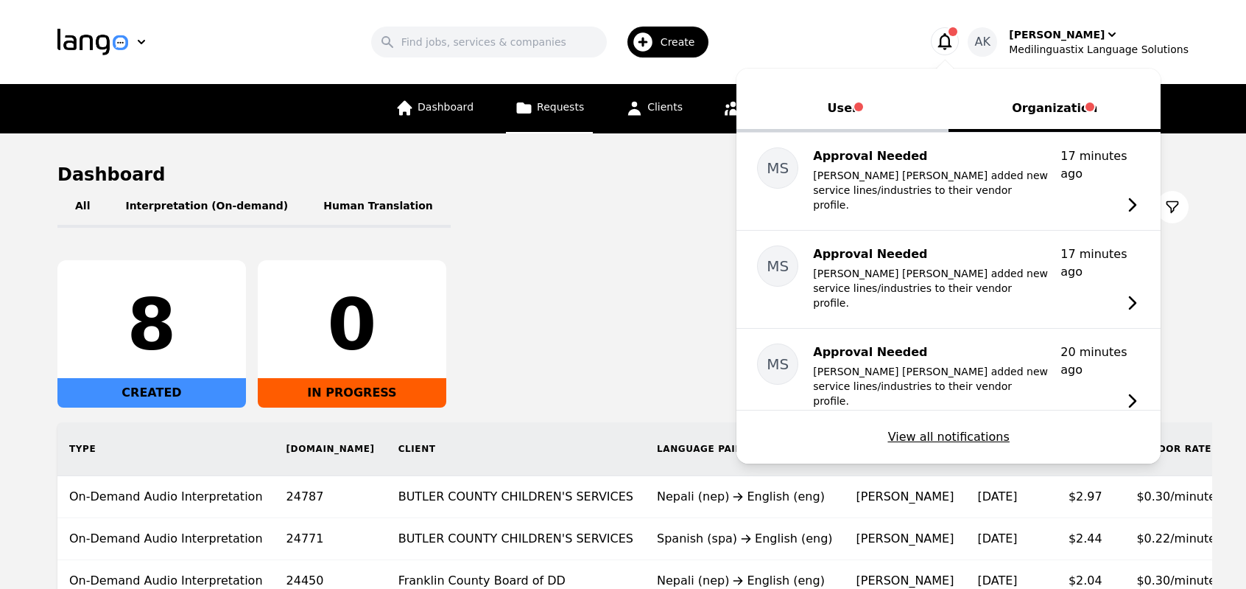
click at [567, 116] on link "Requests" at bounding box center [549, 108] width 87 height 49
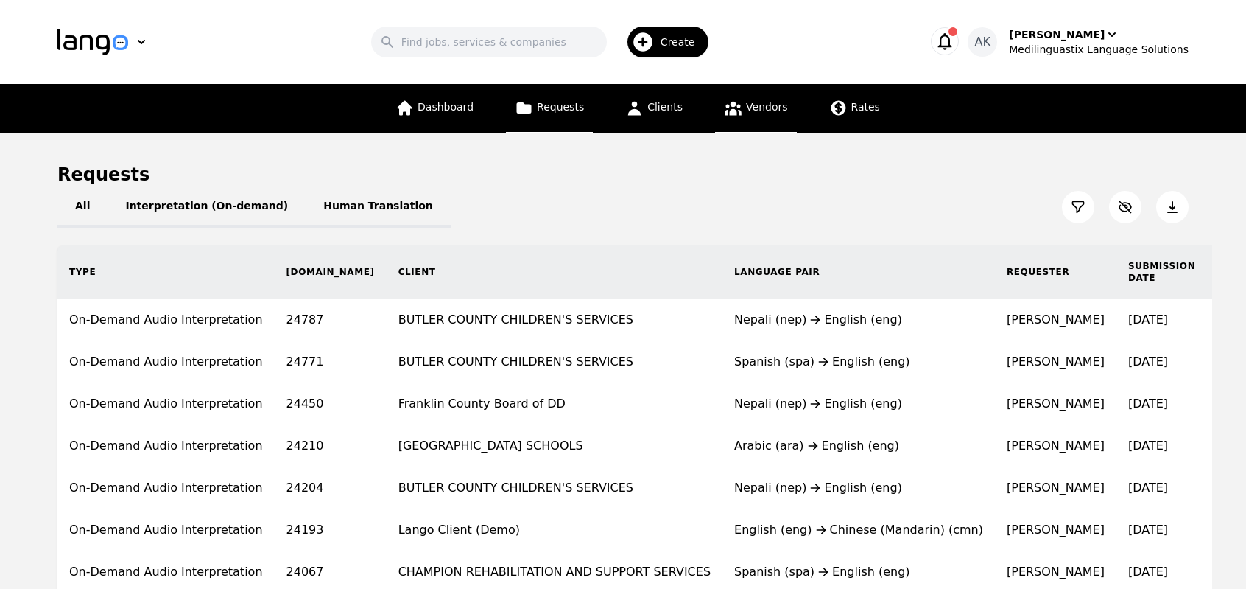
click at [737, 107] on icon at bounding box center [733, 108] width 18 height 18
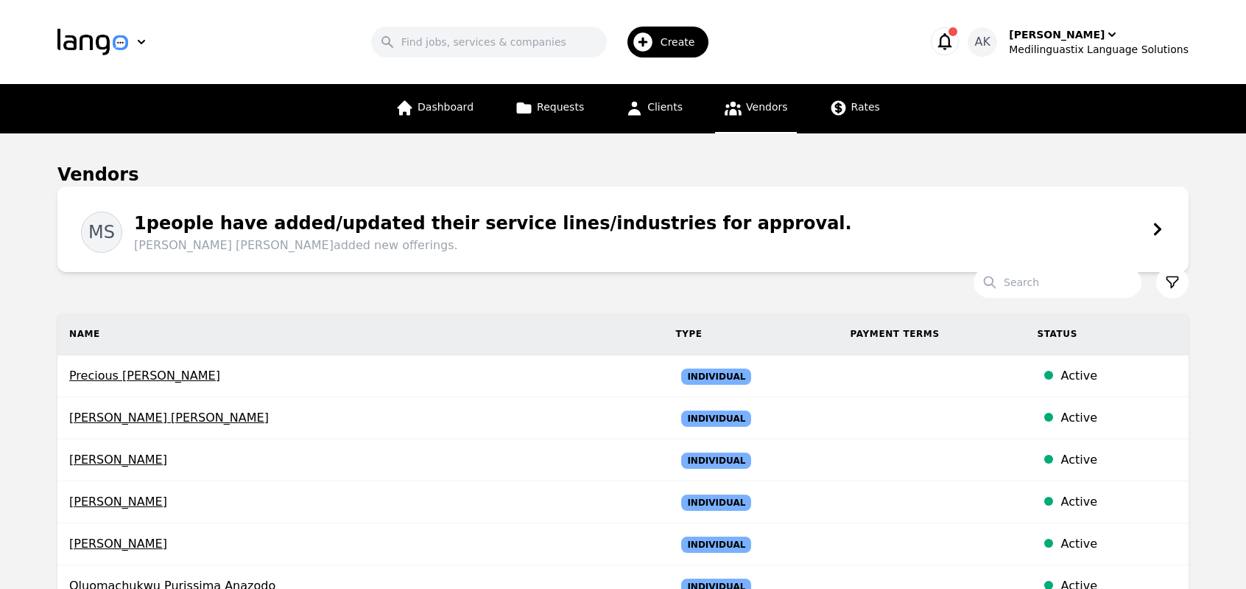
click at [532, 219] on div "1 people have added/updated their service lines/industries for approval. [PERSO…" at bounding box center [487, 232] width 730 height 44
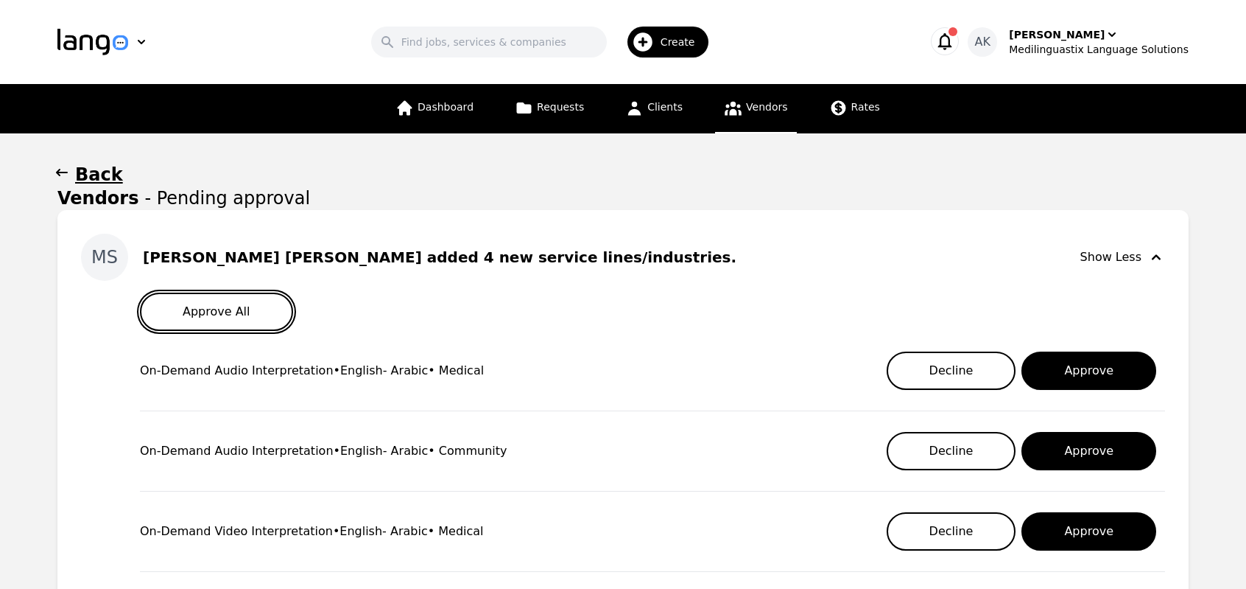
click at [247, 304] on button "Approve All" at bounding box center [216, 311] width 153 height 38
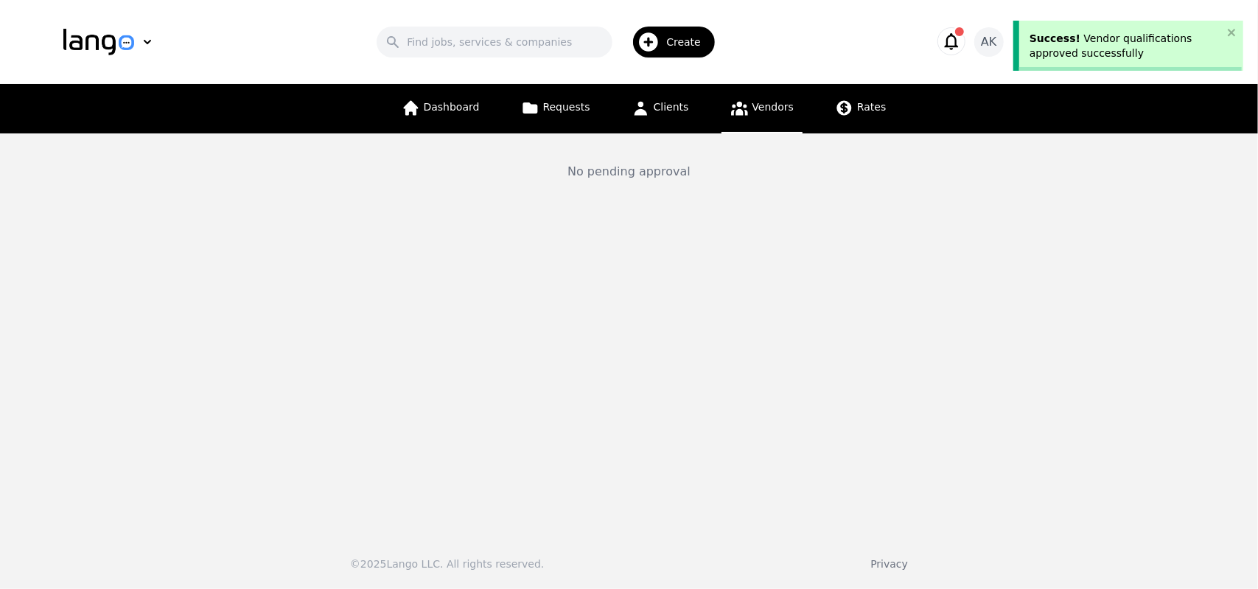
click at [961, 45] on icon "button" at bounding box center [951, 41] width 21 height 21
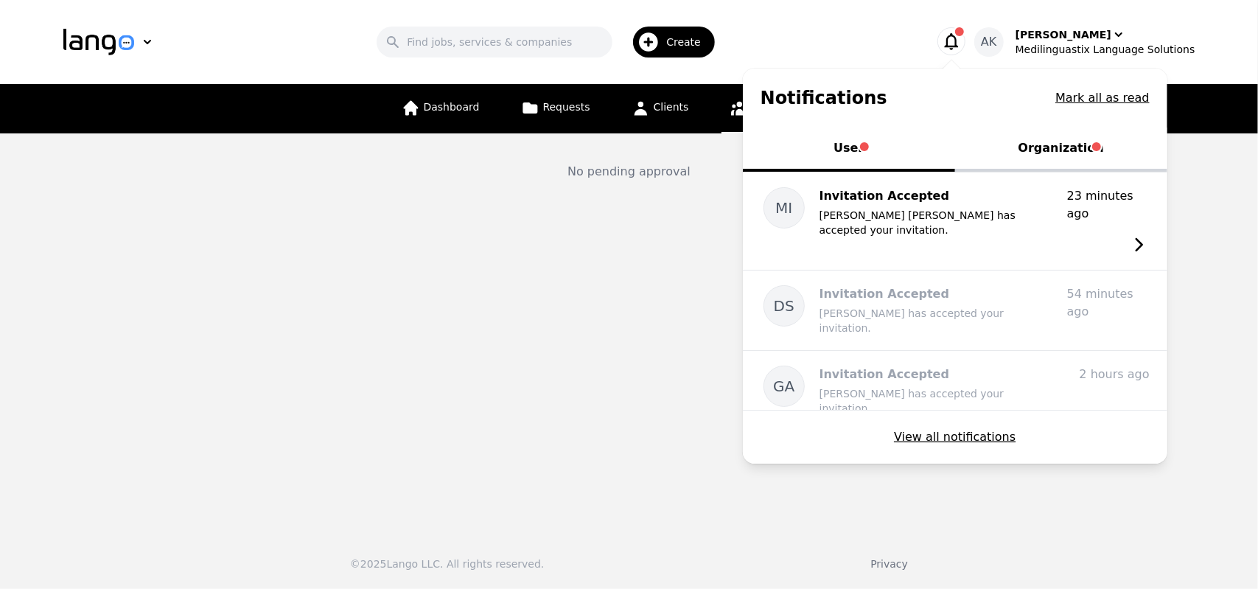
click at [1089, 149] on button "Organization" at bounding box center [1061, 149] width 212 height 44
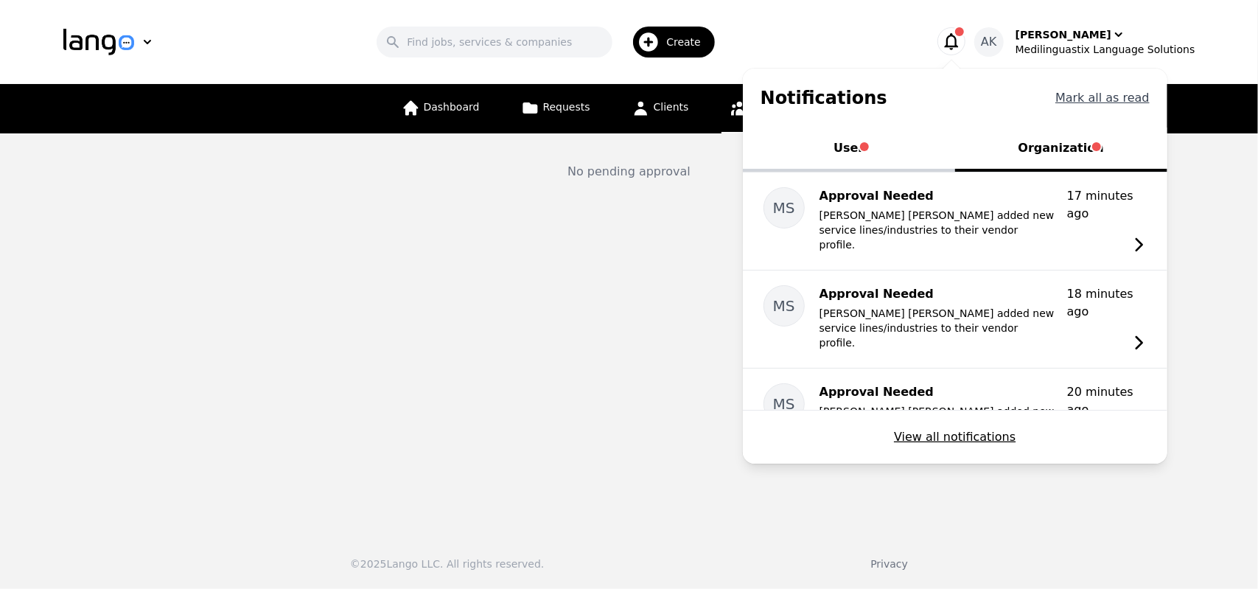
click at [1121, 104] on button "Mark all as read" at bounding box center [1102, 98] width 94 height 18
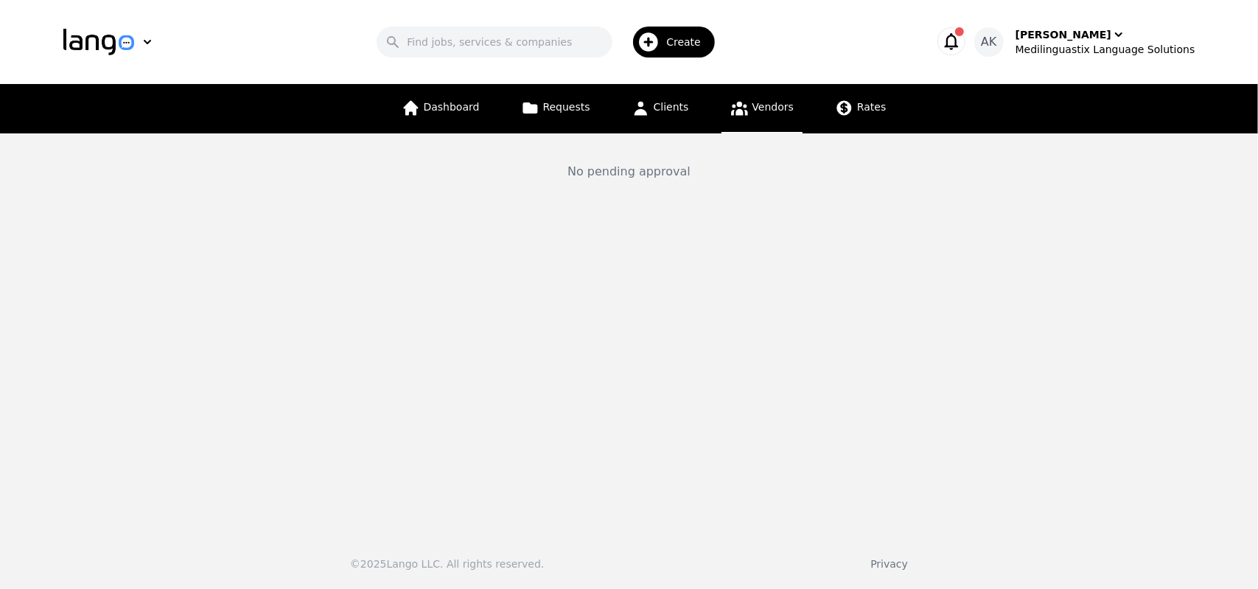
click at [961, 49] on icon "button" at bounding box center [951, 41] width 21 height 21
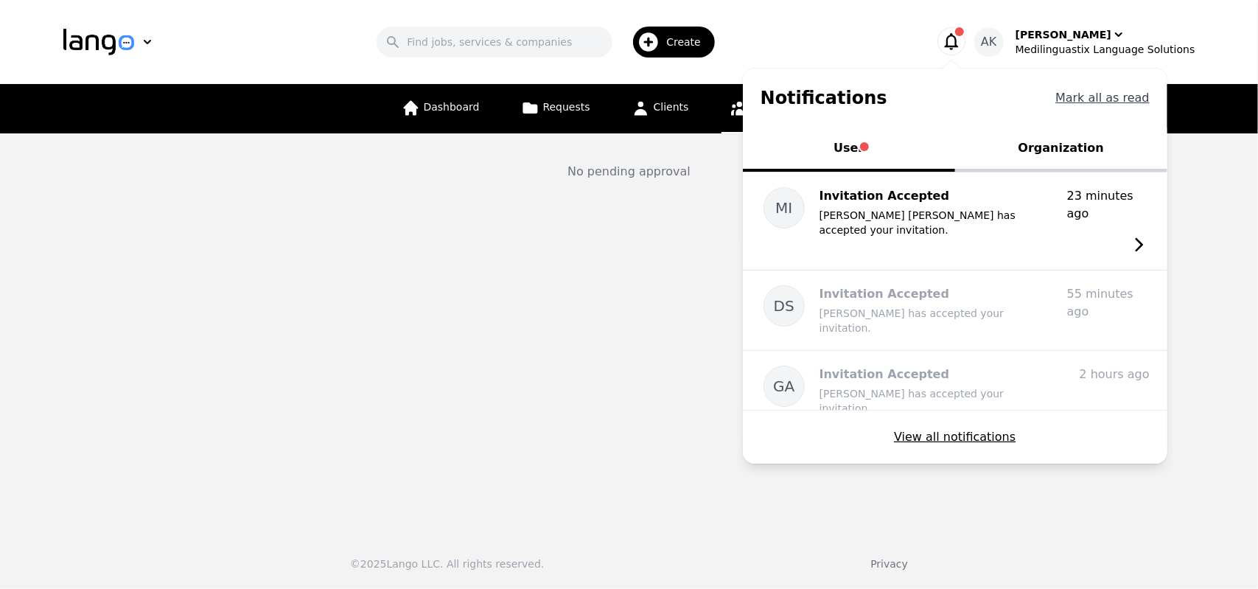
click at [1094, 97] on button "Mark all as read" at bounding box center [1102, 98] width 94 height 18
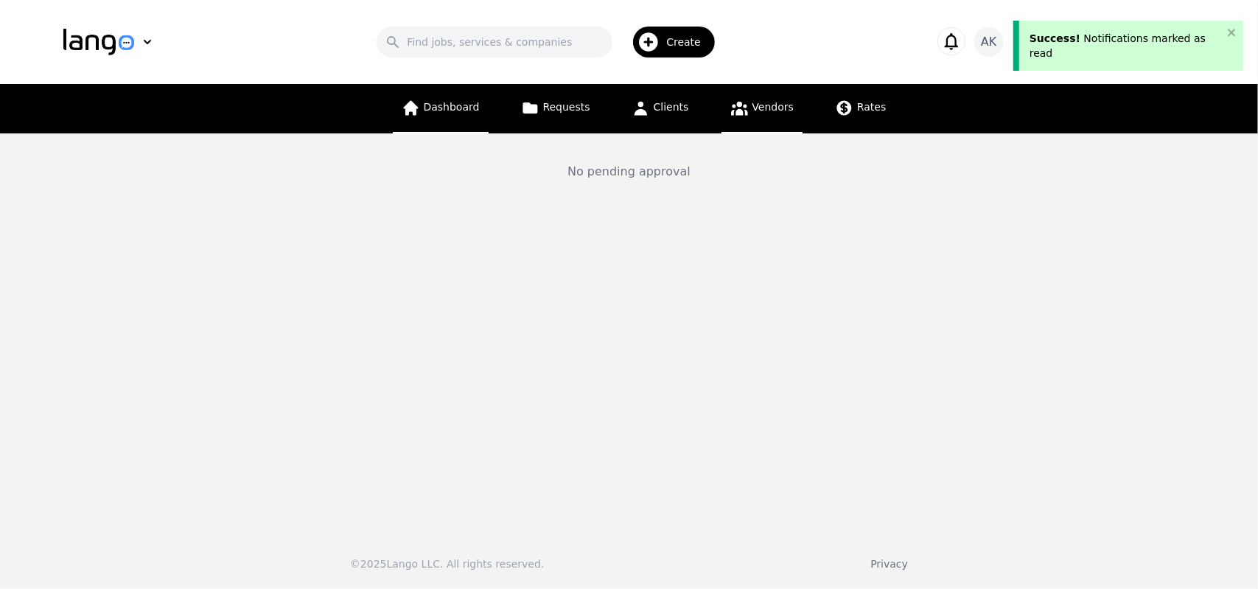
click at [464, 89] on link "Dashboard" at bounding box center [441, 108] width 96 height 49
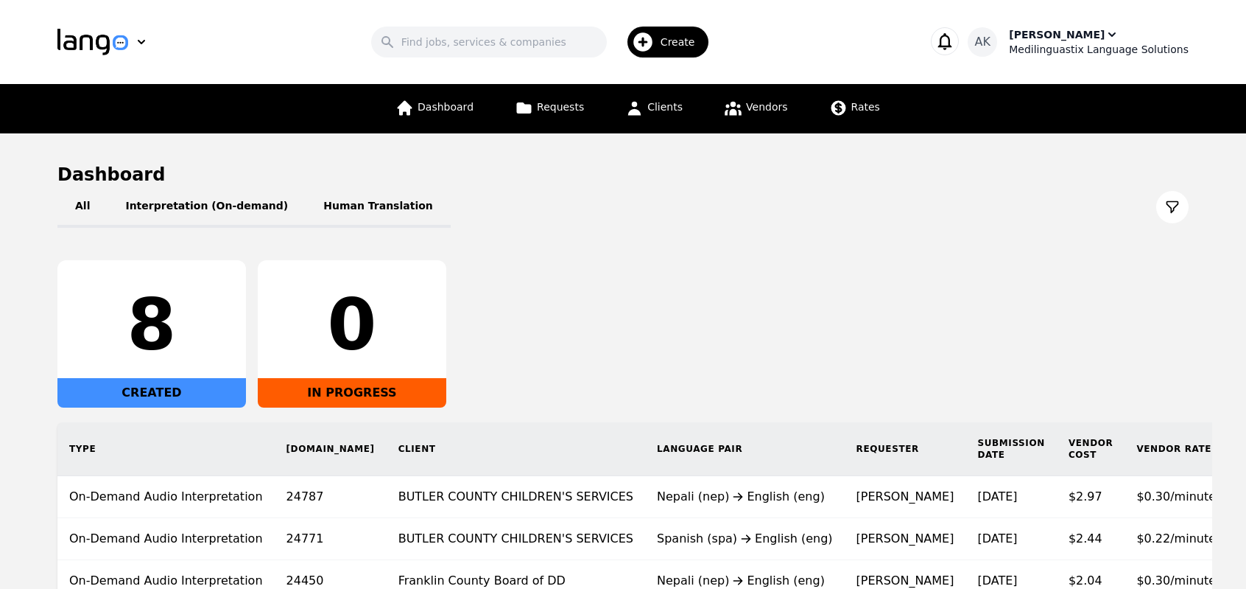
click at [1115, 40] on div "[PERSON_NAME] Medilinguastix Language Solutions" at bounding box center [1099, 41] width 180 height 29
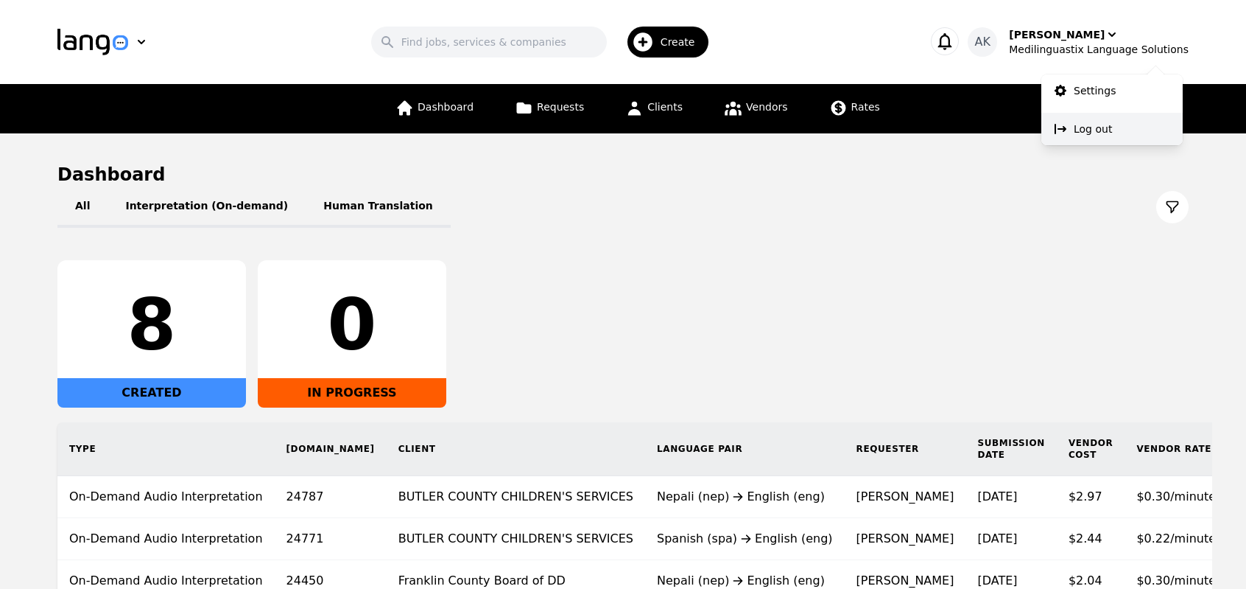
click at [1079, 130] on p "Log out" at bounding box center [1093, 129] width 38 height 15
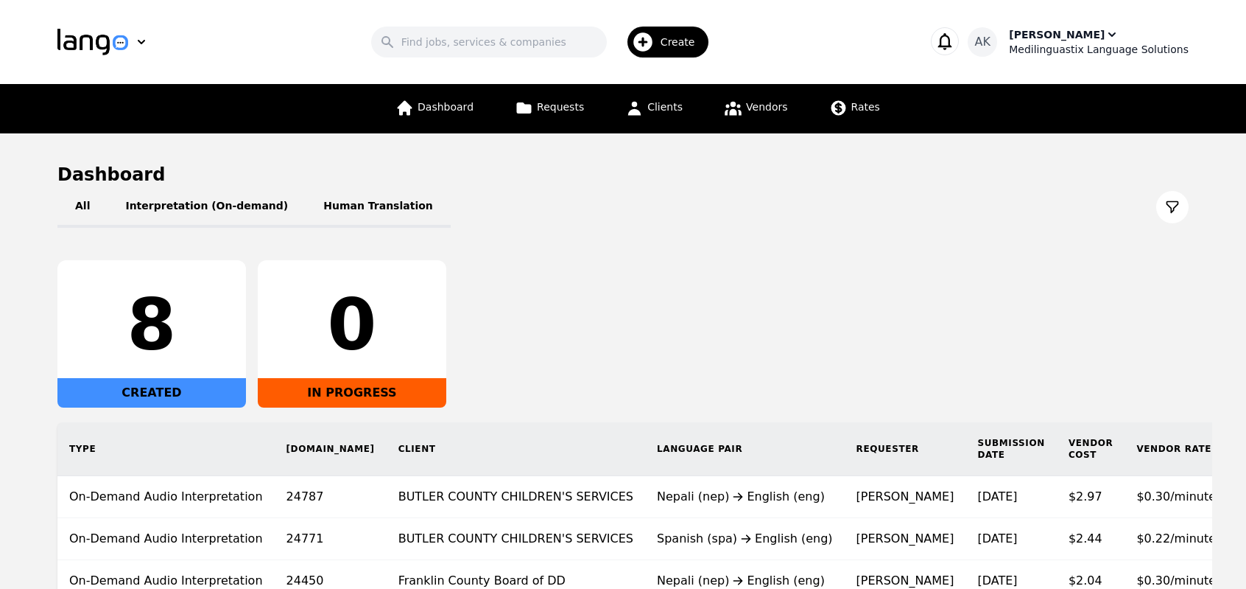
click at [1070, 42] on div "Medilinguastix Language Solutions" at bounding box center [1099, 49] width 180 height 15
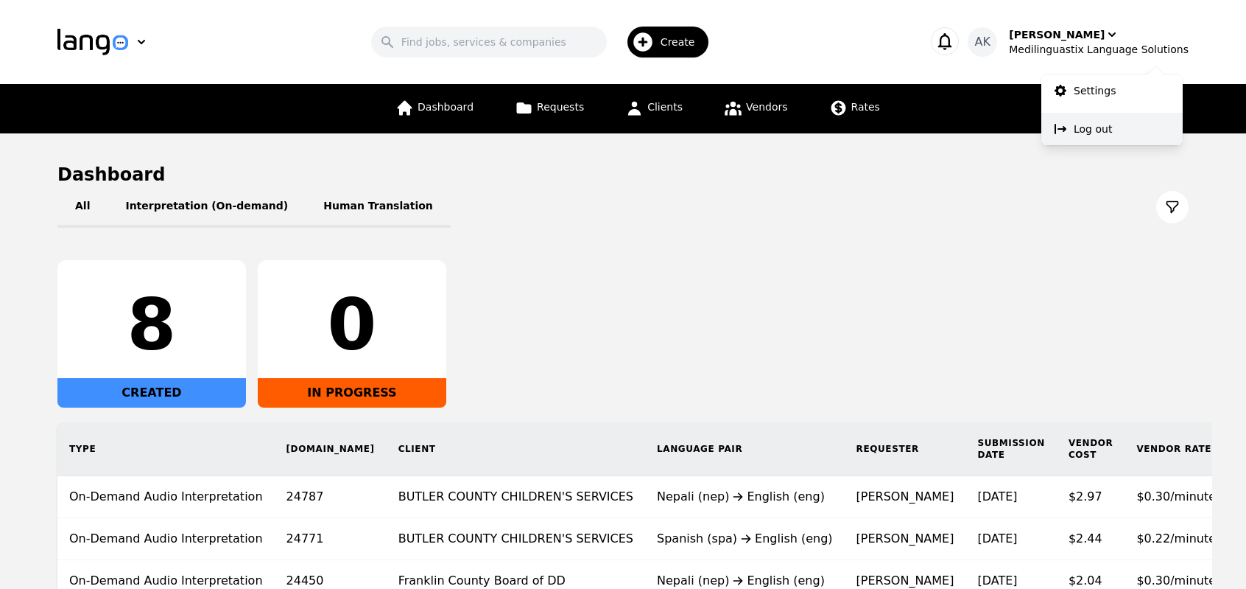
click at [1081, 126] on p "Log out" at bounding box center [1093, 129] width 38 height 15
